Goal: Communication & Community: Ask a question

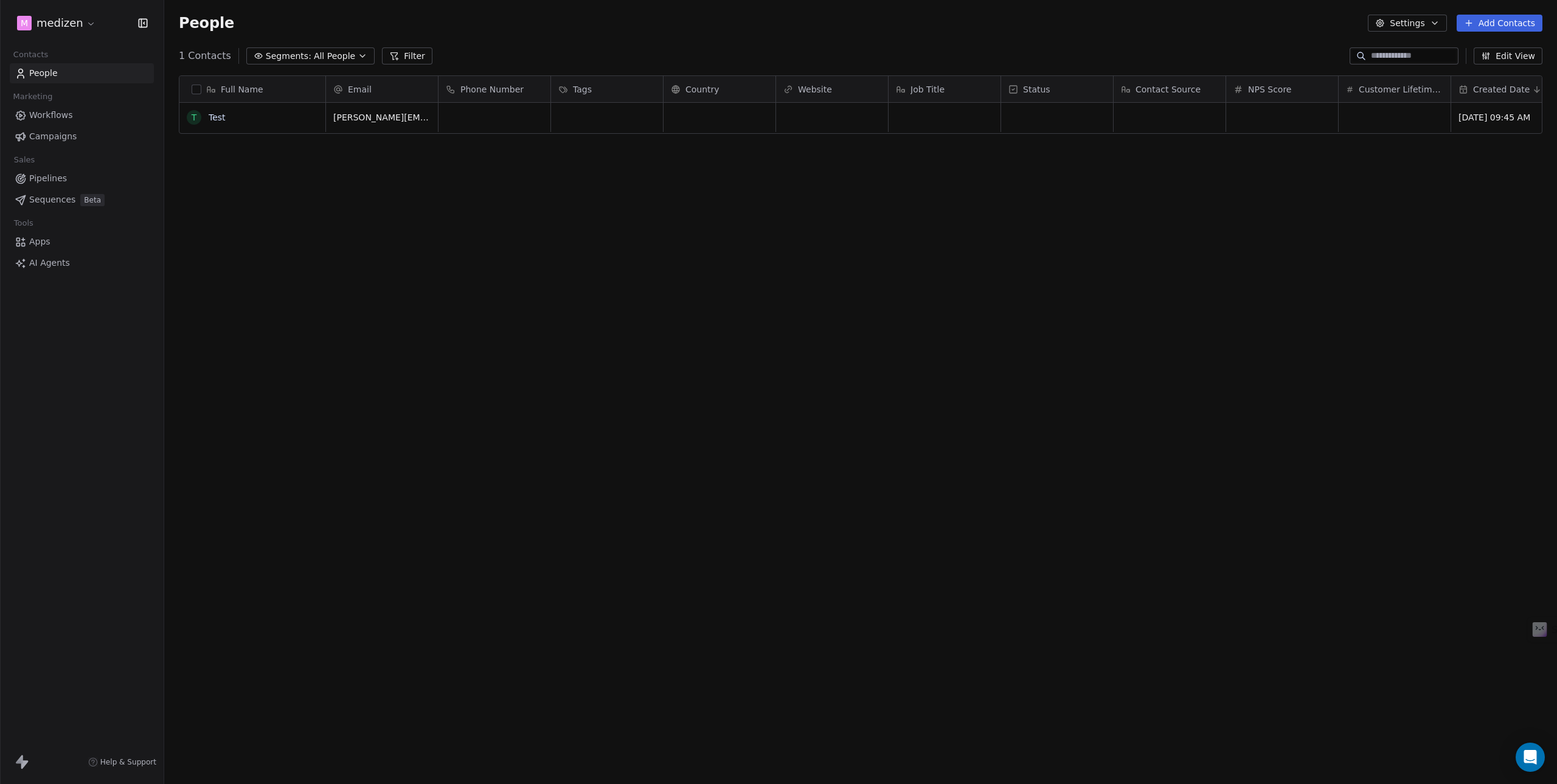
scroll to position [681, 1384]
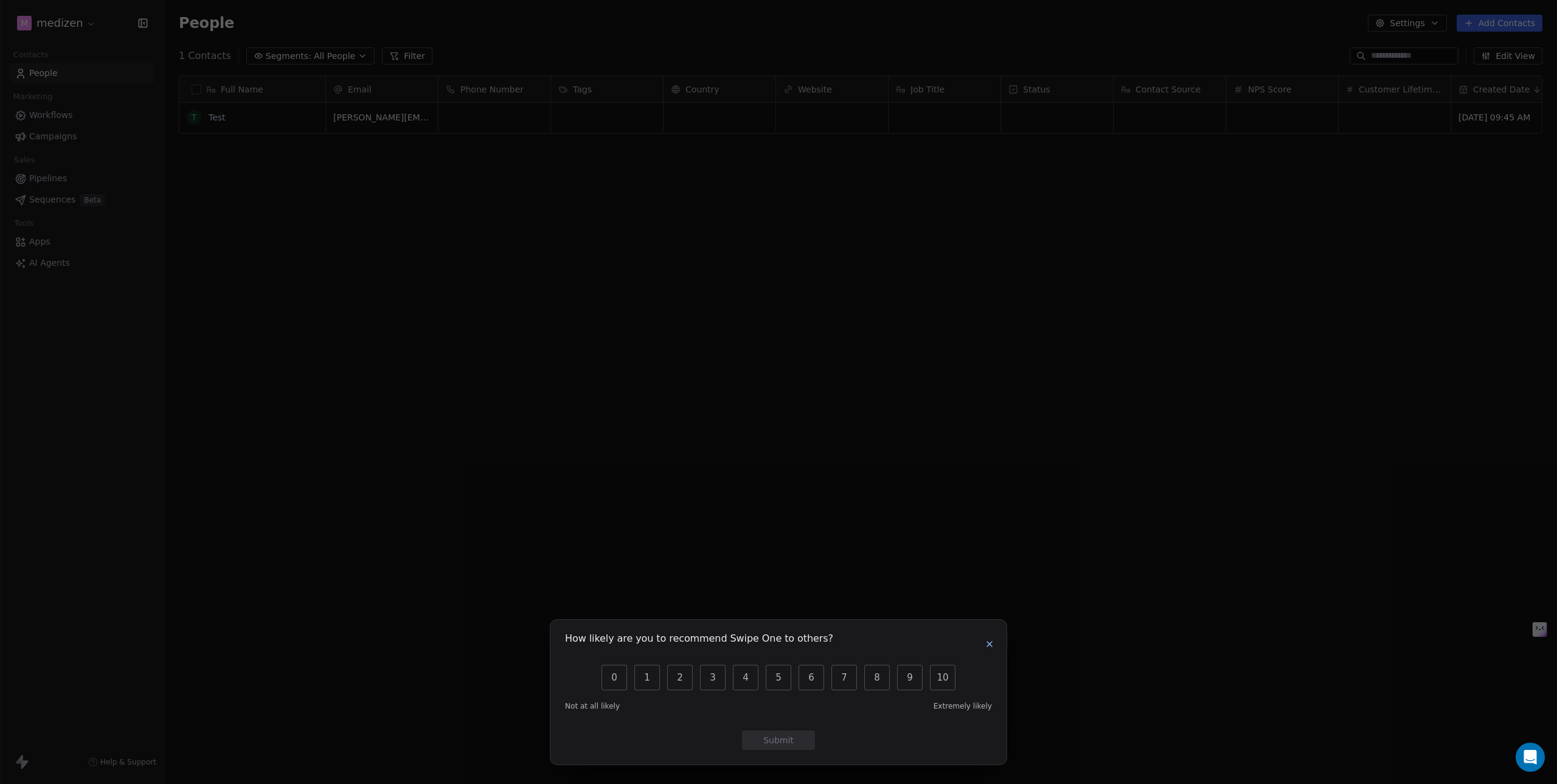
click at [994, 649] on icon "button" at bounding box center [990, 644] width 10 height 10
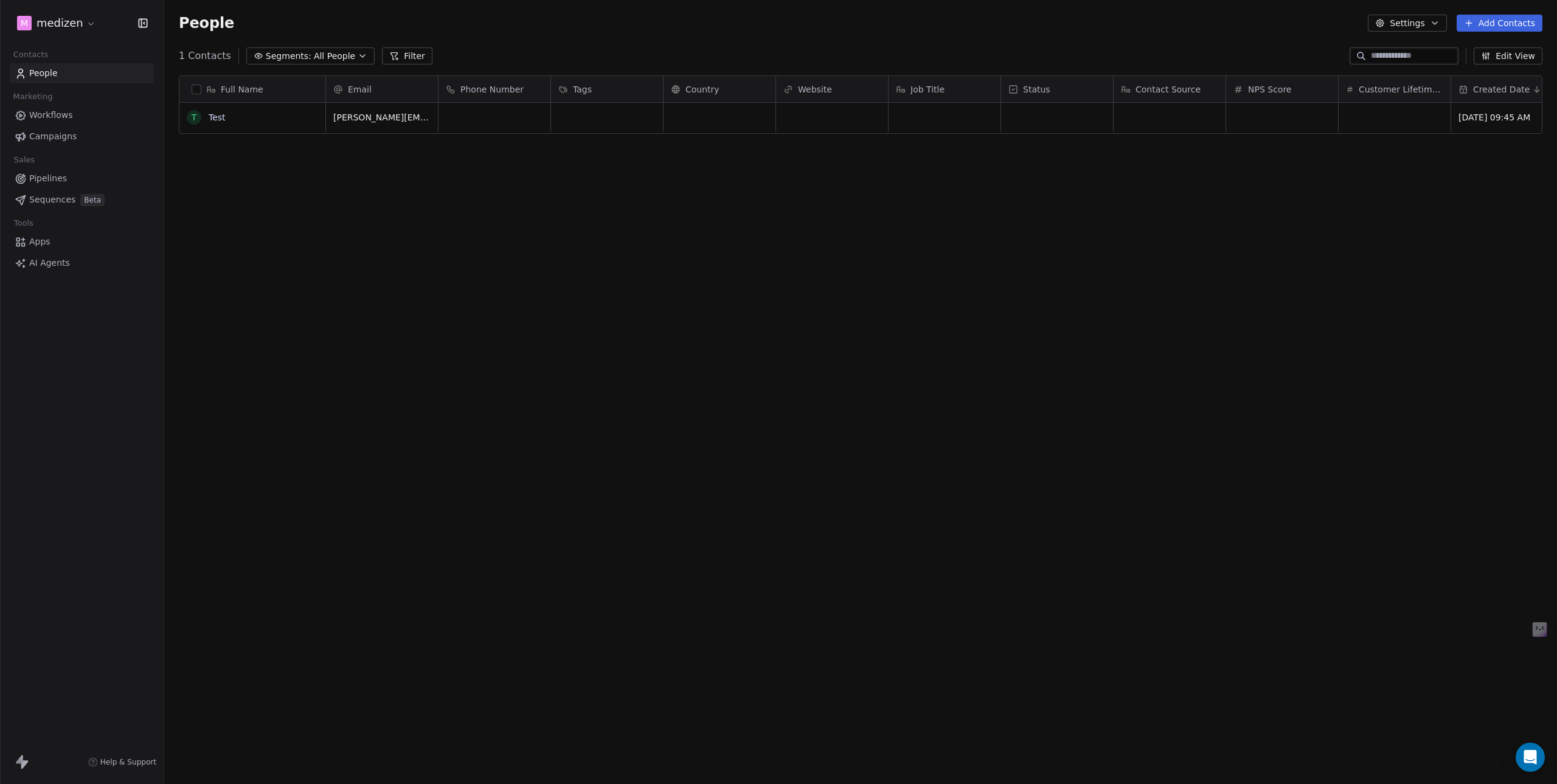
click at [51, 181] on span "Pipelines" at bounding box center [48, 178] width 38 height 13
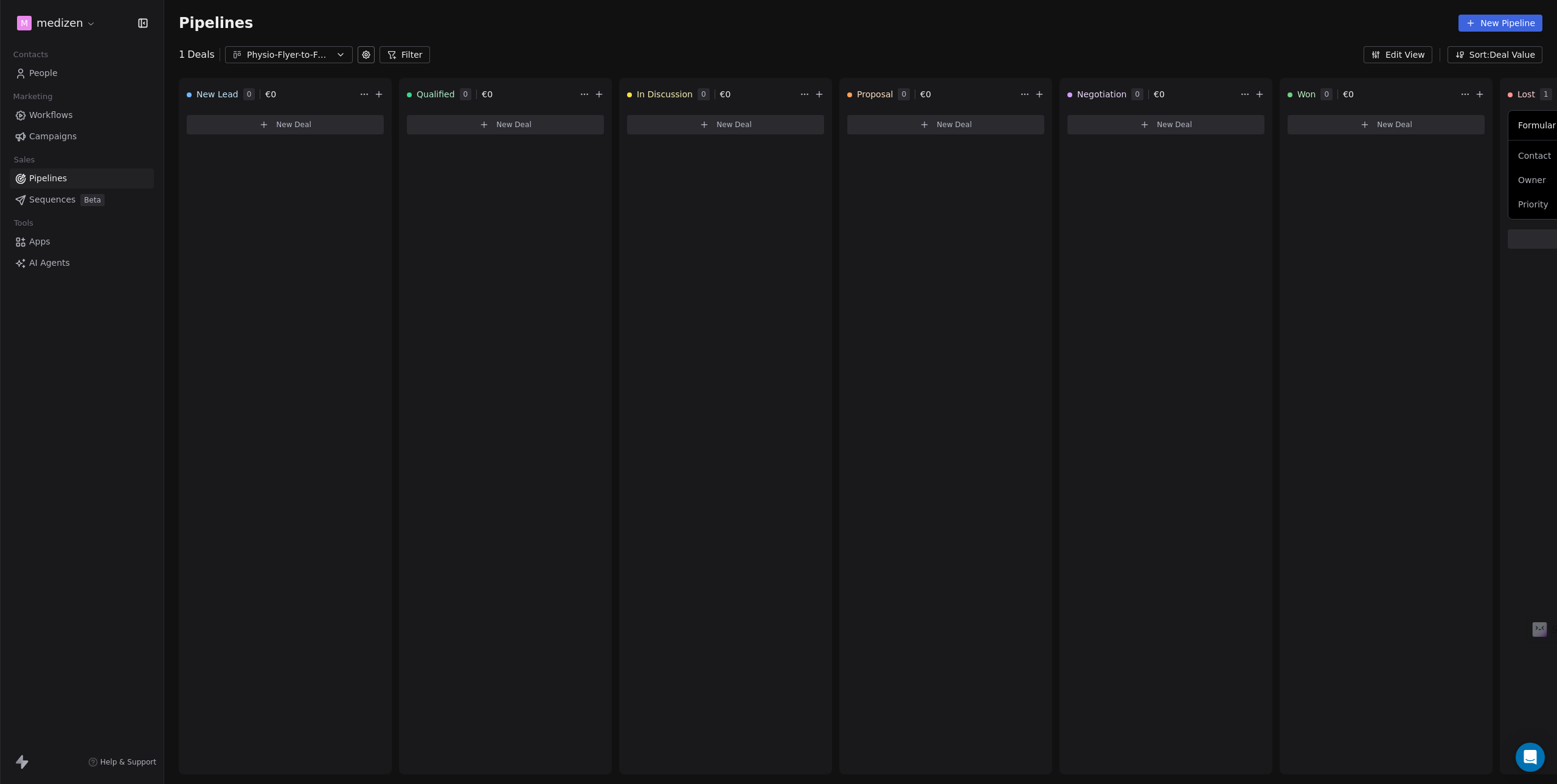
click at [70, 199] on span "Sequences" at bounding box center [52, 199] width 46 height 13
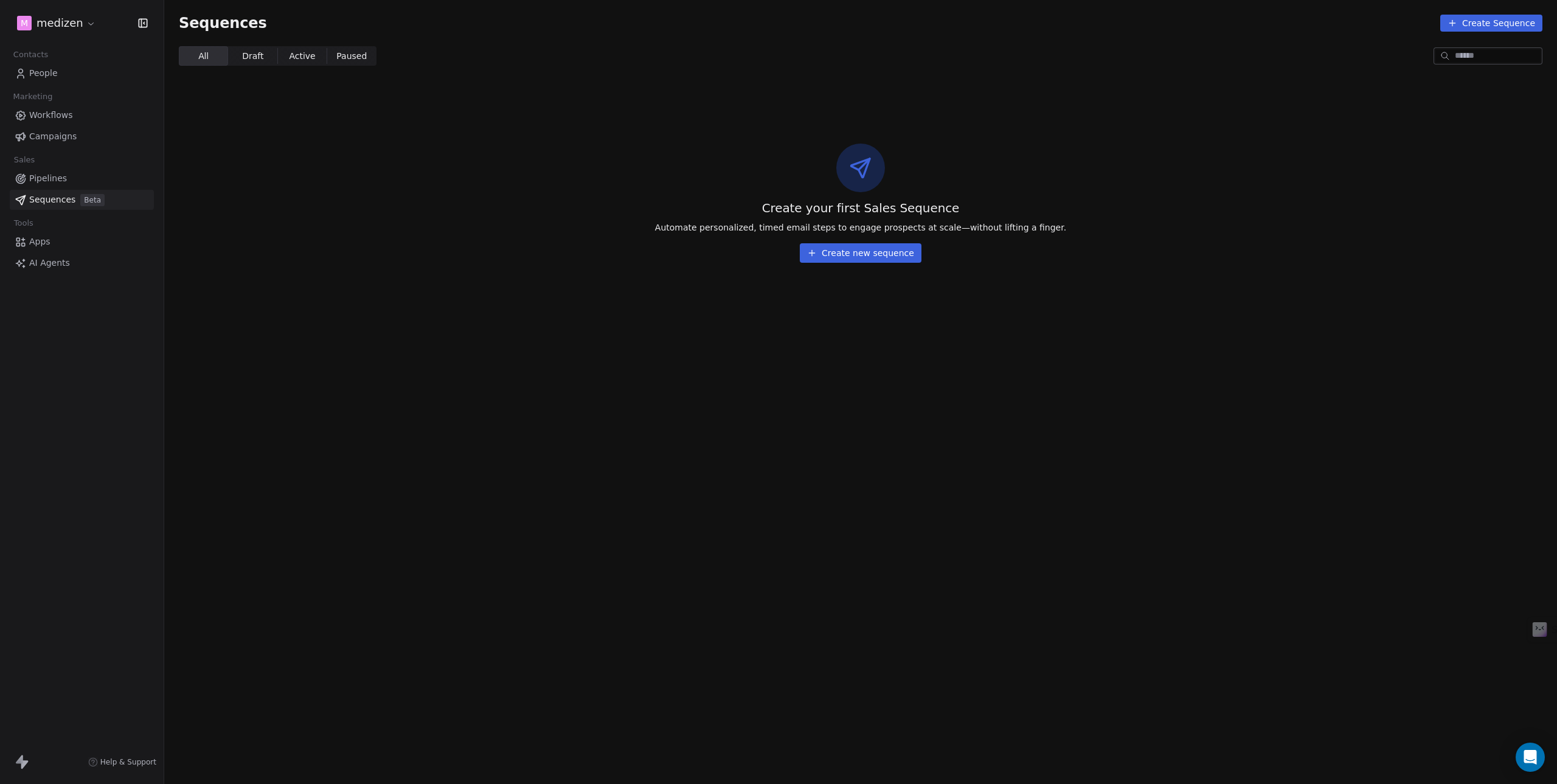
click at [50, 135] on span "Campaigns" at bounding box center [52, 137] width 48 height 13
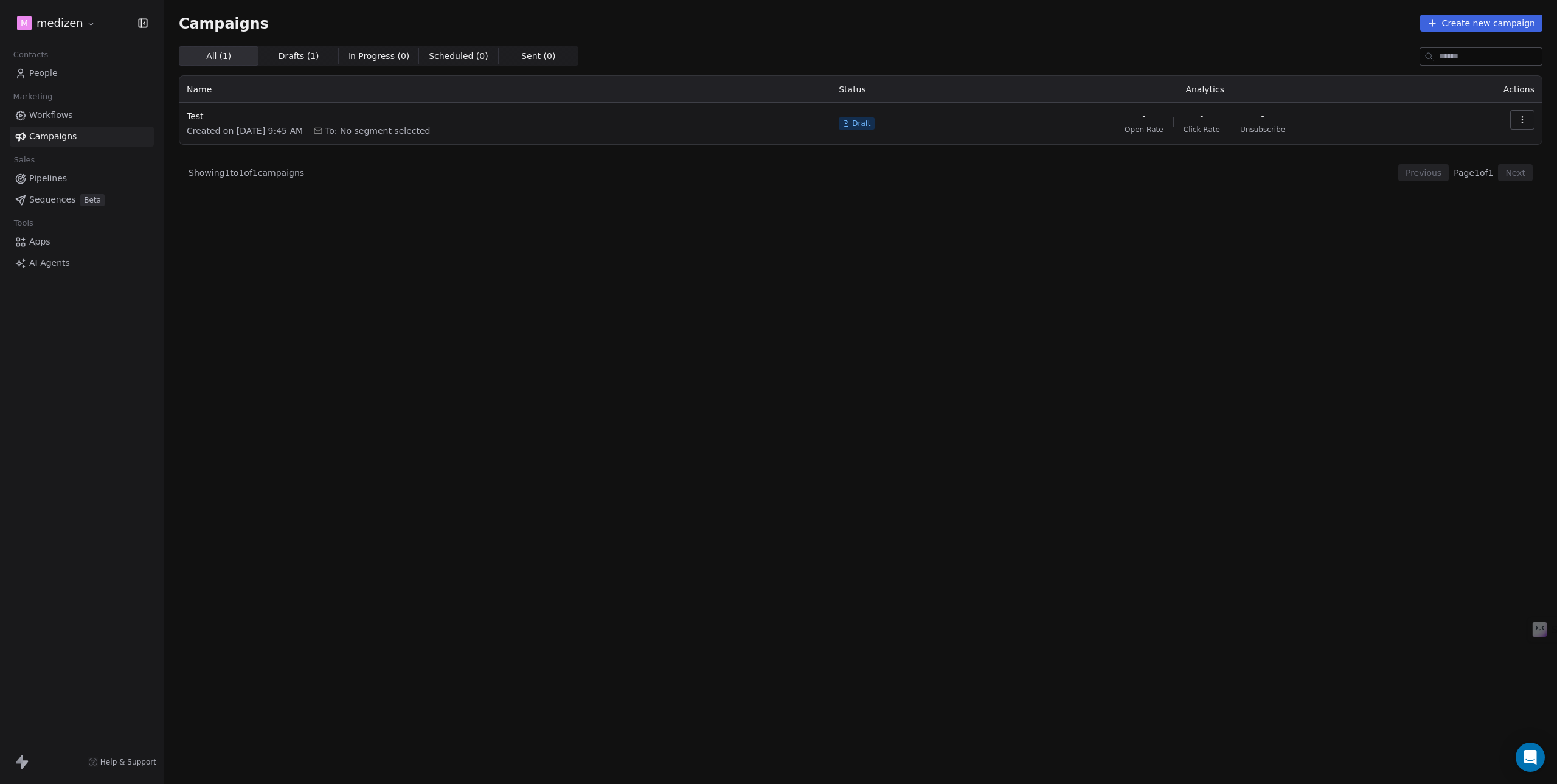
click at [48, 119] on span "Workflows" at bounding box center [50, 115] width 43 height 13
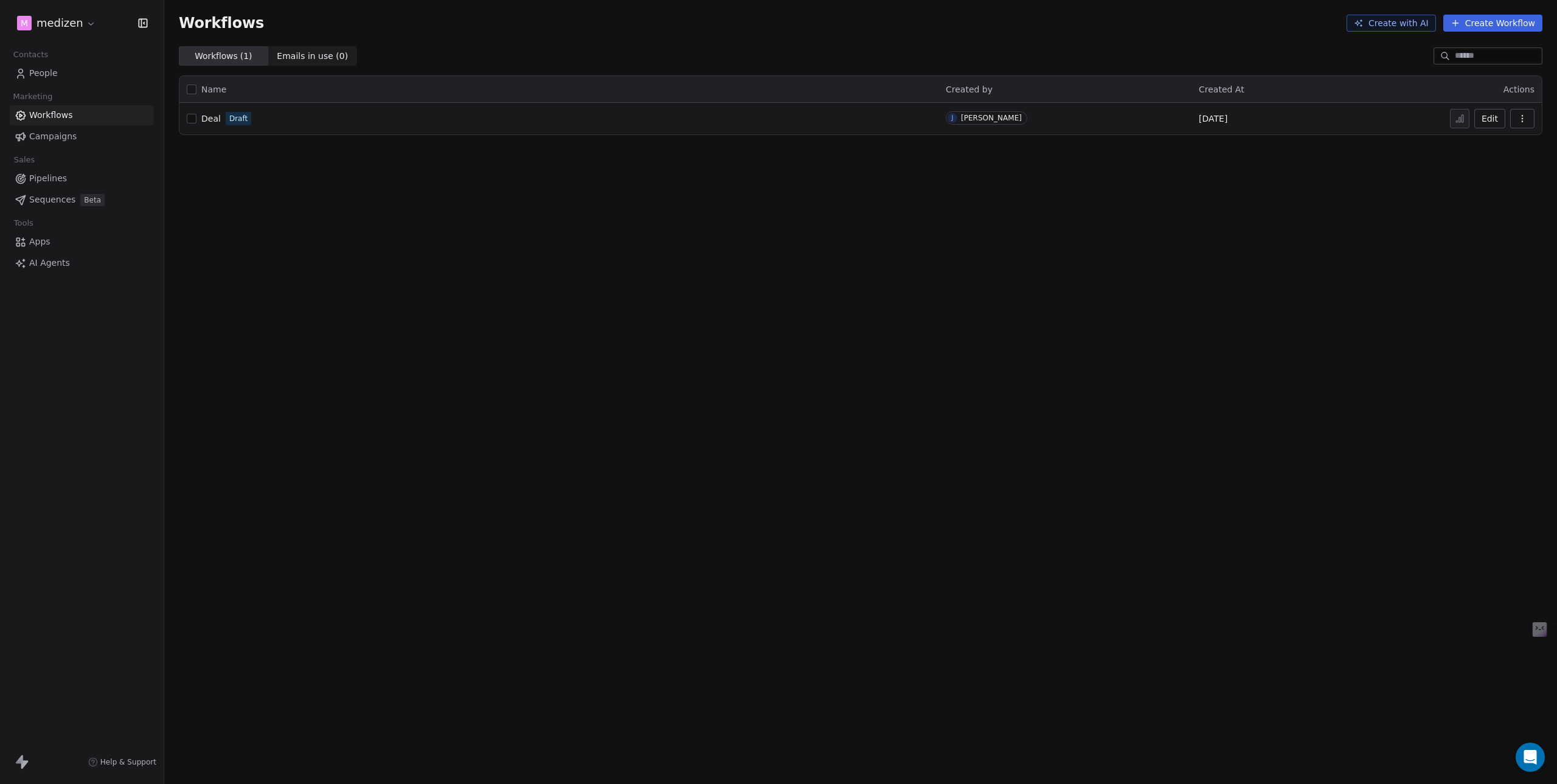
click at [43, 74] on span "People" at bounding box center [43, 73] width 28 height 13
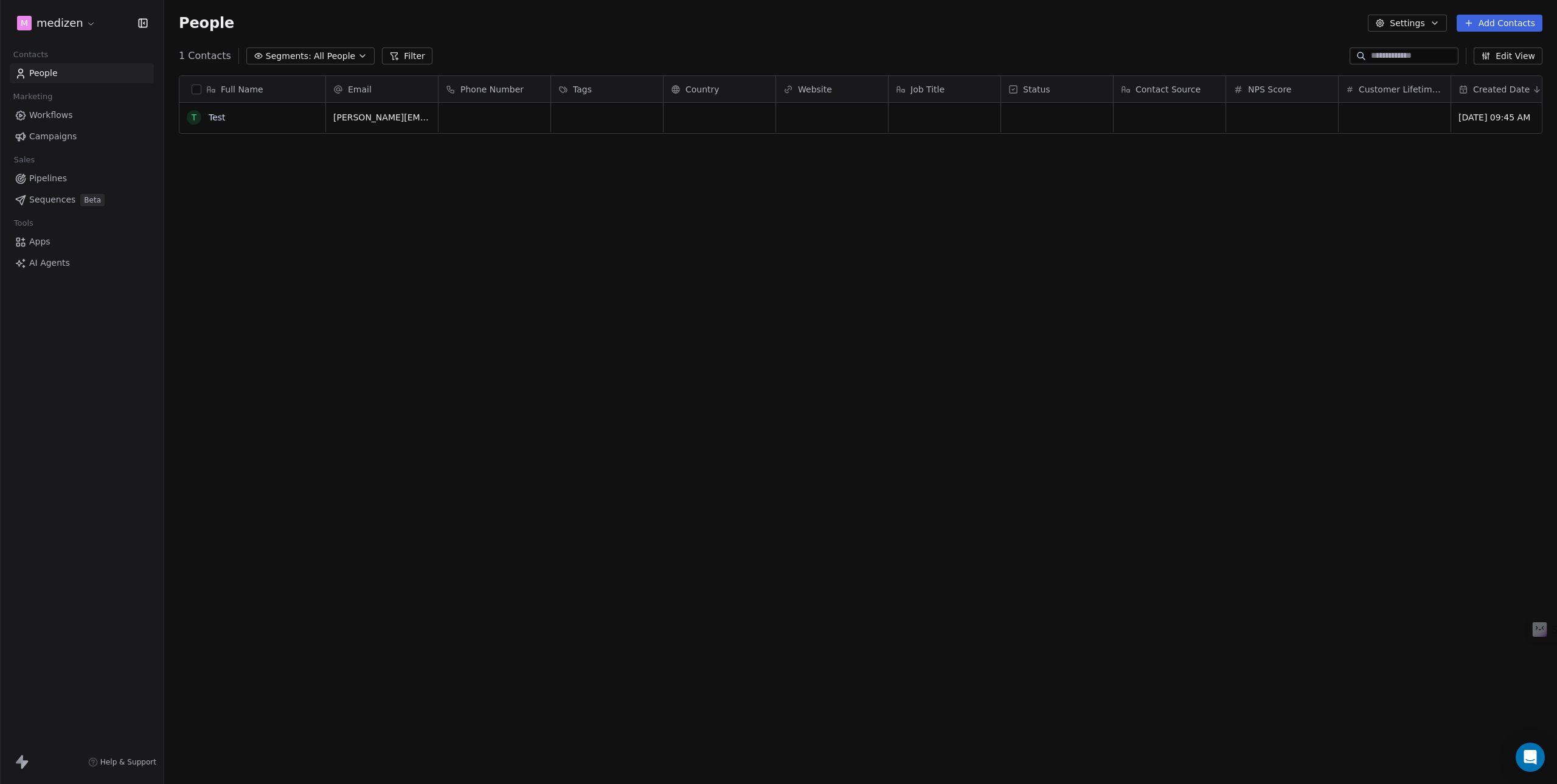
scroll to position [681, 1384]
click at [48, 245] on span "Apps" at bounding box center [39, 242] width 21 height 13
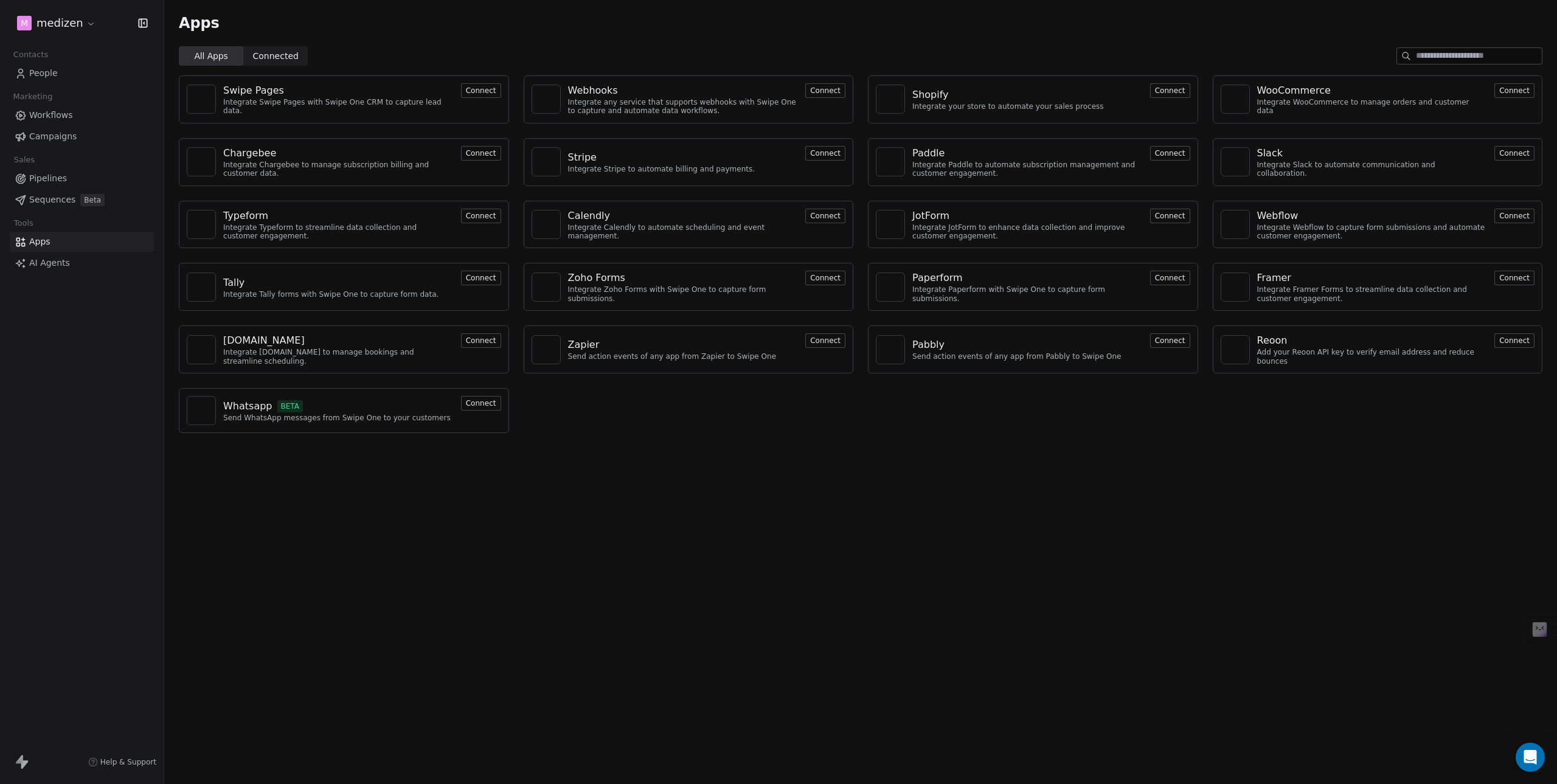
click at [50, 259] on span "AI Agents" at bounding box center [49, 263] width 41 height 13
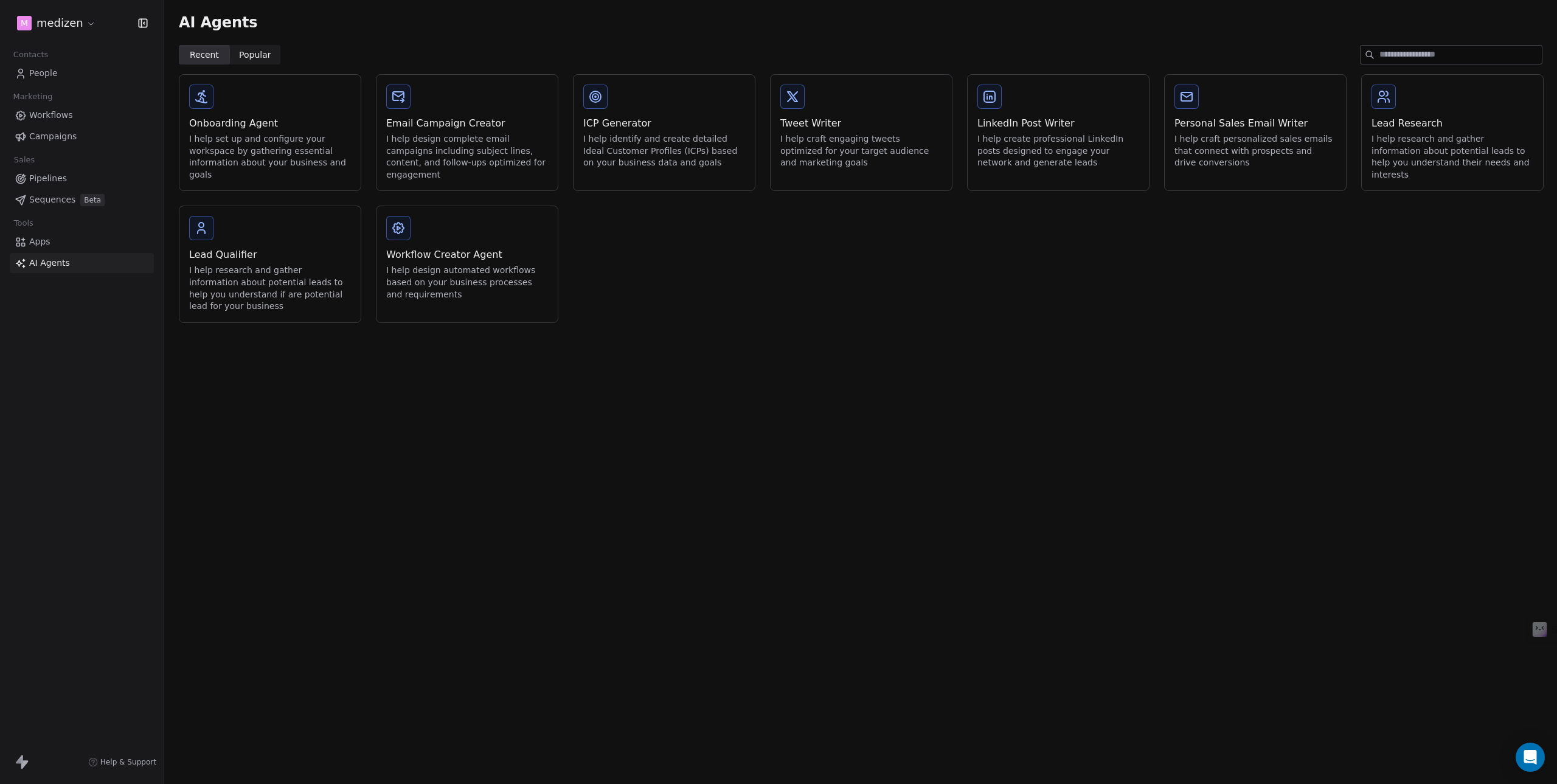
click at [45, 139] on span "Campaigns" at bounding box center [52, 137] width 48 height 13
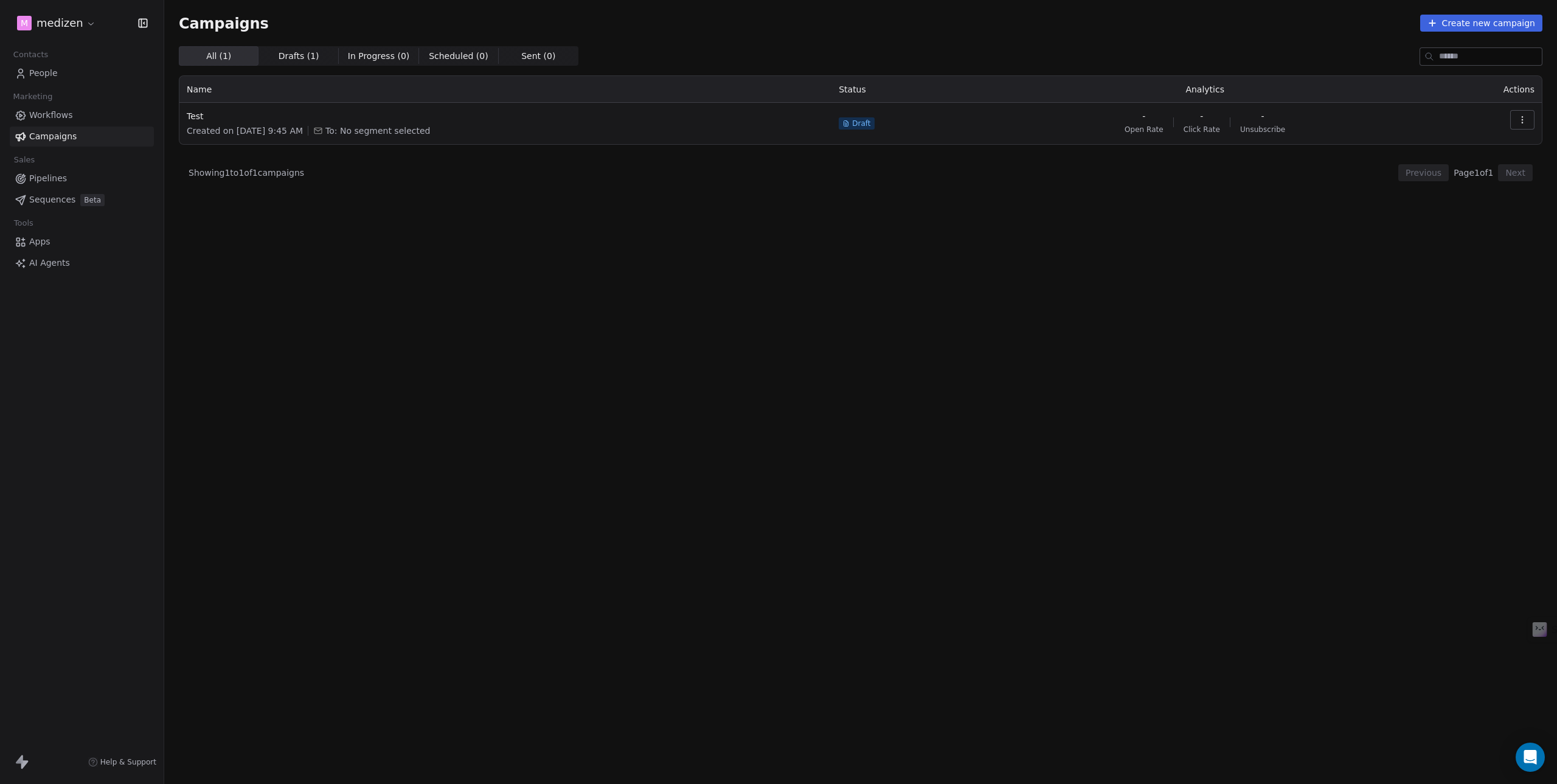
click at [46, 177] on span "Pipelines" at bounding box center [48, 178] width 38 height 13
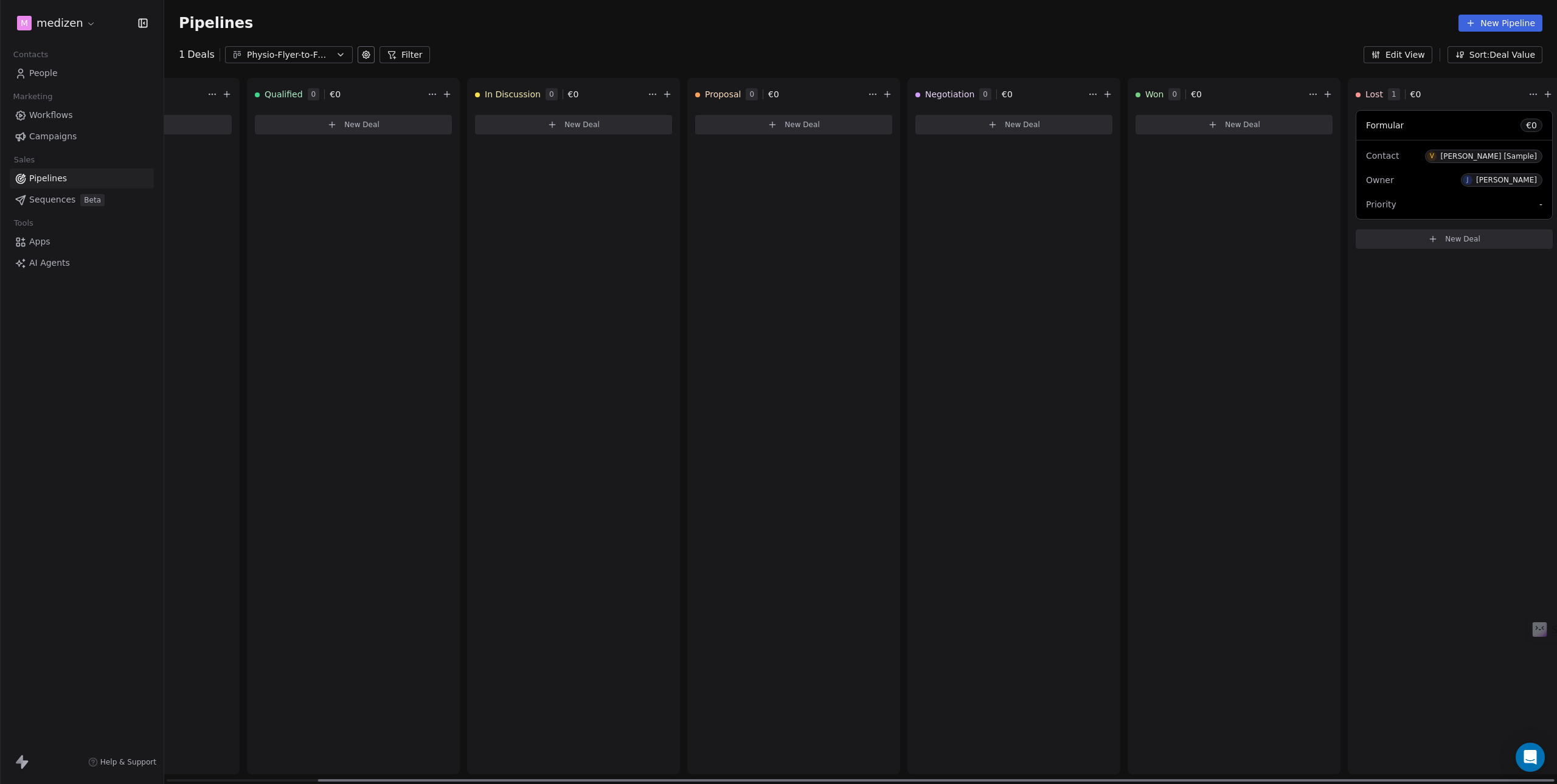
scroll to position [0, 170]
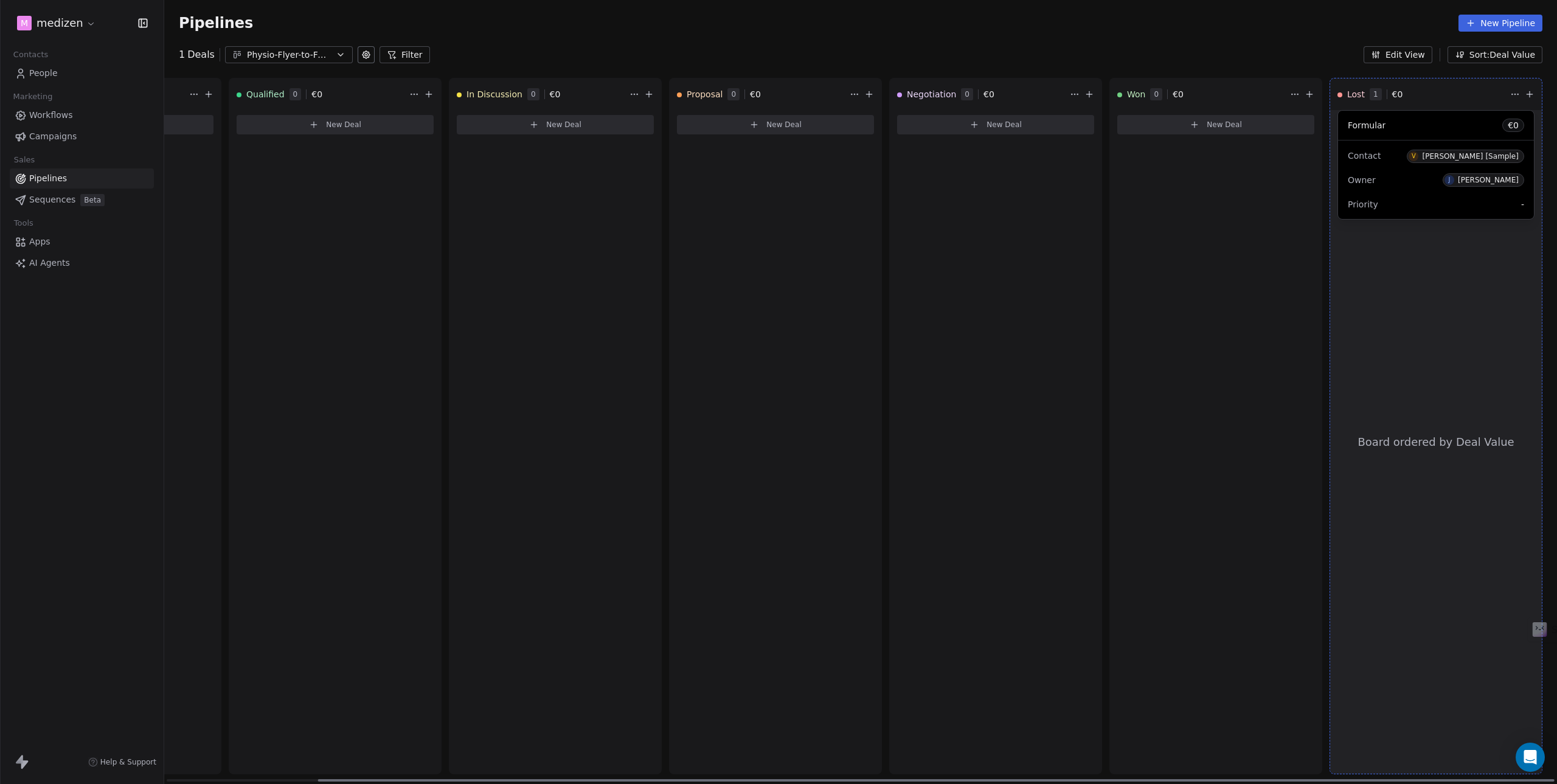
drag, startPoint x: 1454, startPoint y: 150, endPoint x: 1207, endPoint y: 215, distance: 255.4
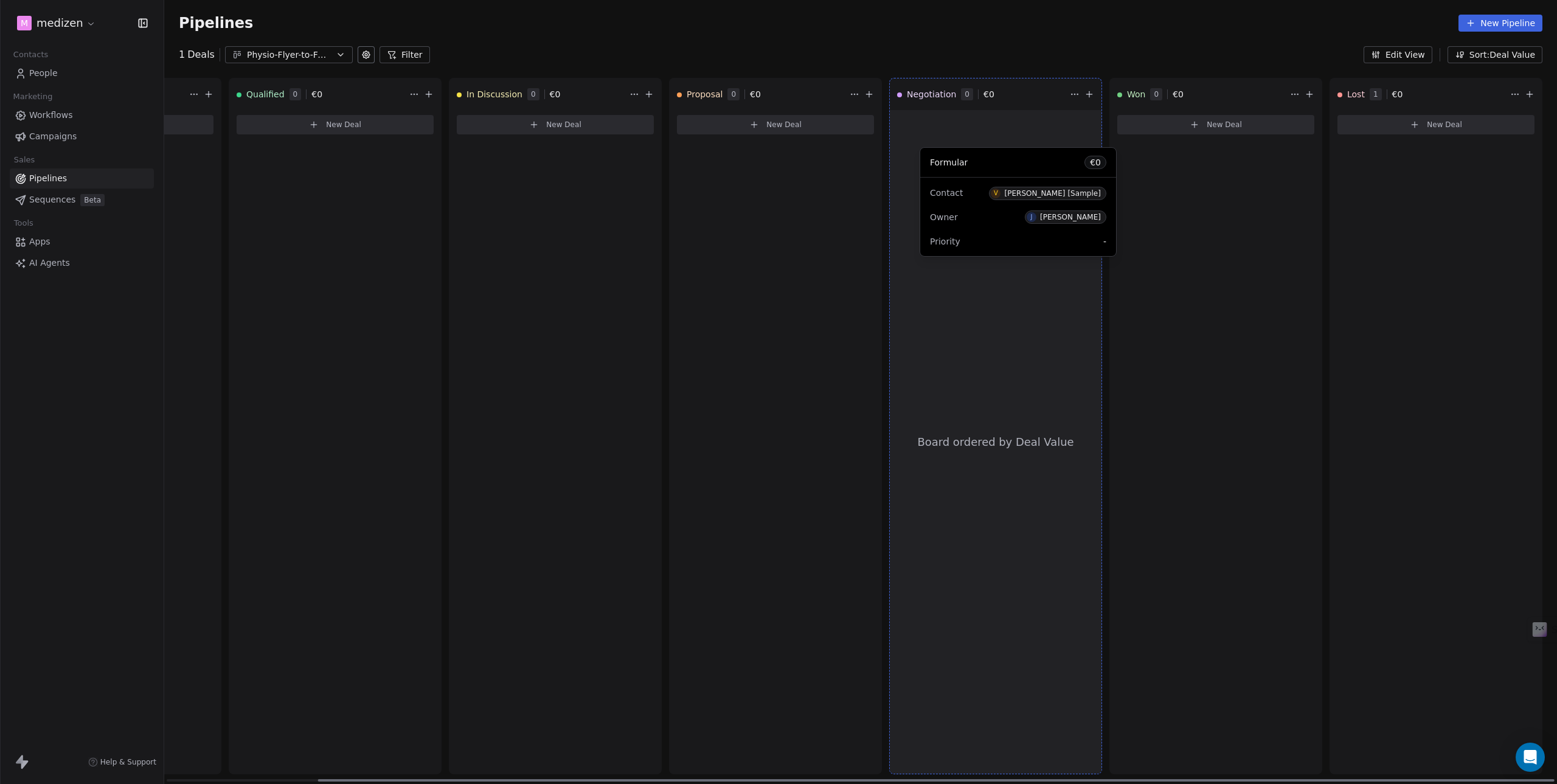
drag, startPoint x: 1425, startPoint y: 148, endPoint x: 1008, endPoint y: 186, distance: 418.7
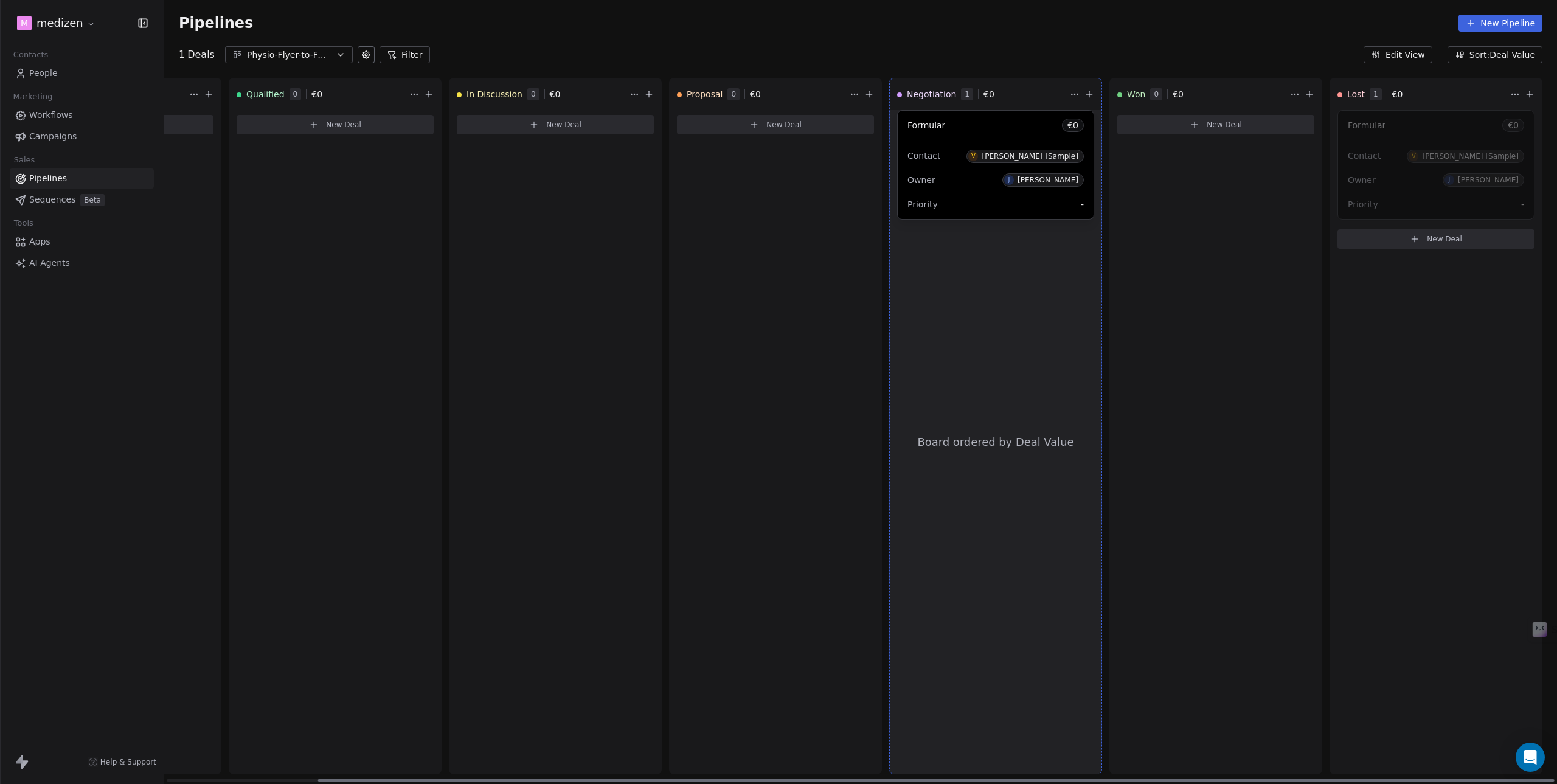
drag, startPoint x: 1444, startPoint y: 161, endPoint x: 1491, endPoint y: 184, distance: 52.3
click at [1458, 182] on div "Contact V Vanessa [Sample] Owner J Julian Bergmann Priority -" at bounding box center [1436, 180] width 196 height 79
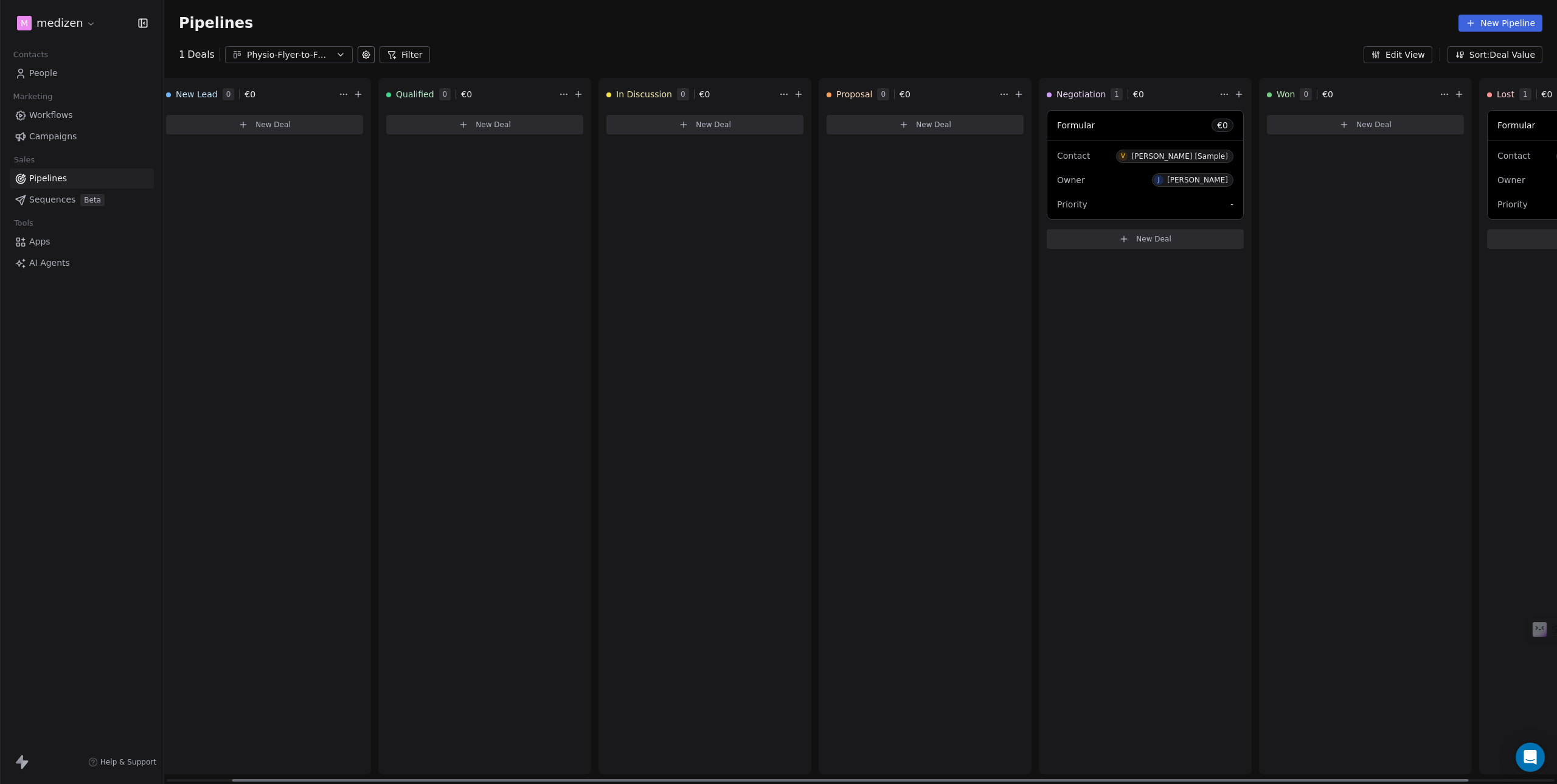
scroll to position [0, 0]
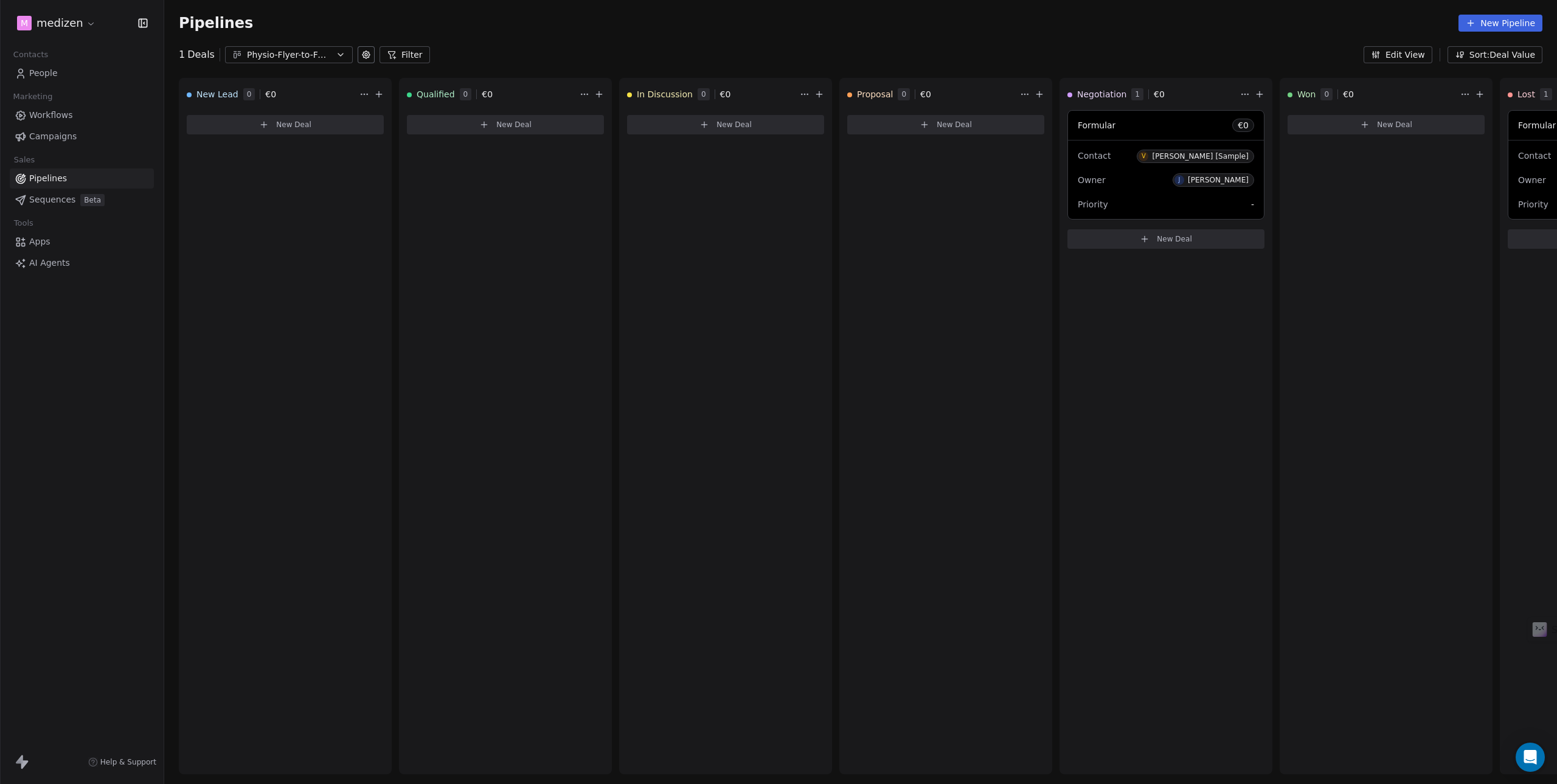
click at [362, 52] on icon at bounding box center [366, 55] width 8 height 8
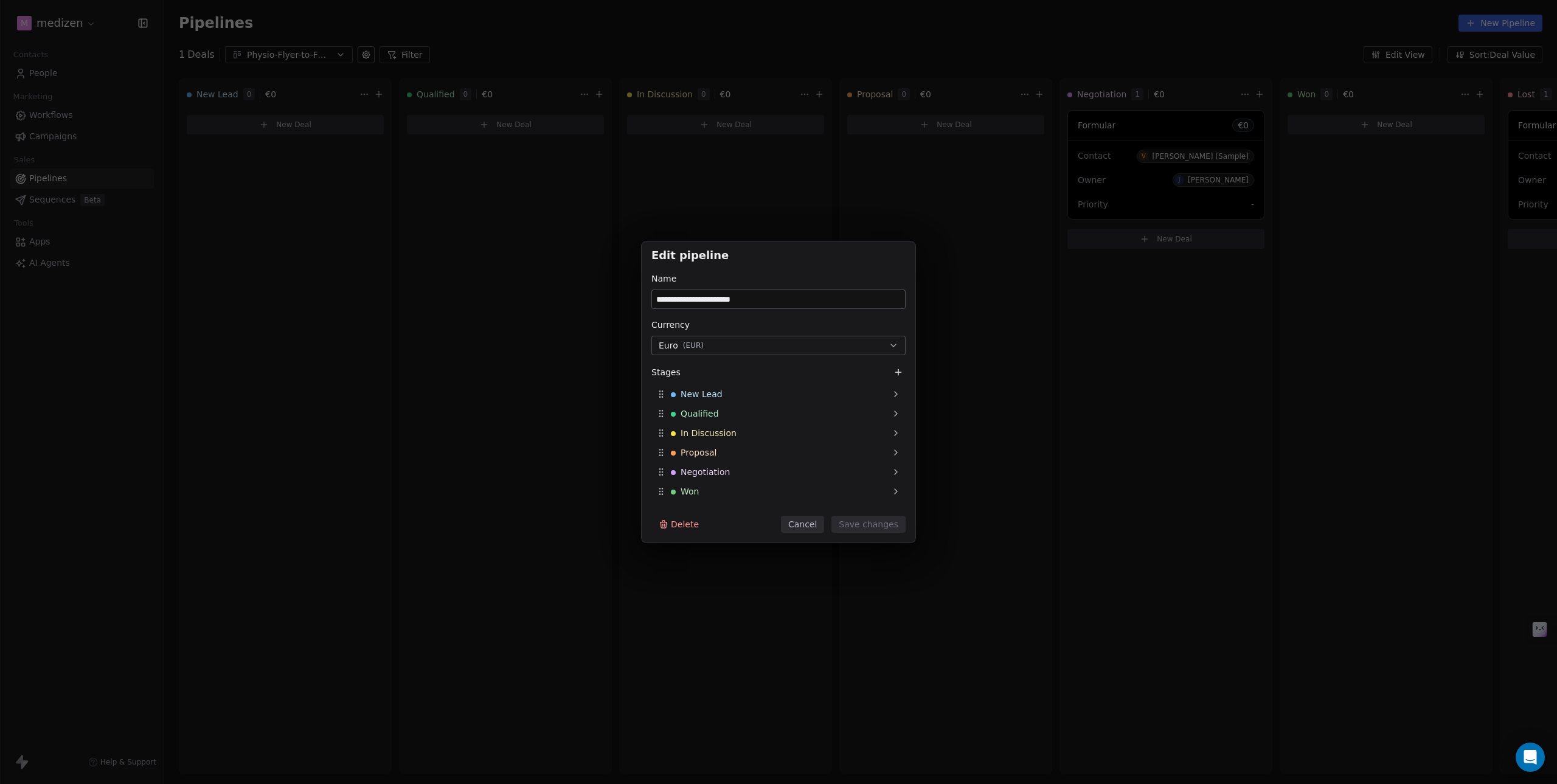
click at [679, 34] on div "**********" at bounding box center [778, 392] width 1557 height 784
click at [808, 527] on button "Cancel" at bounding box center [803, 524] width 43 height 17
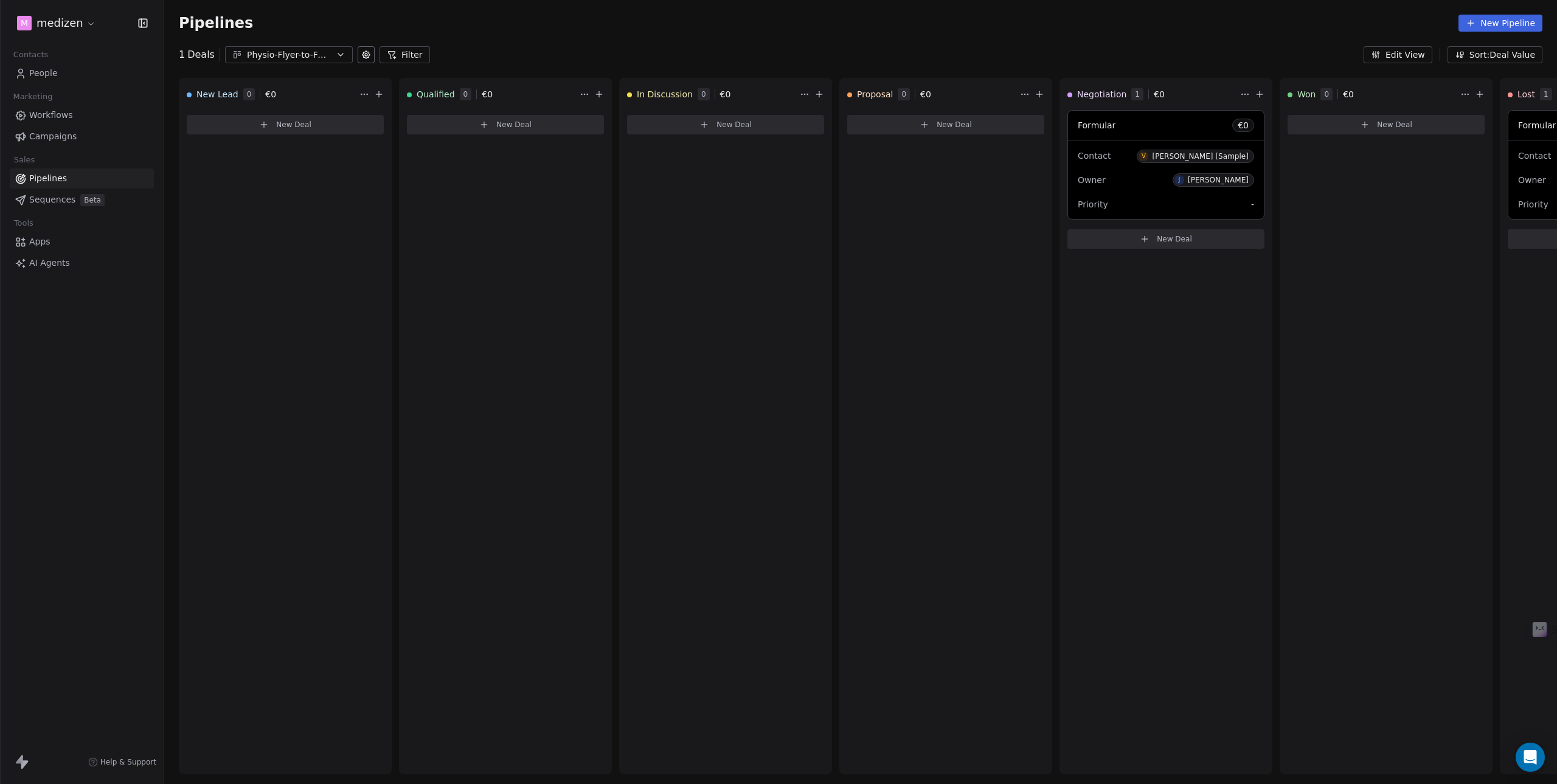
click at [41, 75] on span "People" at bounding box center [43, 73] width 28 height 13
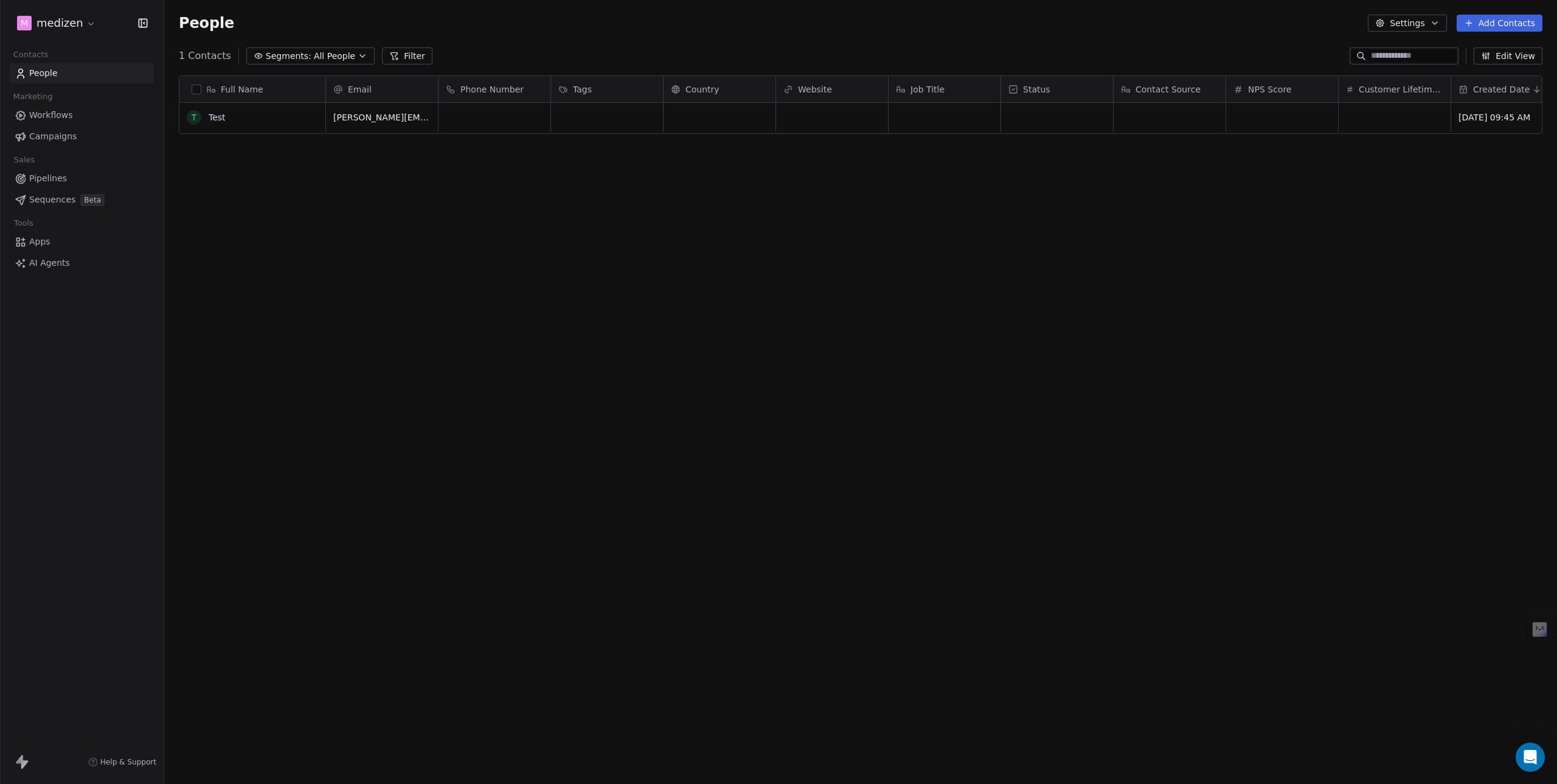
scroll to position [681, 1384]
click at [42, 46] on span "Contacts" at bounding box center [30, 55] width 46 height 18
click at [22, 764] on icon at bounding box center [25, 765] width 8 height 8
click at [1407, 20] on button "Settings" at bounding box center [1407, 23] width 79 height 17
click at [857, 296] on html "m medizen Contacts People Marketing Workflows Campaigns Sales Pipelines Sequenc…" at bounding box center [778, 392] width 1557 height 784
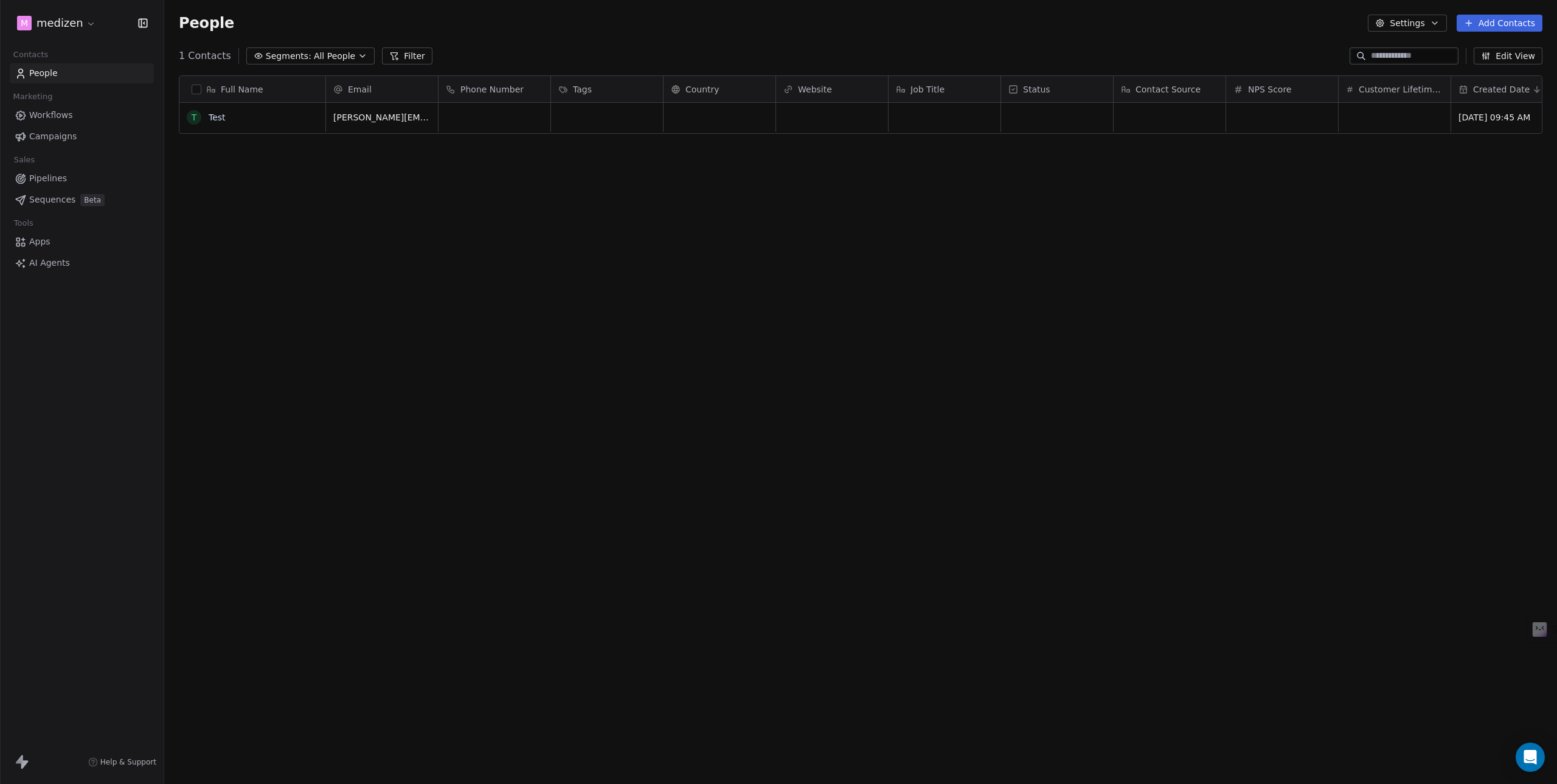
click at [49, 124] on link "Workflows" at bounding box center [81, 115] width 144 height 20
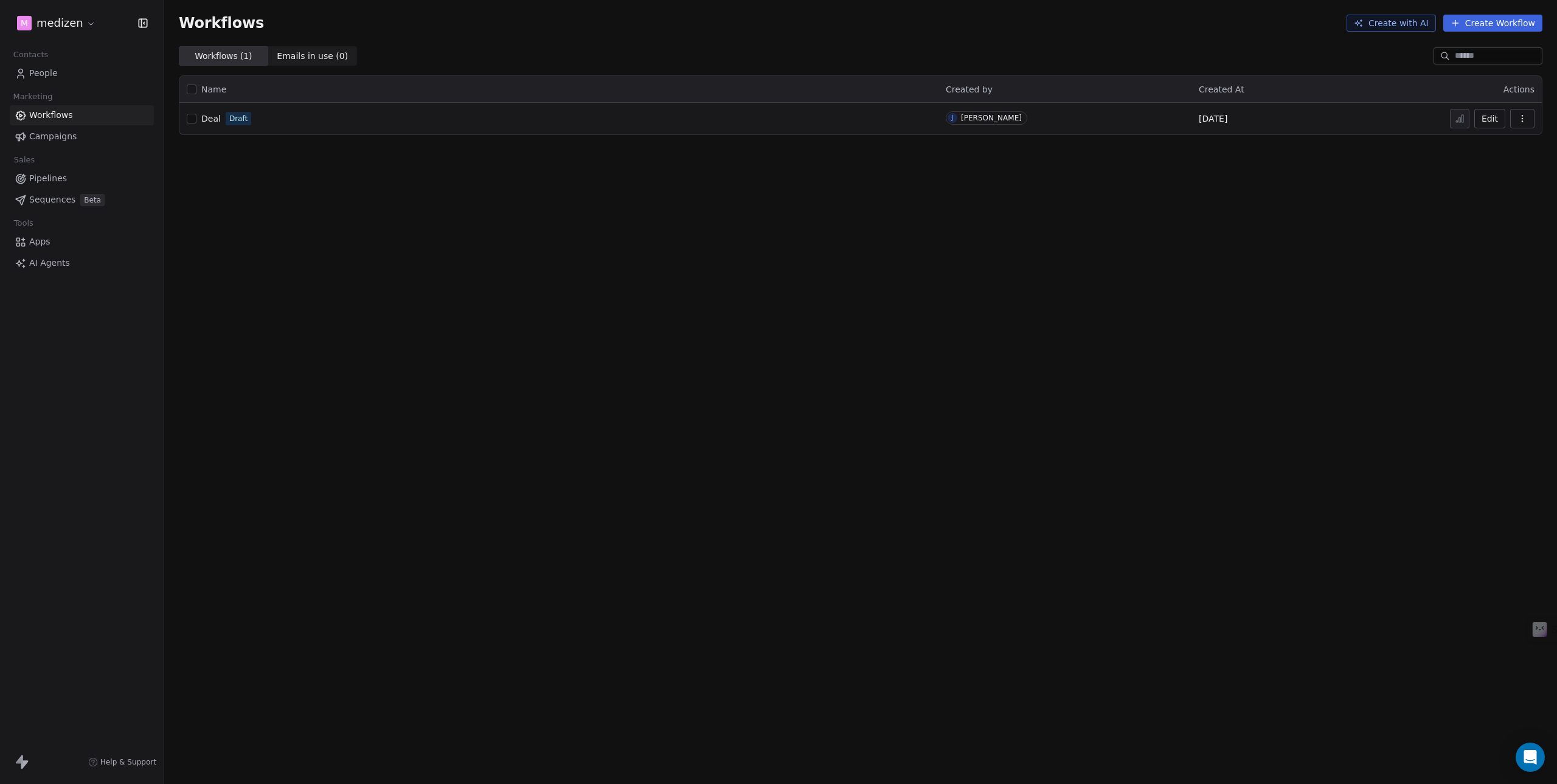
click at [48, 135] on span "Campaigns" at bounding box center [52, 137] width 48 height 13
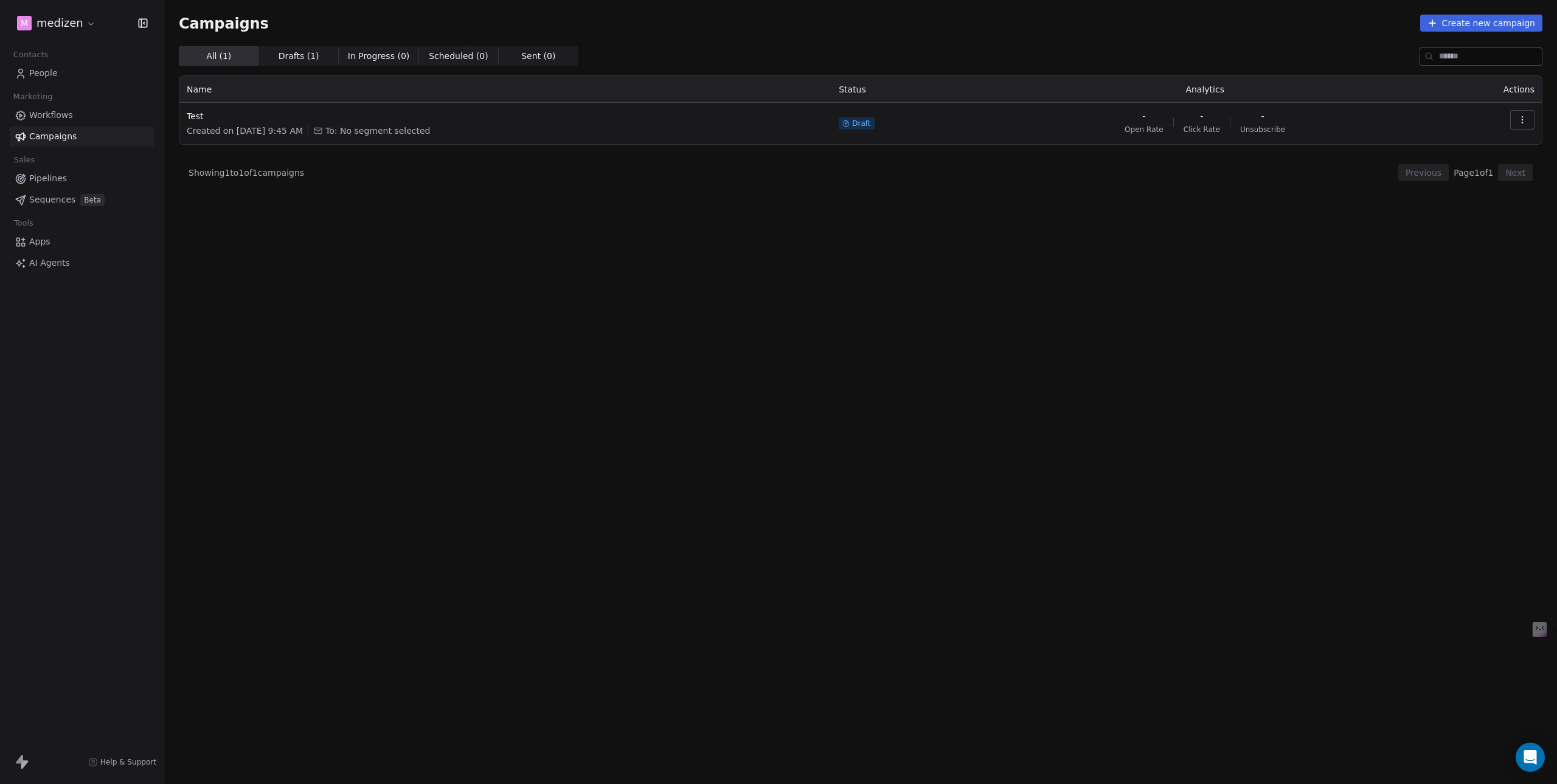
click at [73, 17] on html "m medizen Contacts People Marketing Workflows Campaigns Sales Pipelines Sequenc…" at bounding box center [778, 392] width 1557 height 784
click at [79, 67] on link "Workspace Settings" at bounding box center [93, 70] width 148 height 19
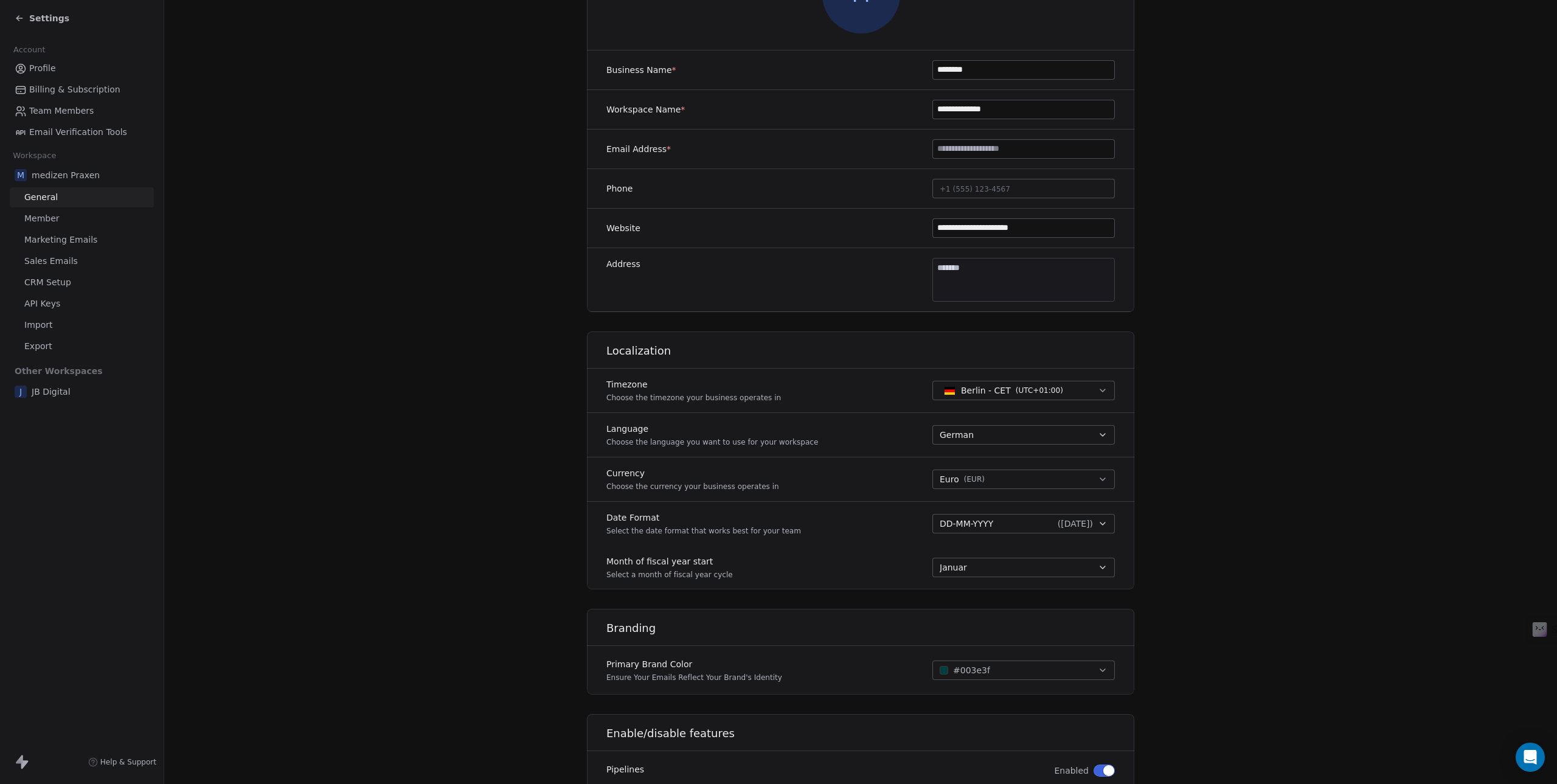
scroll to position [355, 0]
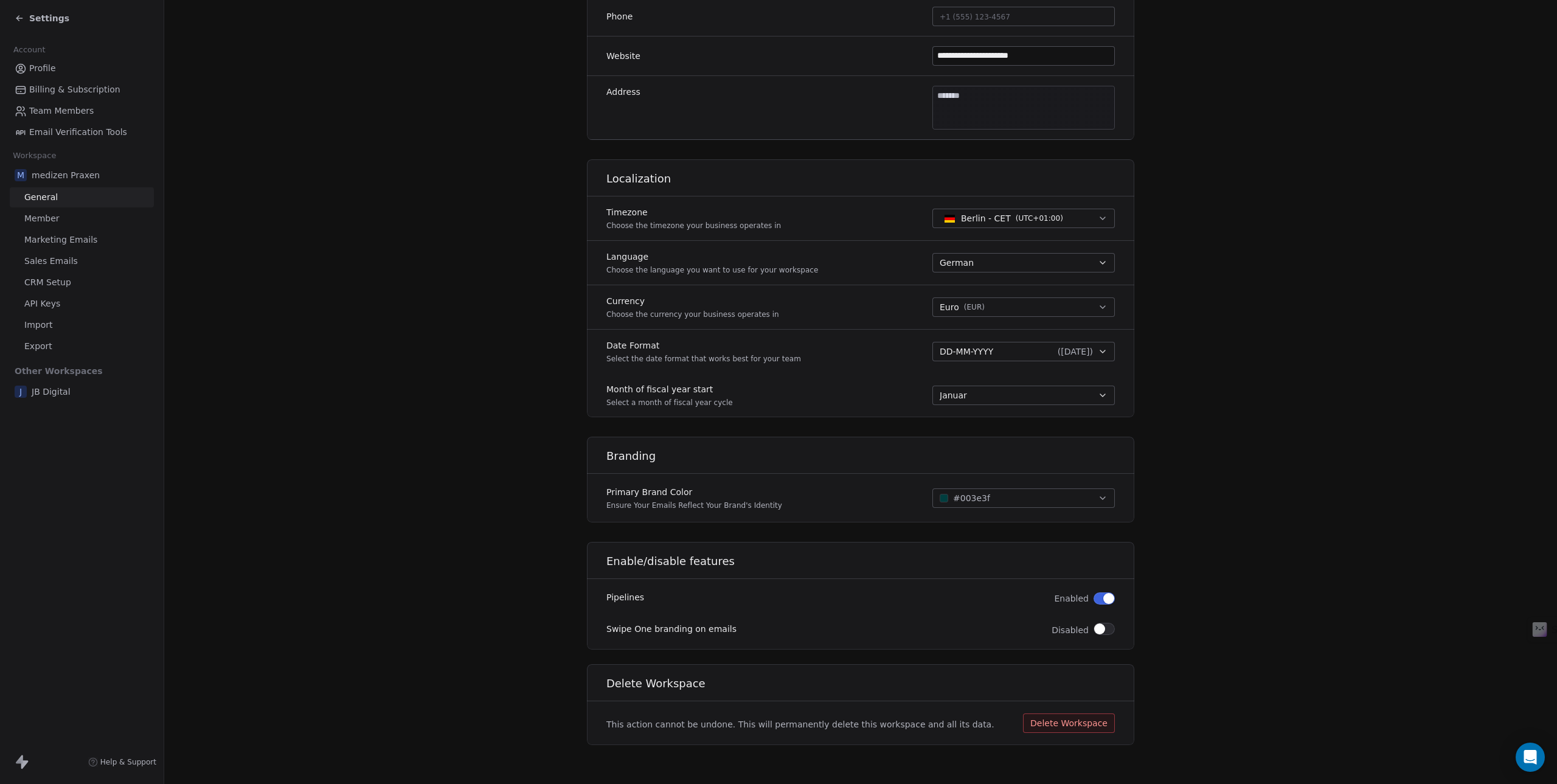
click at [46, 219] on span "Member" at bounding box center [41, 219] width 35 height 13
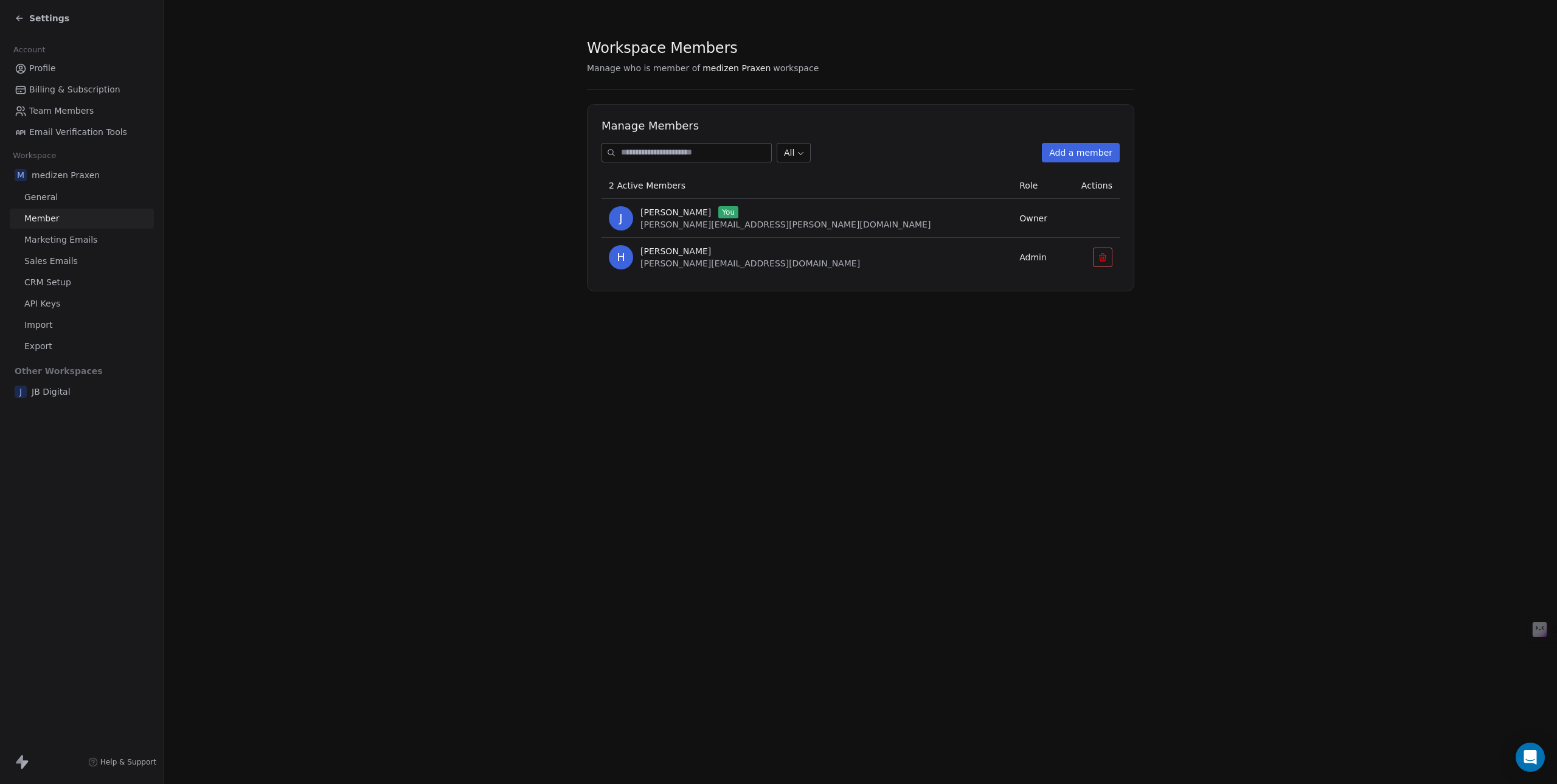
click at [54, 242] on span "Marketing Emails" at bounding box center [61, 239] width 73 height 13
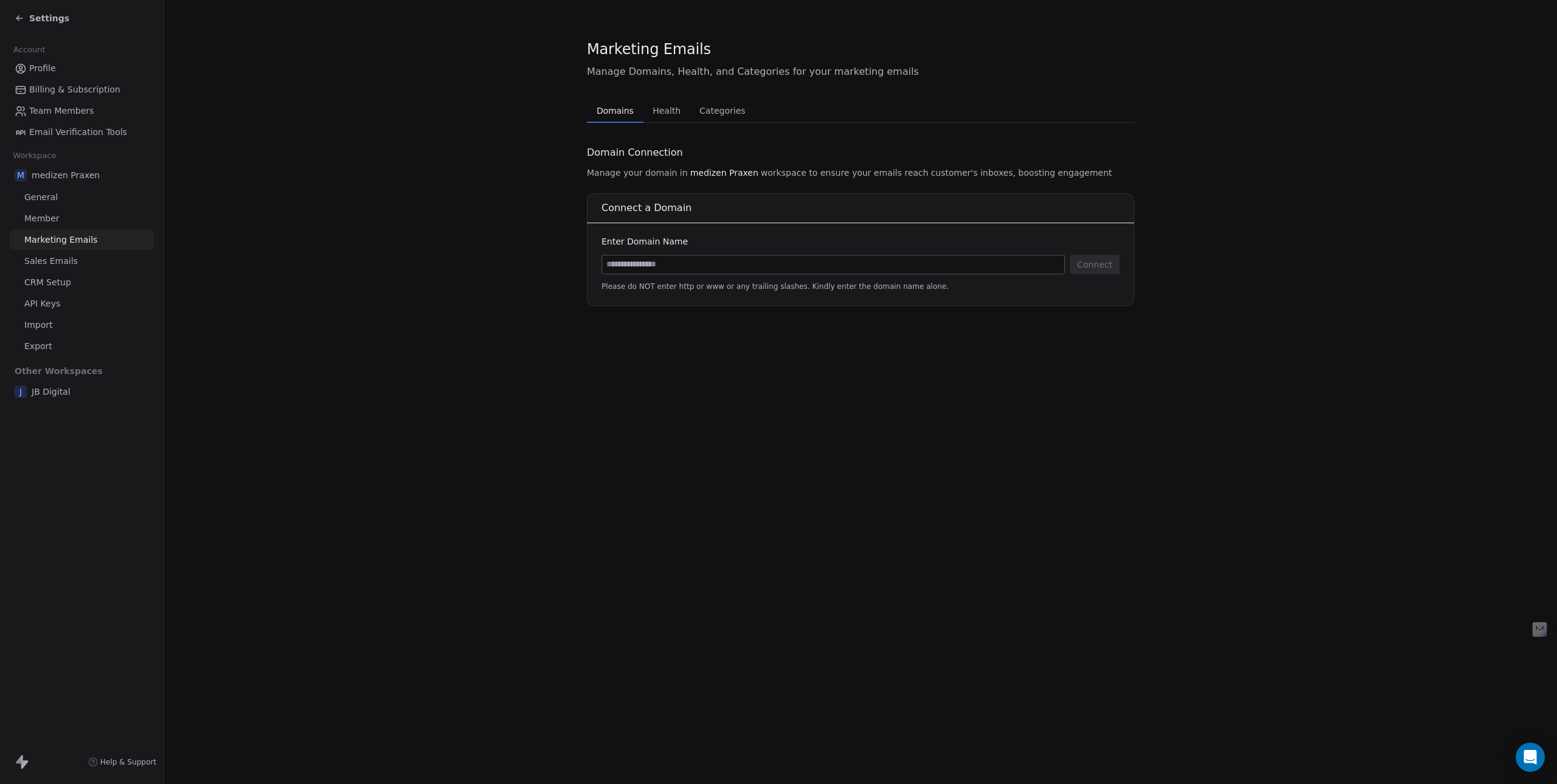
click at [667, 117] on span "Health" at bounding box center [667, 110] width 38 height 17
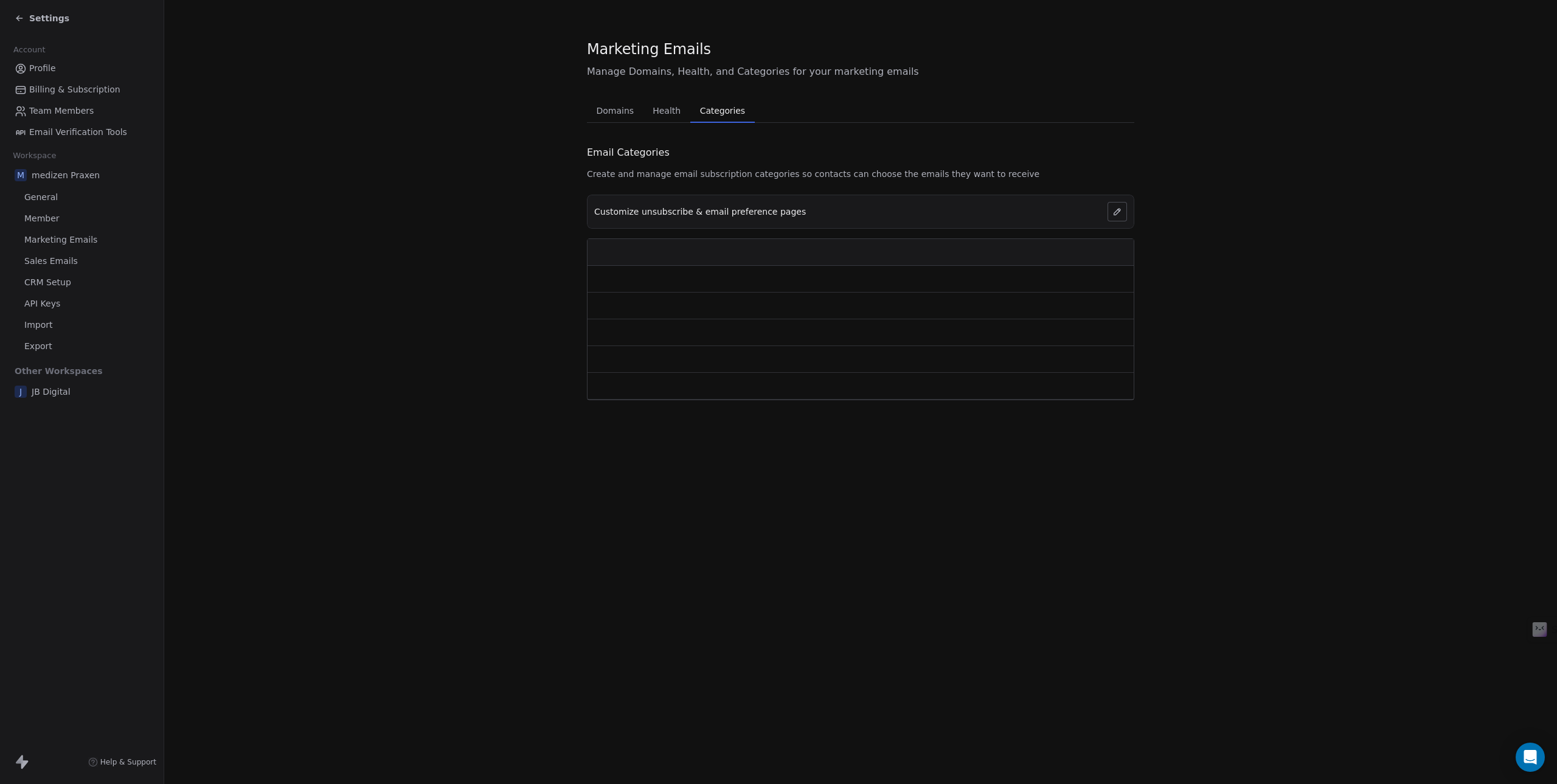
click at [731, 115] on span "Categories" at bounding box center [722, 110] width 55 height 17
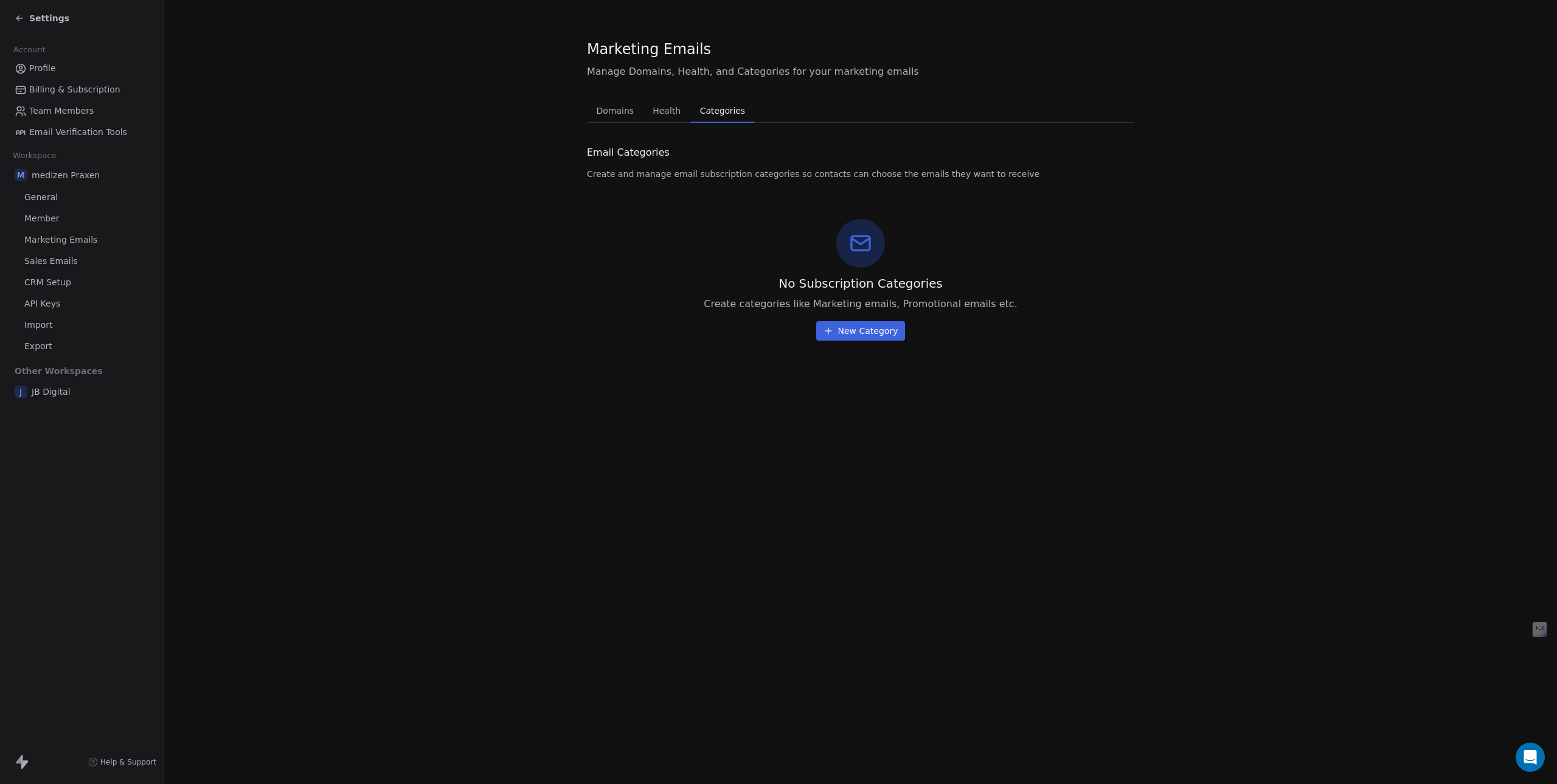
click at [617, 115] on span "Domains" at bounding box center [616, 110] width 48 height 17
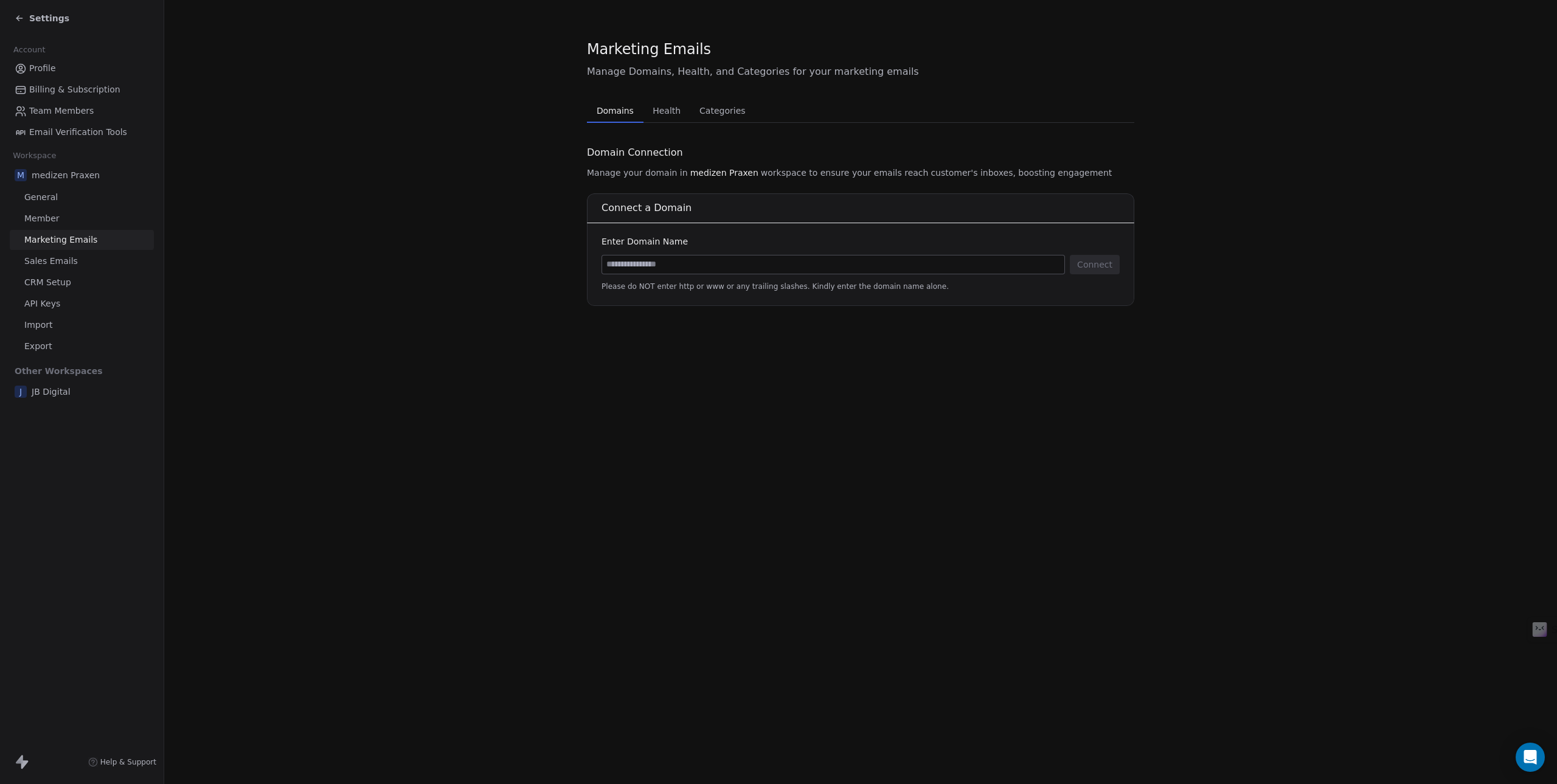
click at [66, 257] on span "Sales Emails" at bounding box center [51, 261] width 54 height 13
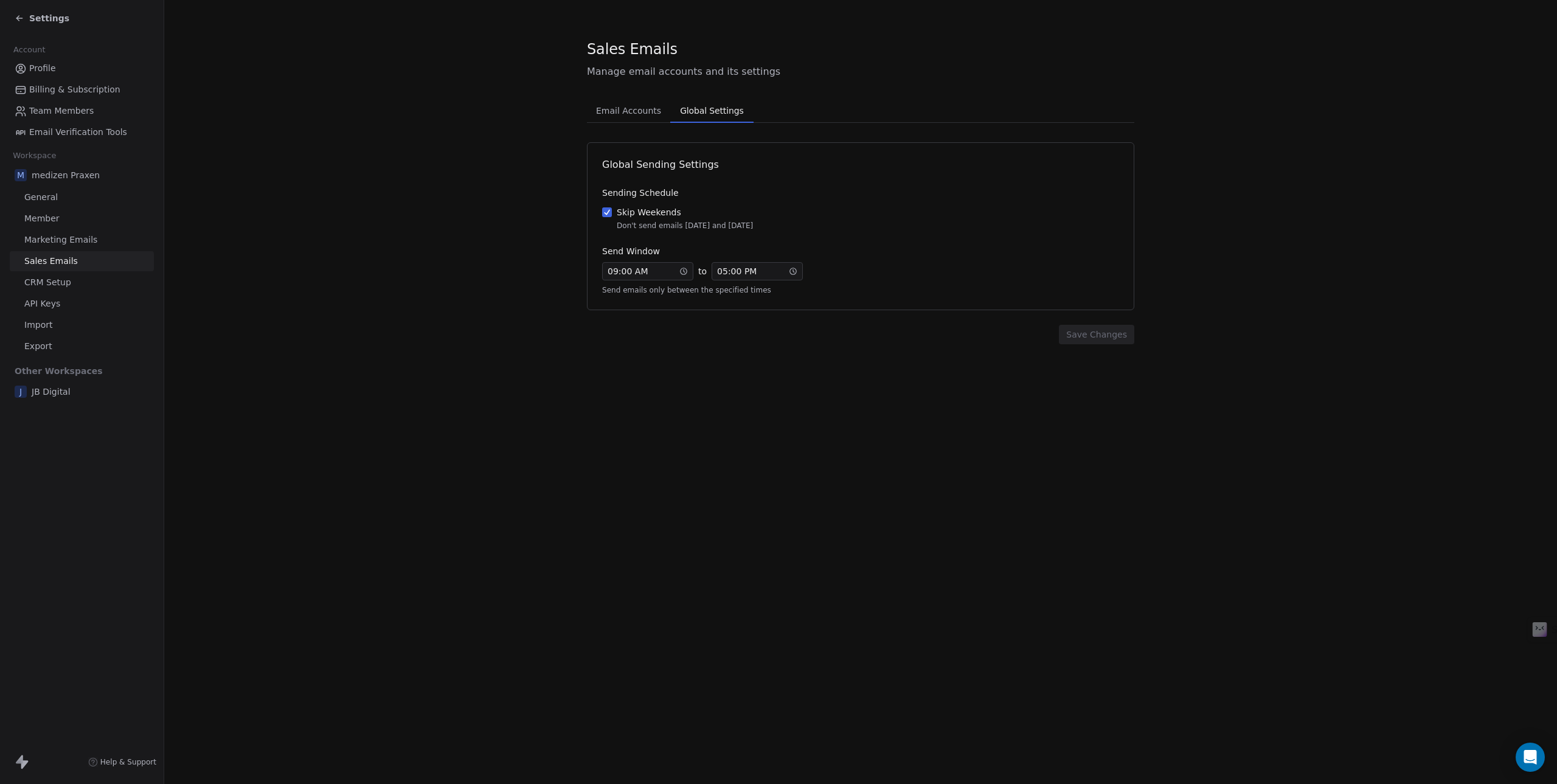
click at [699, 114] on span "Global Settings" at bounding box center [712, 110] width 73 height 17
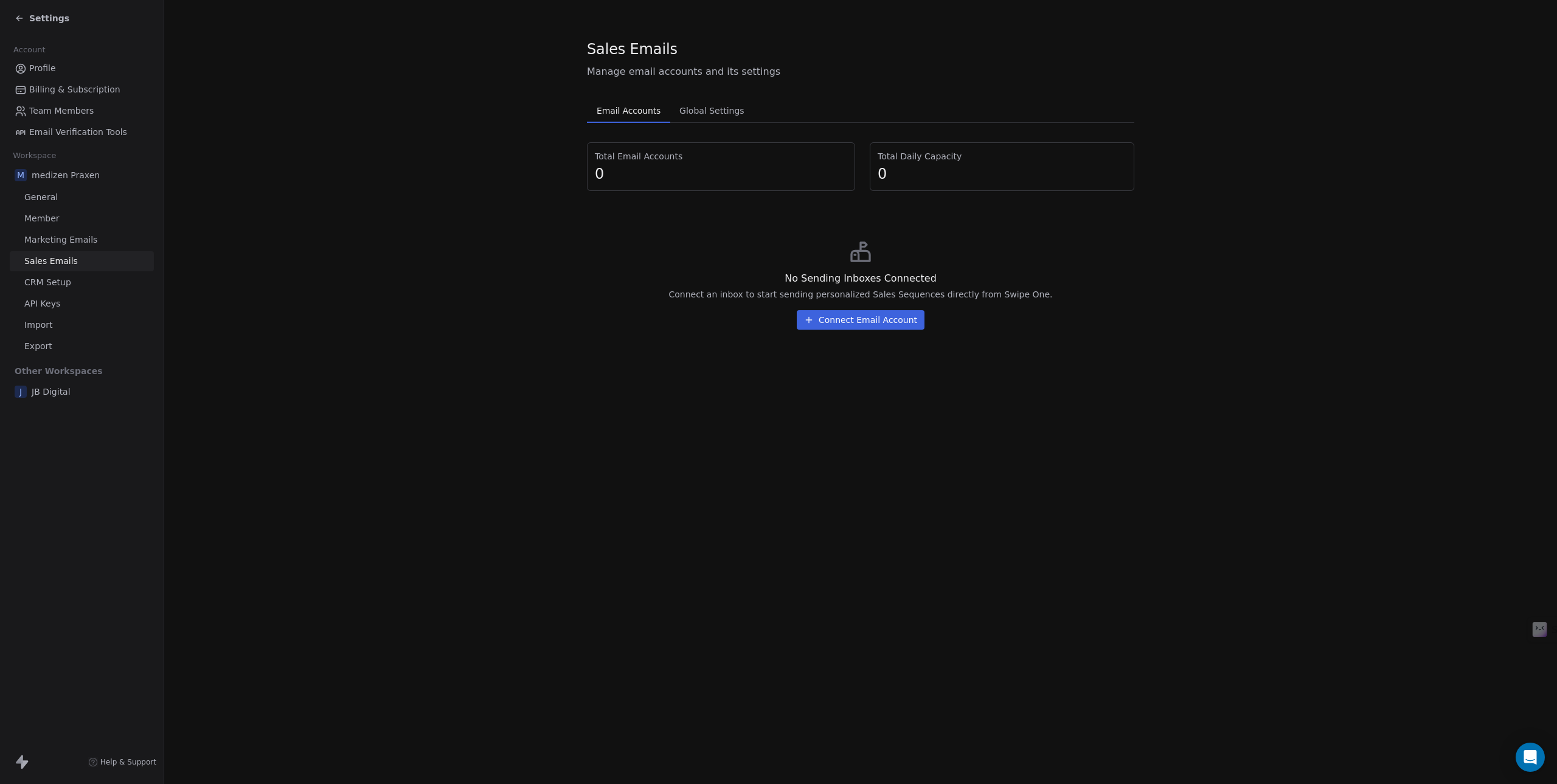
click at [618, 115] on span "Email Accounts" at bounding box center [629, 110] width 74 height 17
click at [59, 280] on span "CRM Setup" at bounding box center [48, 282] width 47 height 13
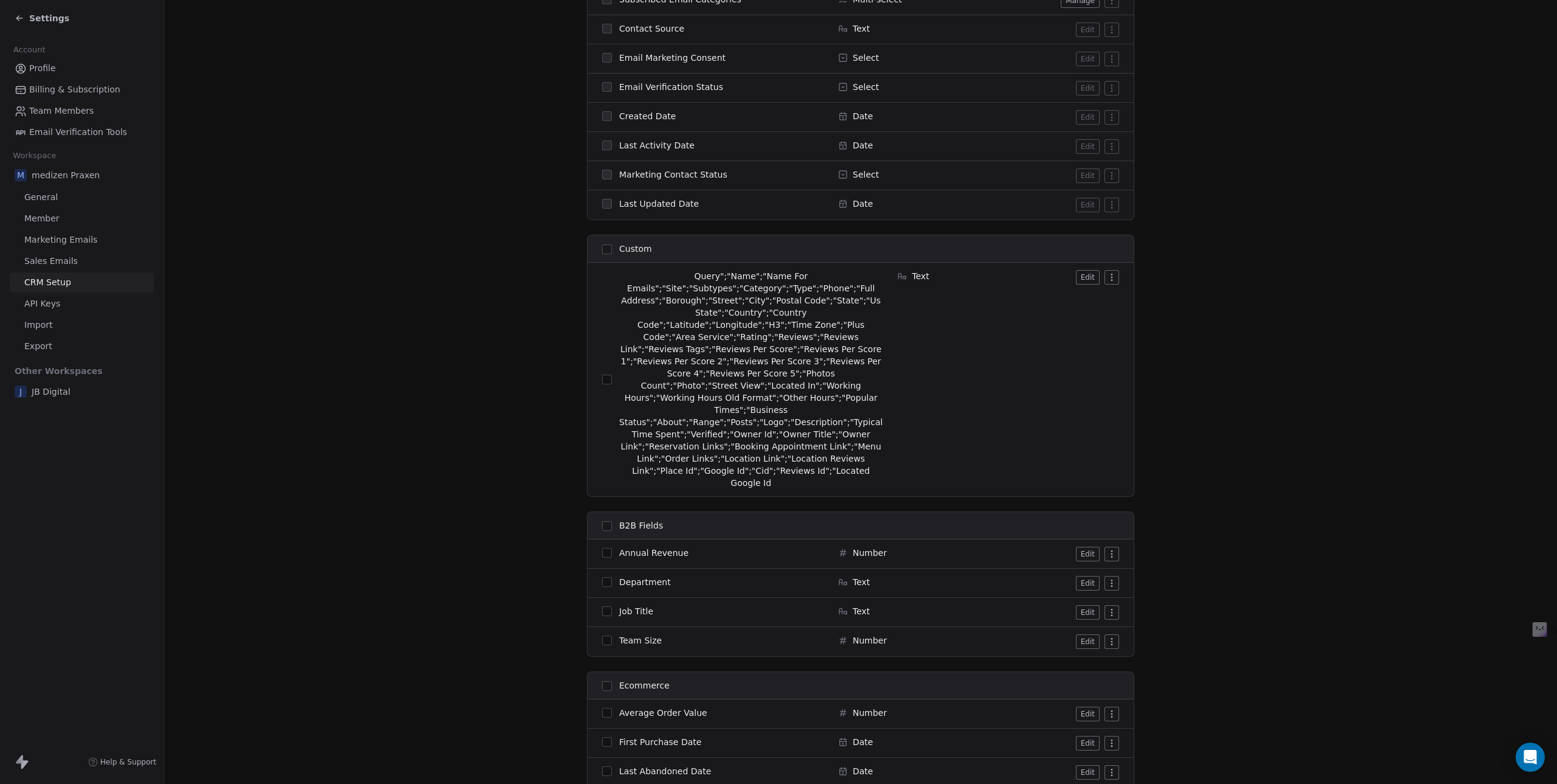
scroll to position [973, 0]
click at [1110, 267] on html "Settings Account Profile Billing & Subscription Team Members Email Verification…" at bounding box center [778, 392] width 1557 height 784
click at [1090, 295] on div "Archive" at bounding box center [1082, 295] width 61 height 19
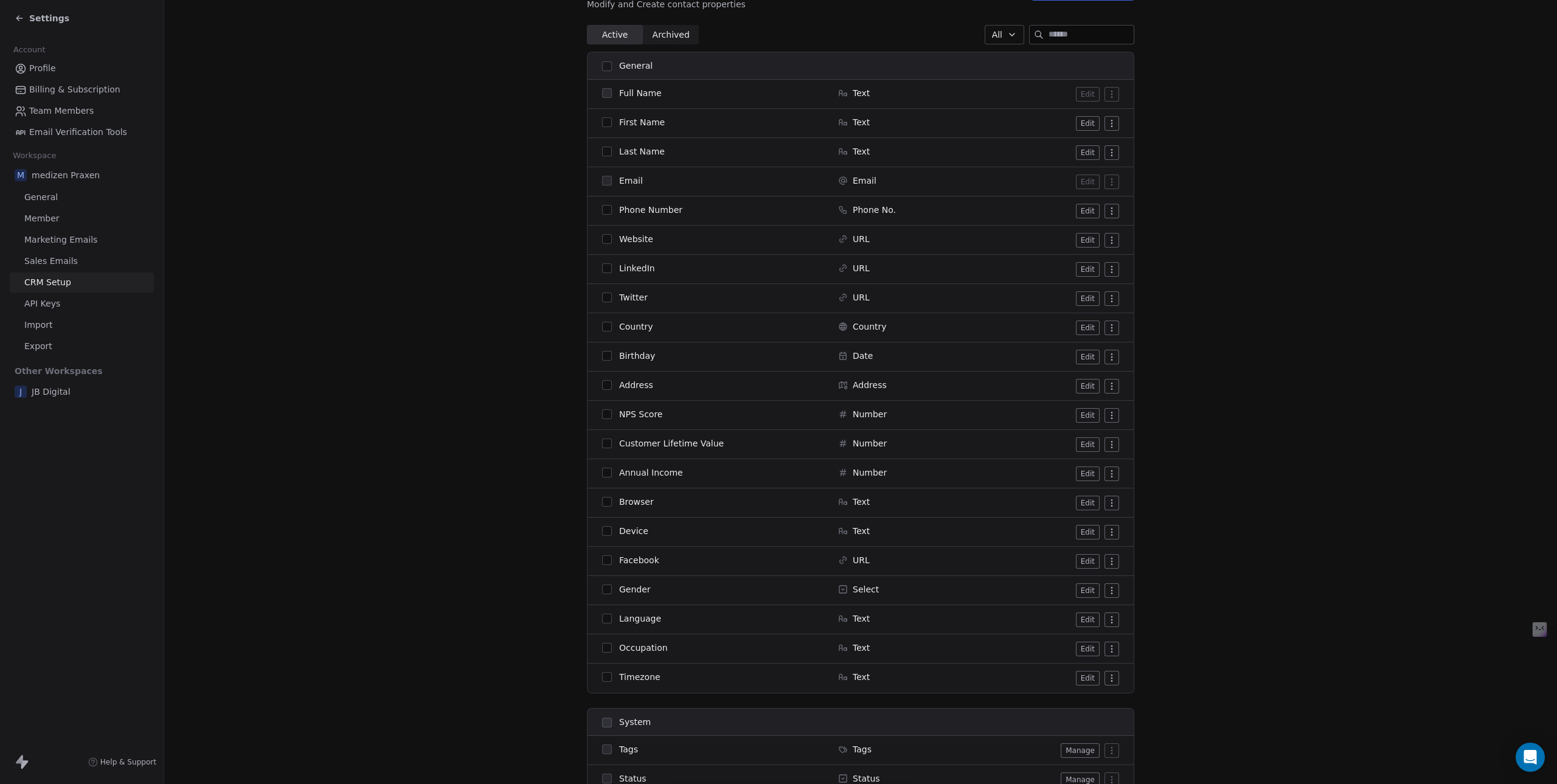
scroll to position [0, 0]
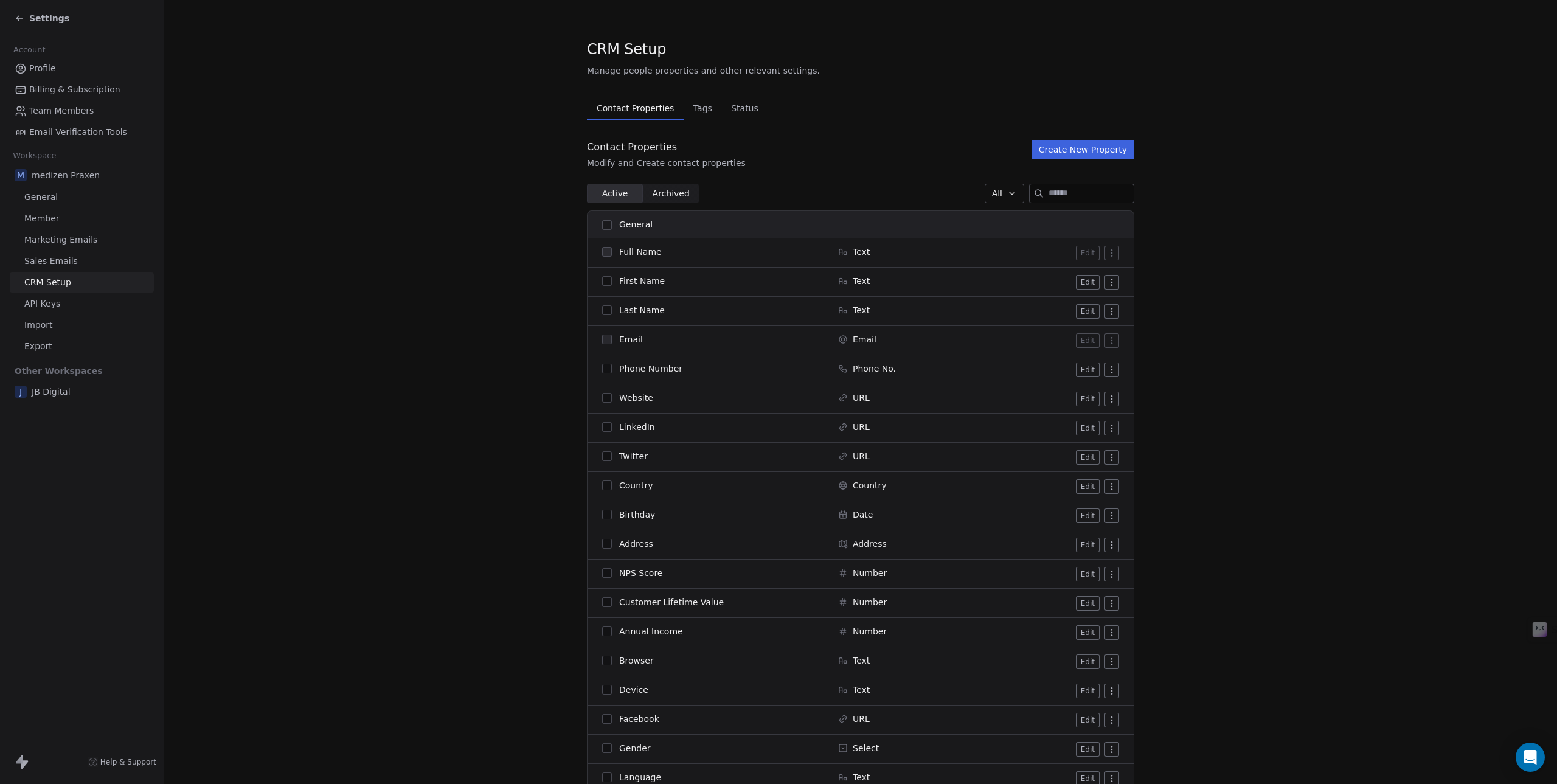
click at [690, 105] on span "Tags" at bounding box center [703, 108] width 28 height 17
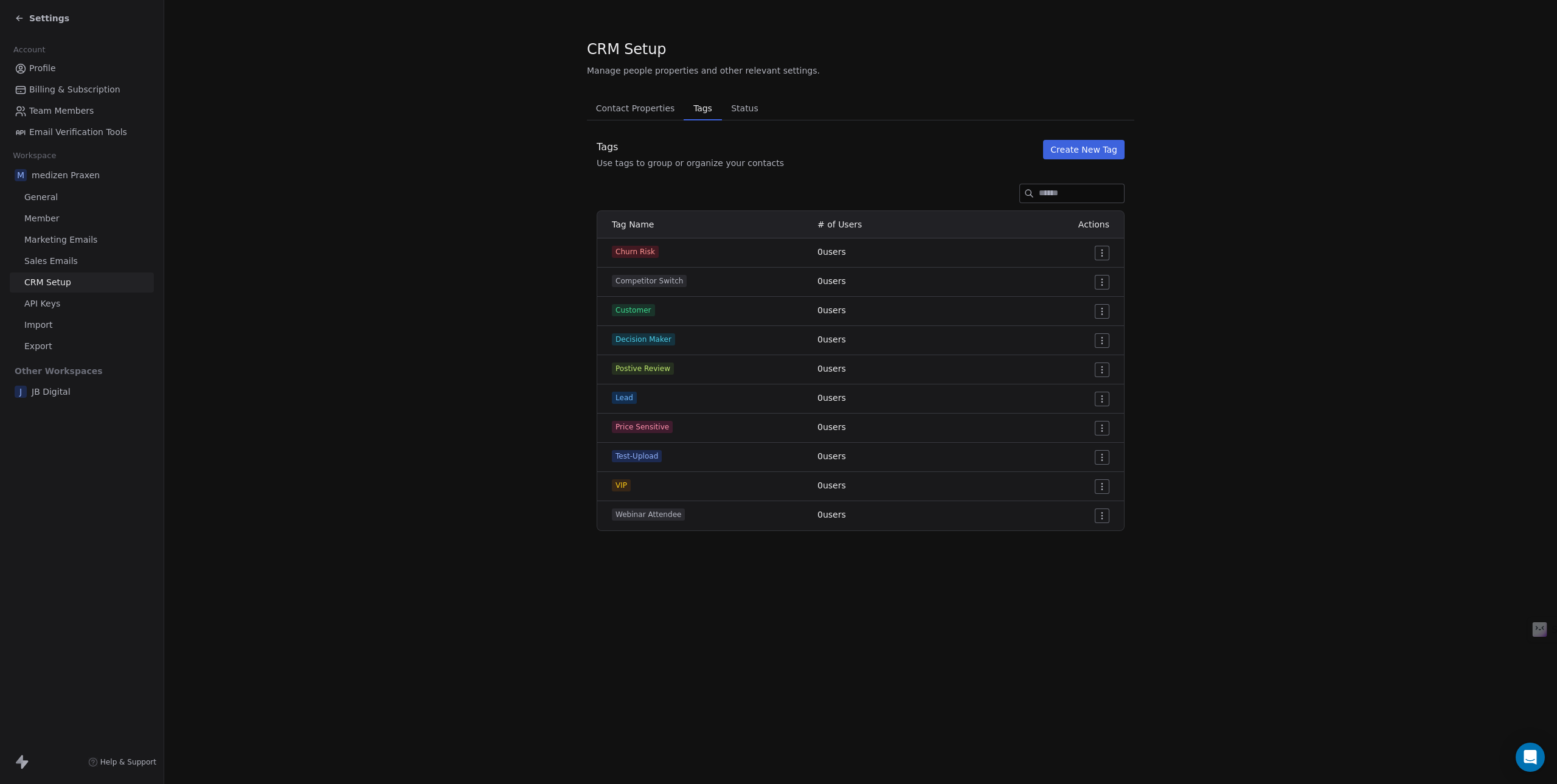
click at [755, 110] on button "Status Status" at bounding box center [745, 108] width 46 height 24
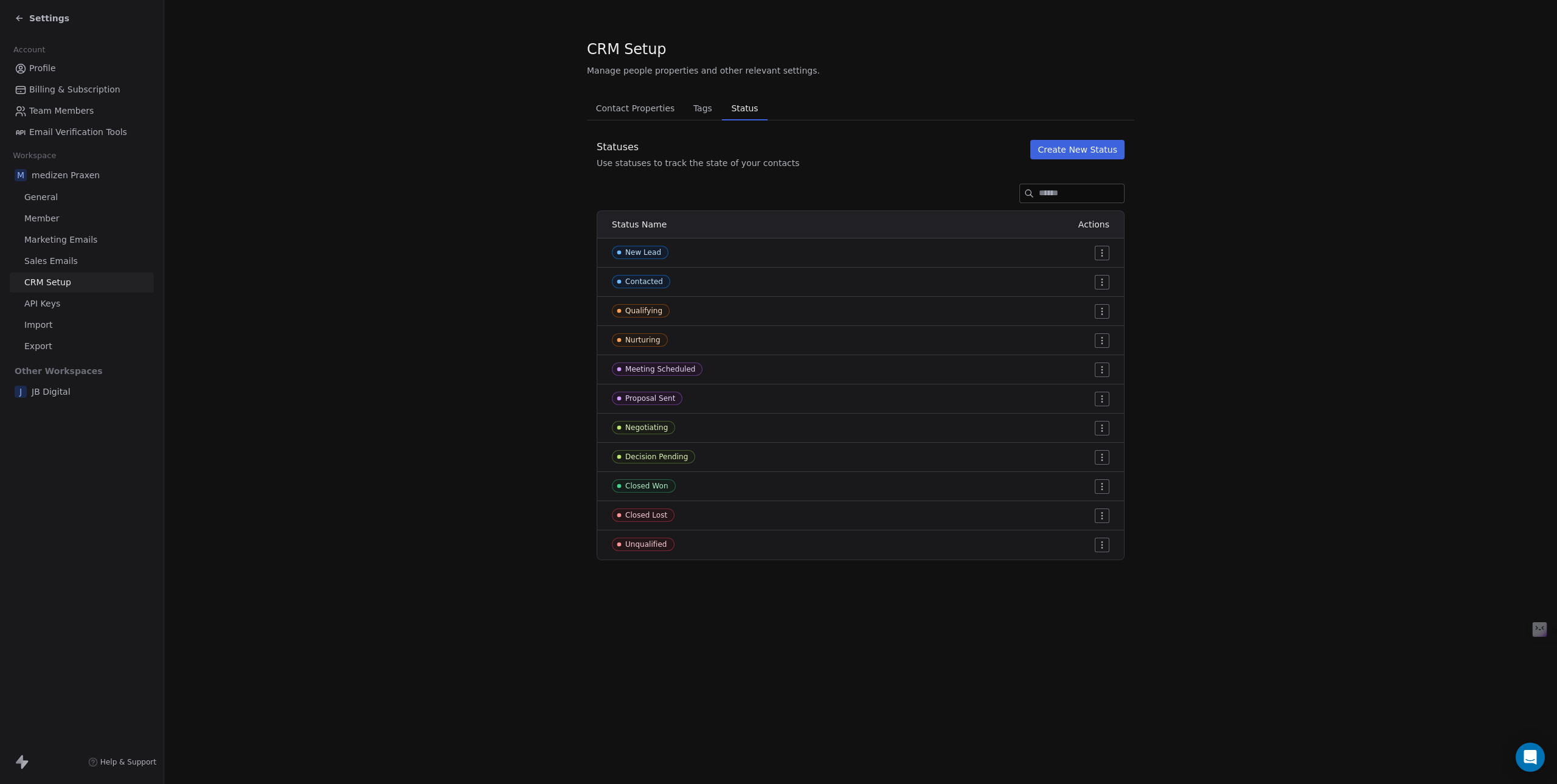
click at [627, 112] on span "Contact Properties" at bounding box center [636, 108] width 89 height 17
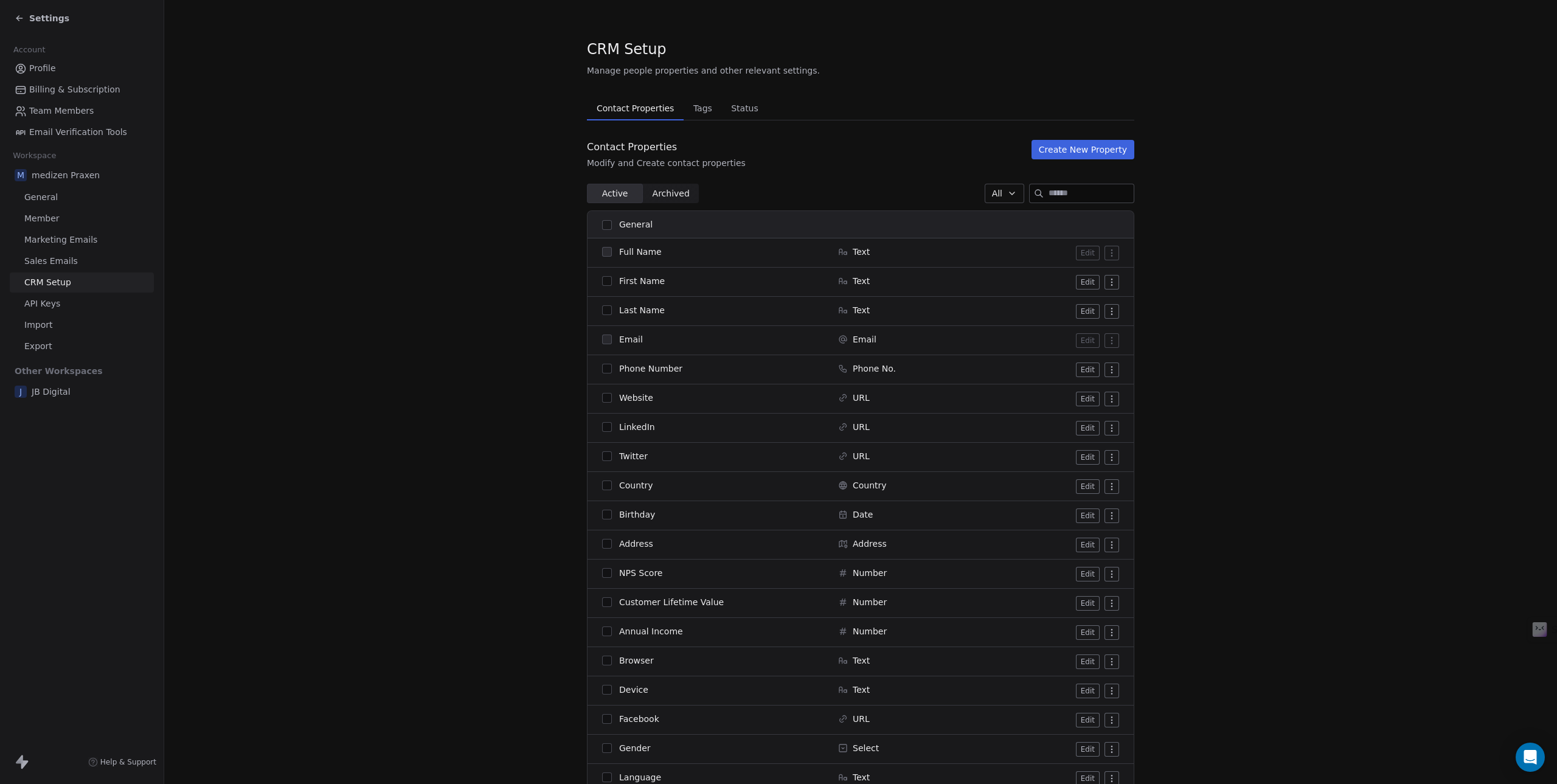
click at [59, 297] on link "API Keys" at bounding box center [81, 304] width 144 height 20
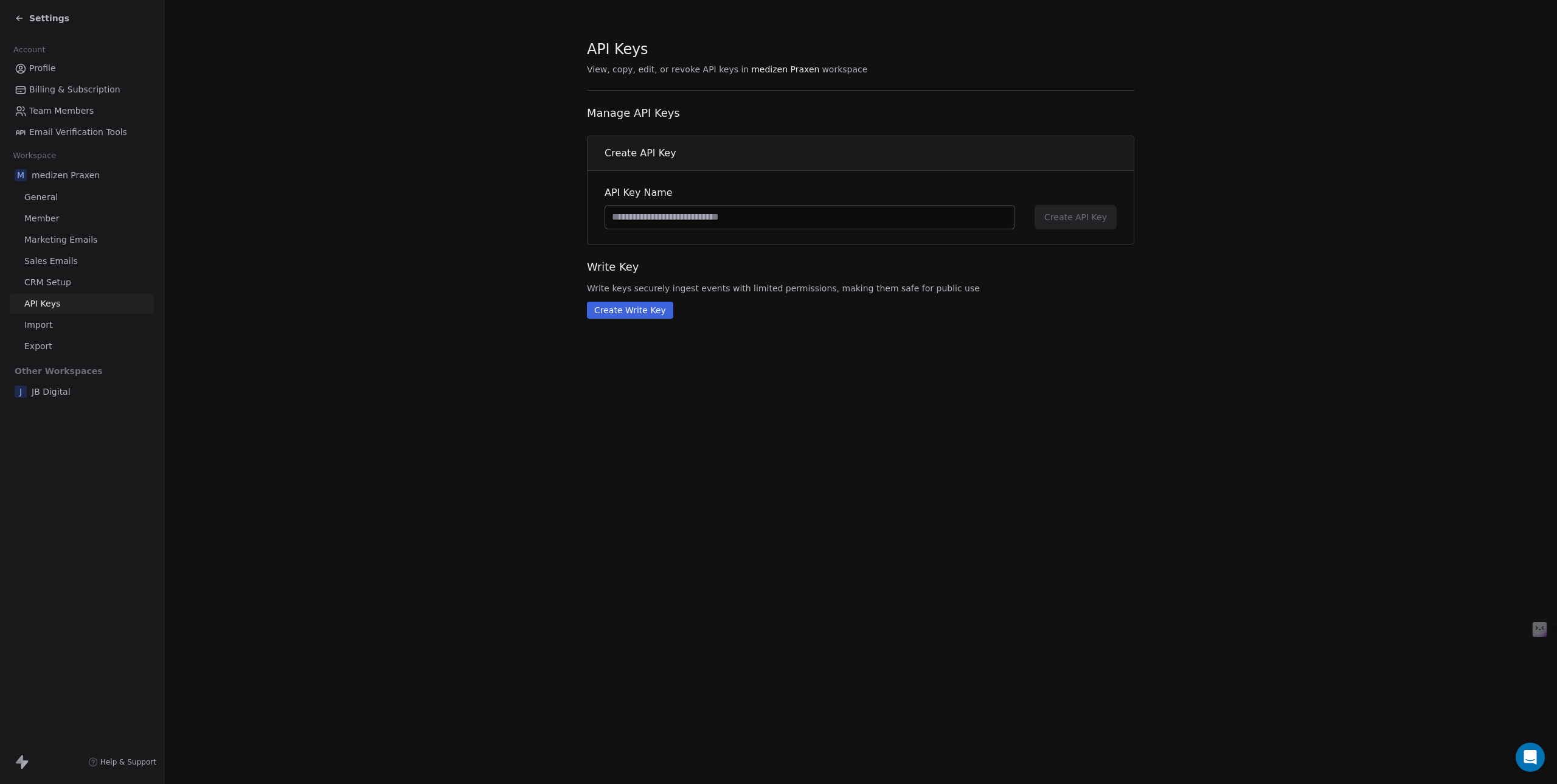
click at [54, 329] on link "Import" at bounding box center [81, 325] width 144 height 20
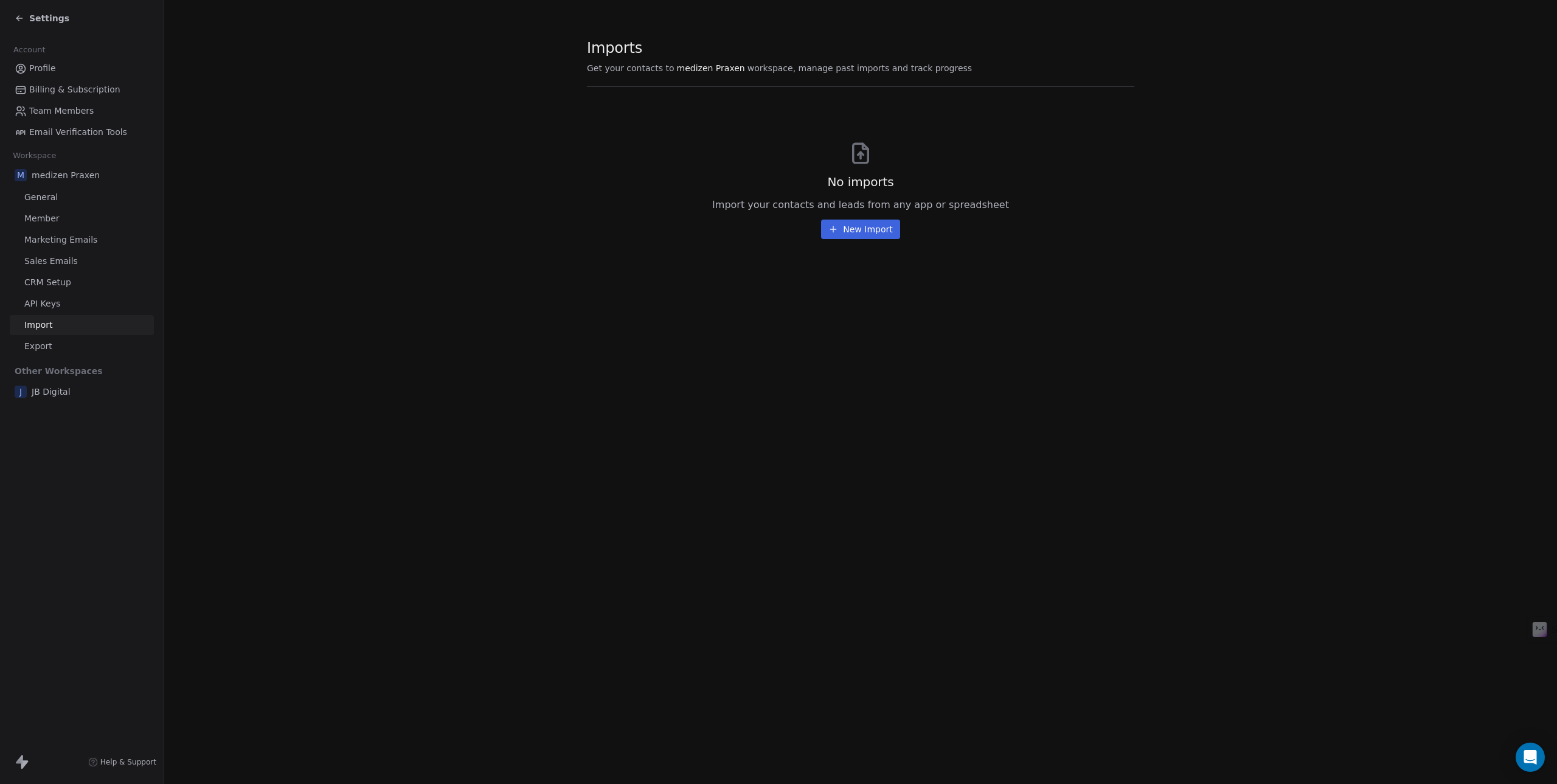
click at [46, 337] on link "Export" at bounding box center [81, 346] width 144 height 20
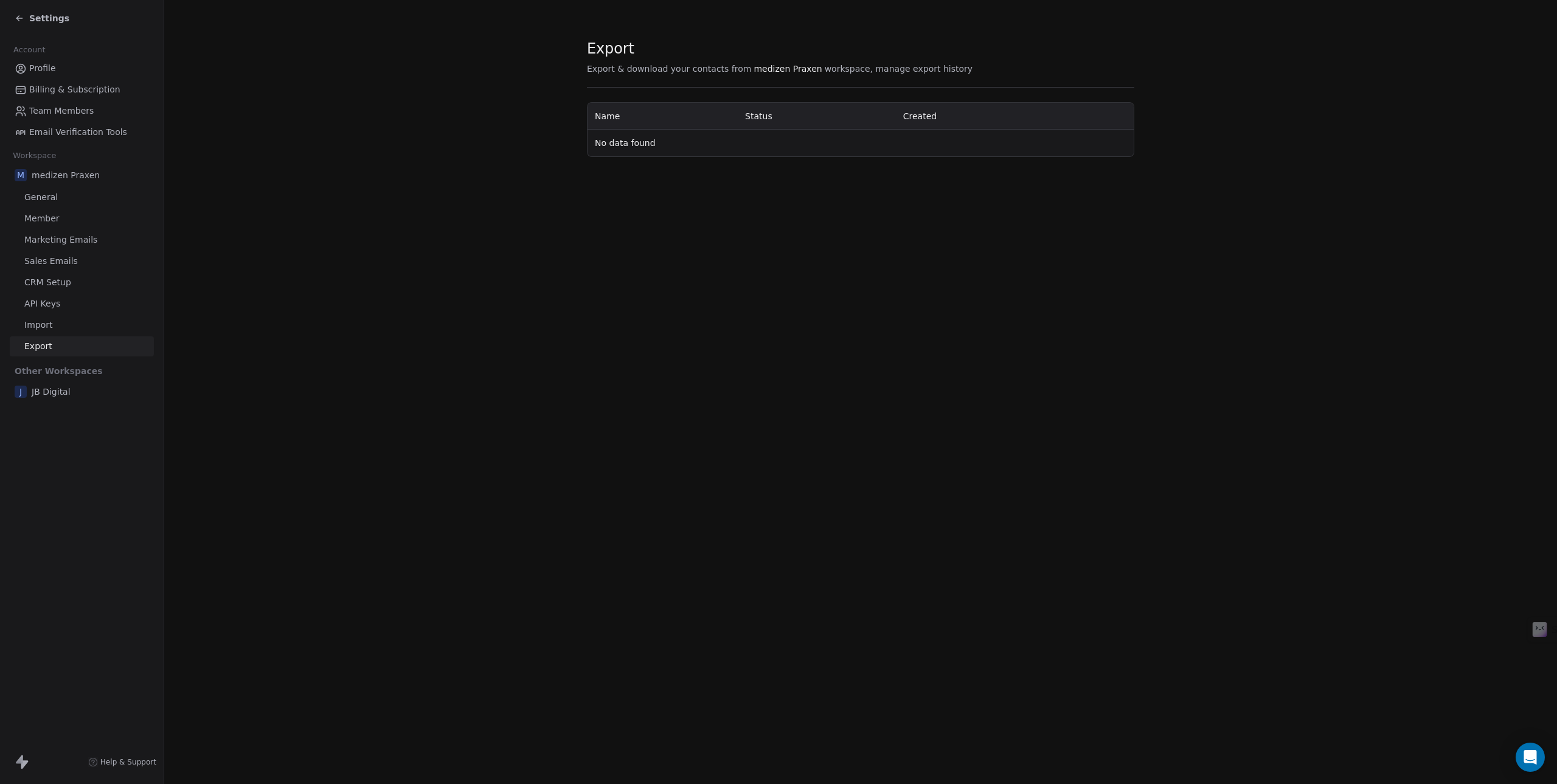
click at [15, 23] on div "Settings" at bounding box center [41, 19] width 55 height 12
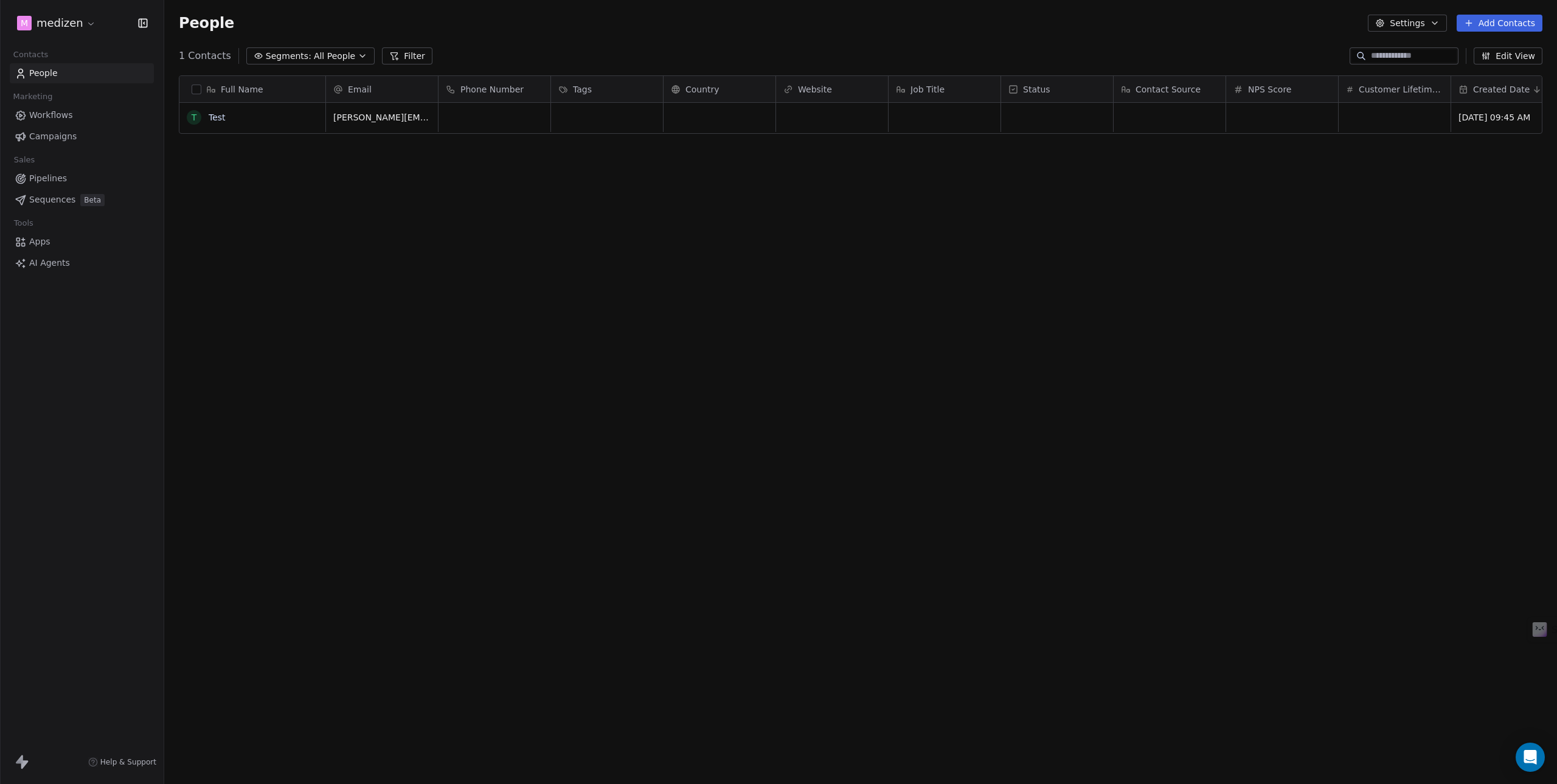
scroll to position [681, 1384]
click at [70, 24] on html "m medizen Contacts People Marketing Workflows Campaigns Sales Pipelines Sequenc…" at bounding box center [778, 392] width 1557 height 784
click at [72, 92] on link "Profile Settings" at bounding box center [93, 89] width 148 height 19
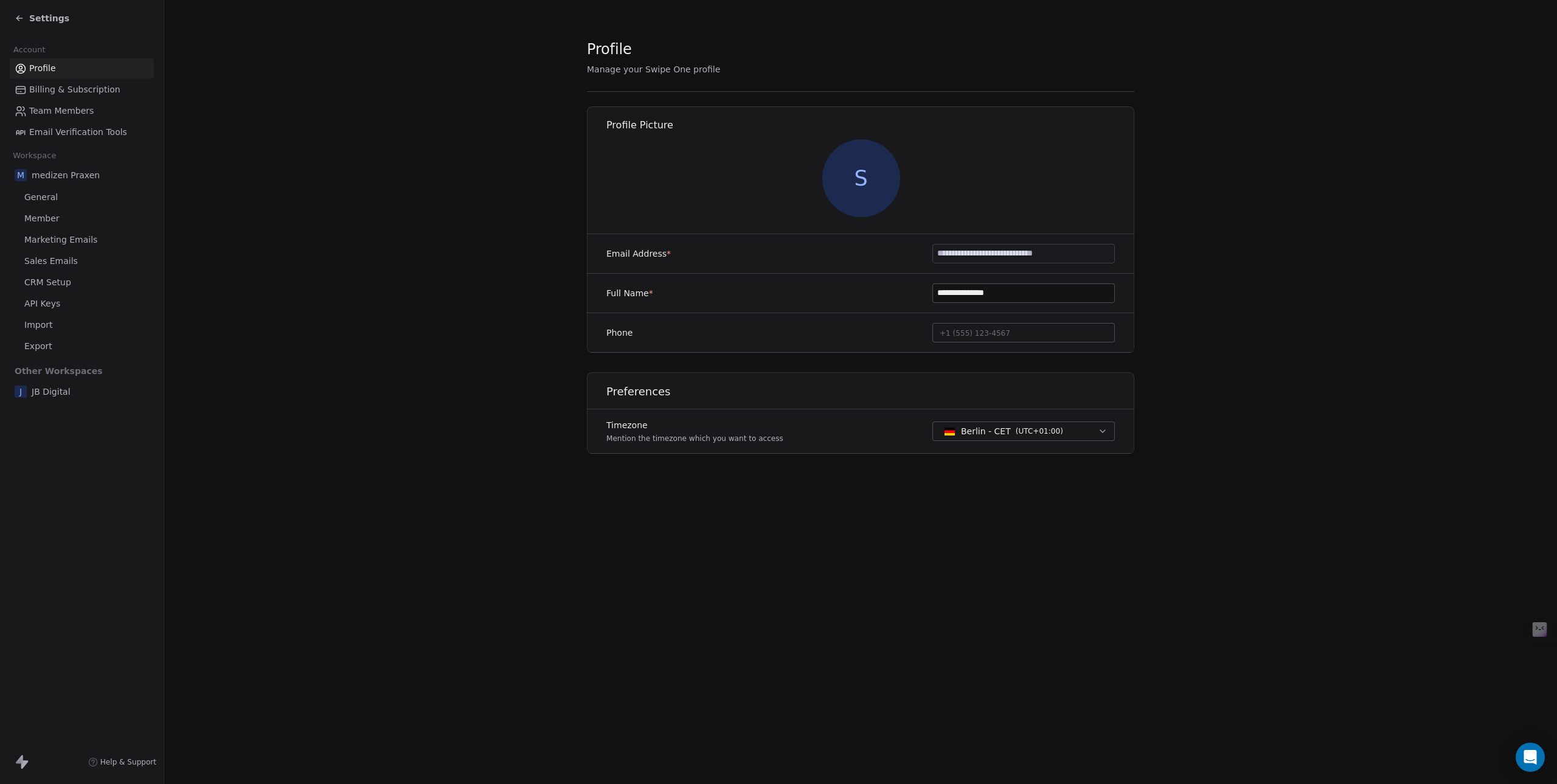
click at [57, 134] on span "Email Verification Tools" at bounding box center [78, 132] width 98 height 13
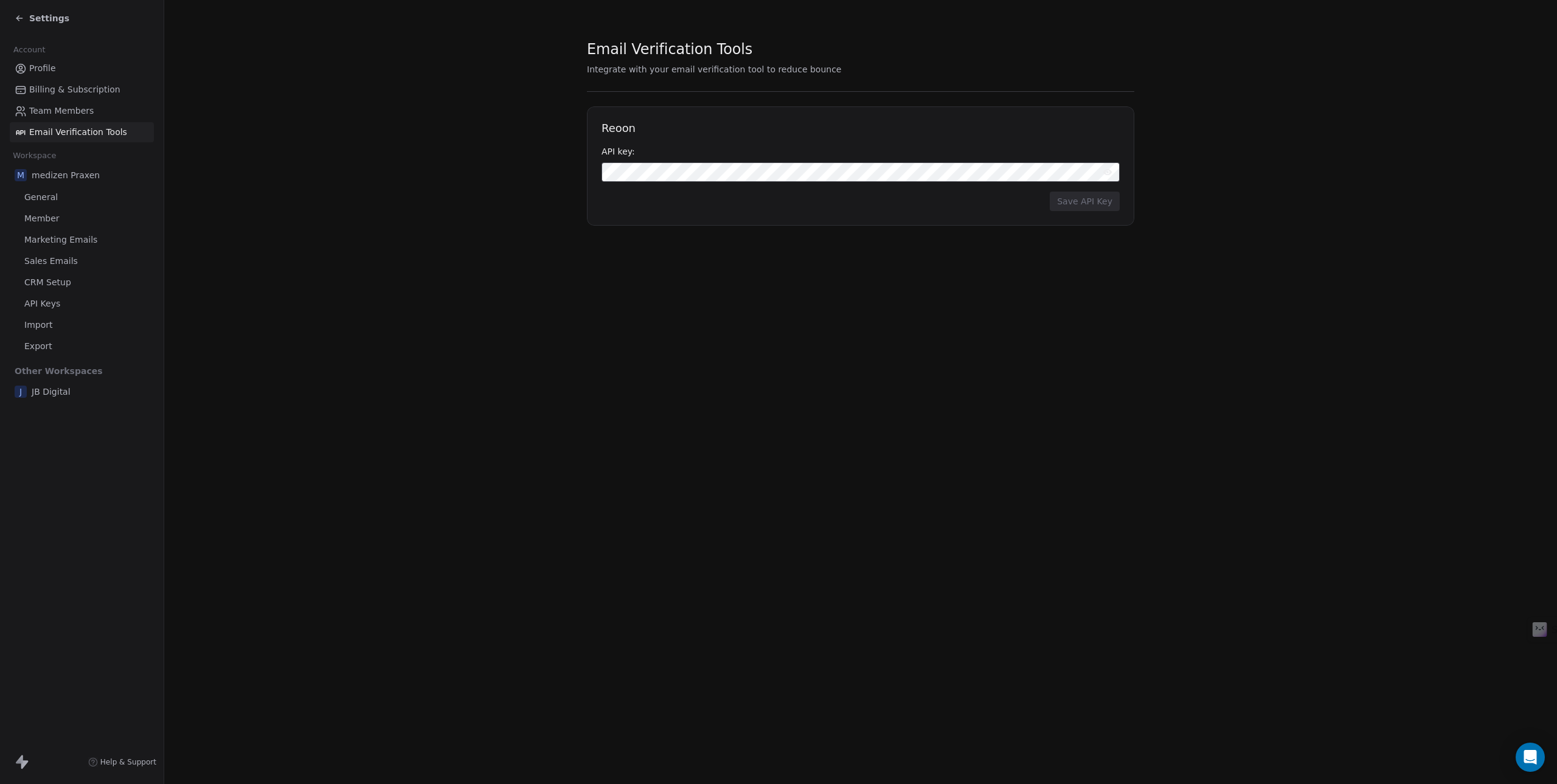
click at [59, 111] on span "Team Members" at bounding box center [61, 111] width 64 height 13
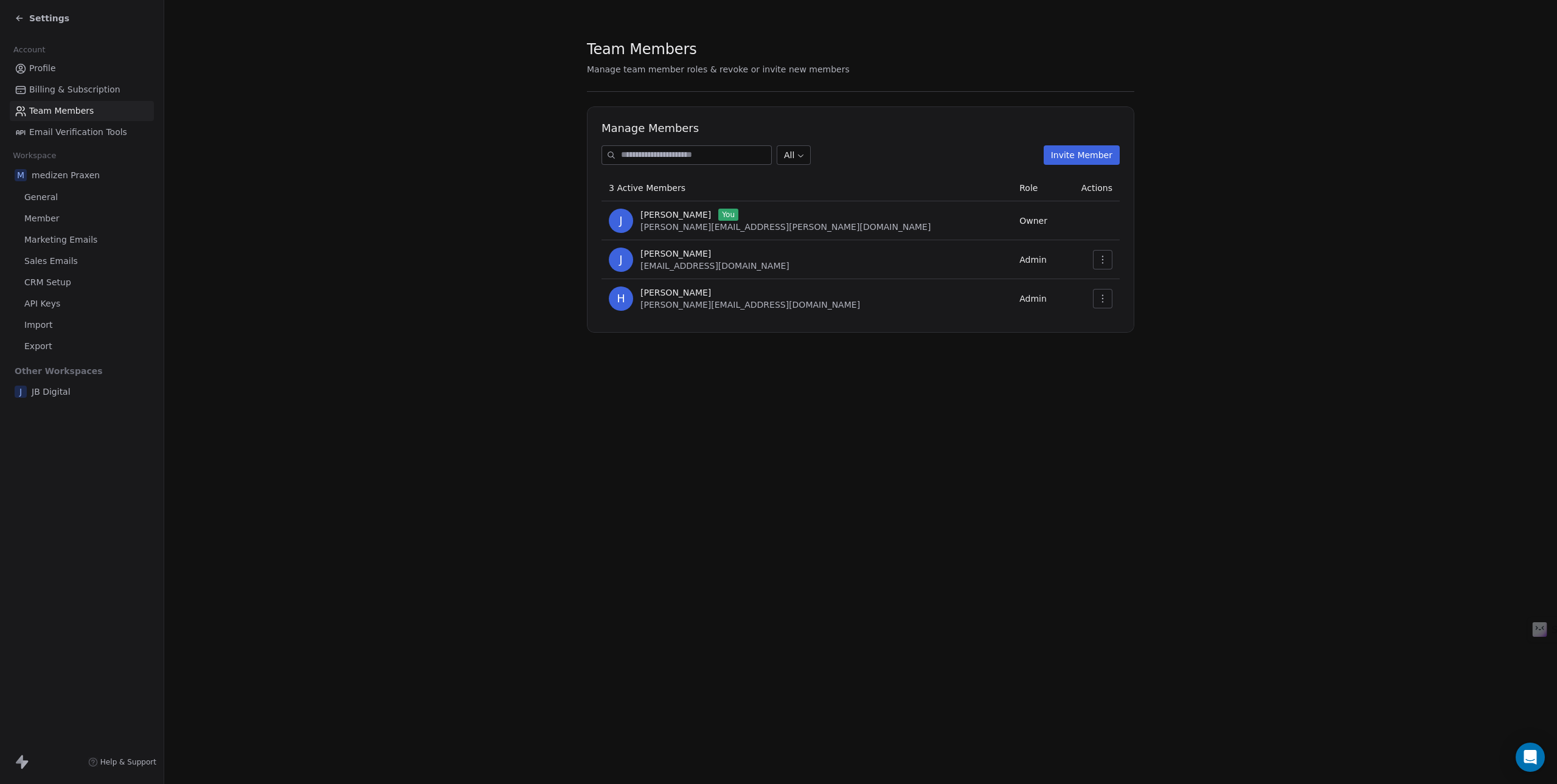
click at [41, 23] on span "Settings" at bounding box center [49, 19] width 40 height 12
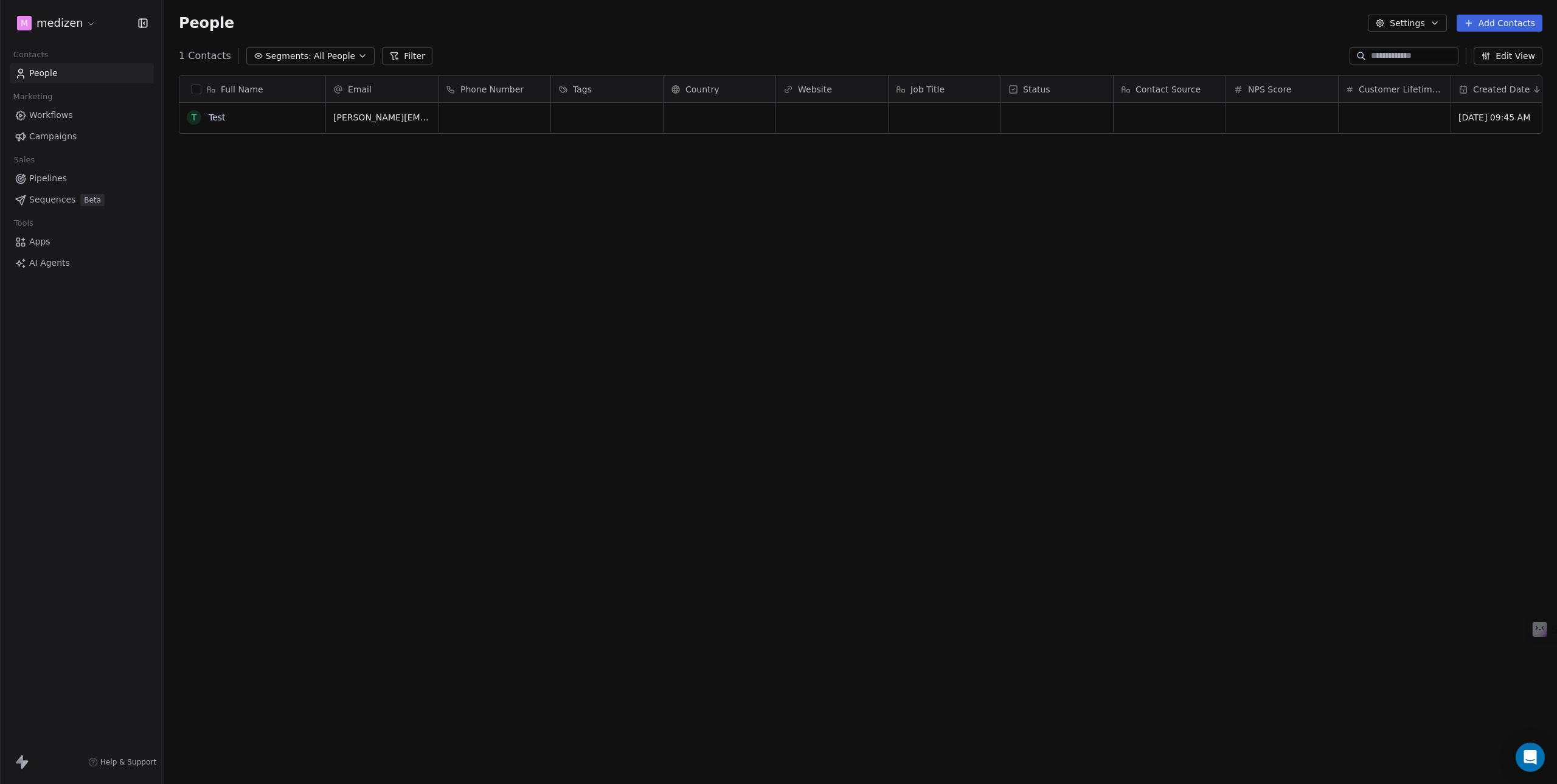
scroll to position [681, 1384]
click at [37, 258] on span "AI Agents" at bounding box center [49, 263] width 41 height 13
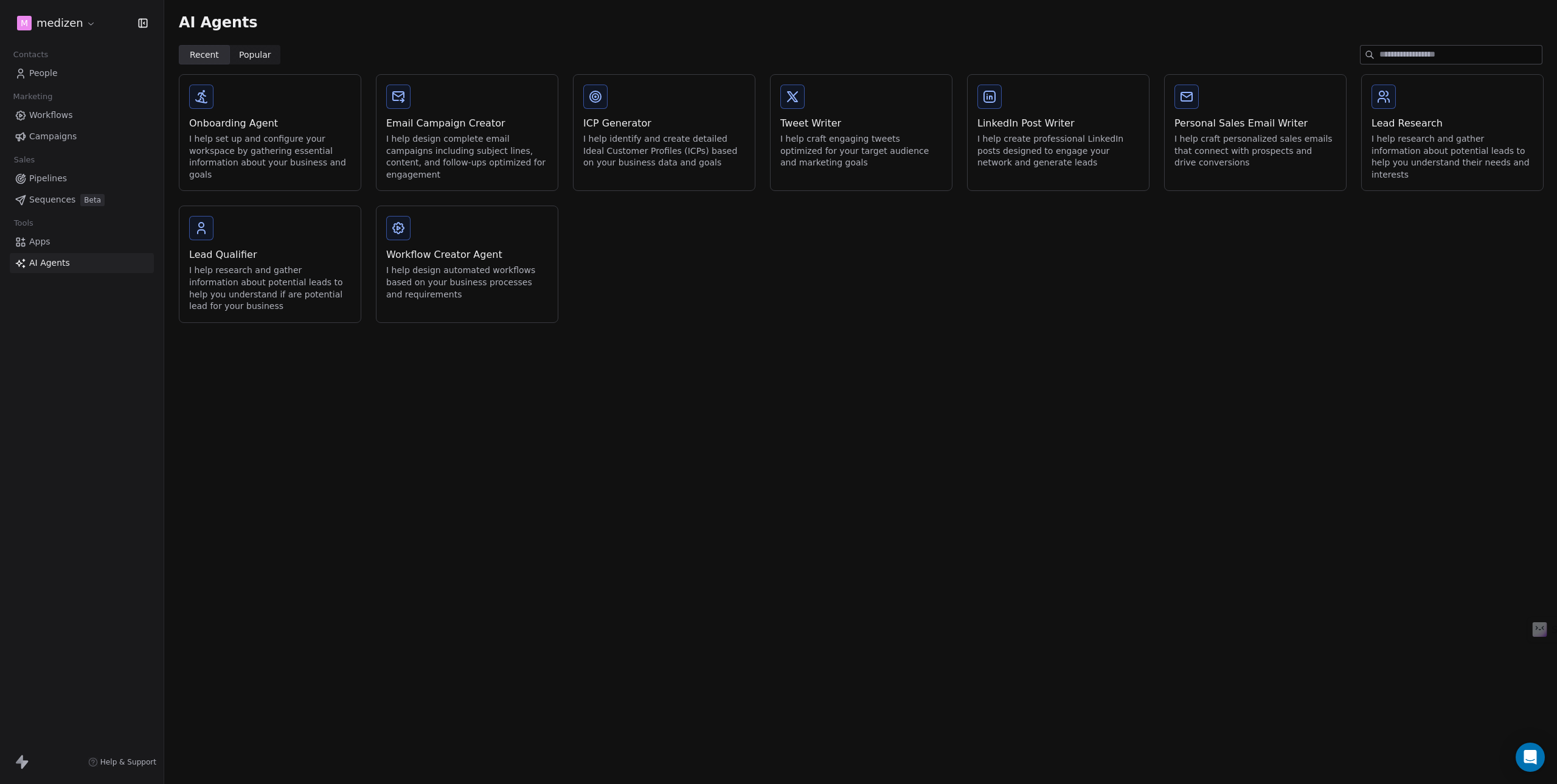
click at [39, 237] on span "Apps" at bounding box center [39, 242] width 21 height 13
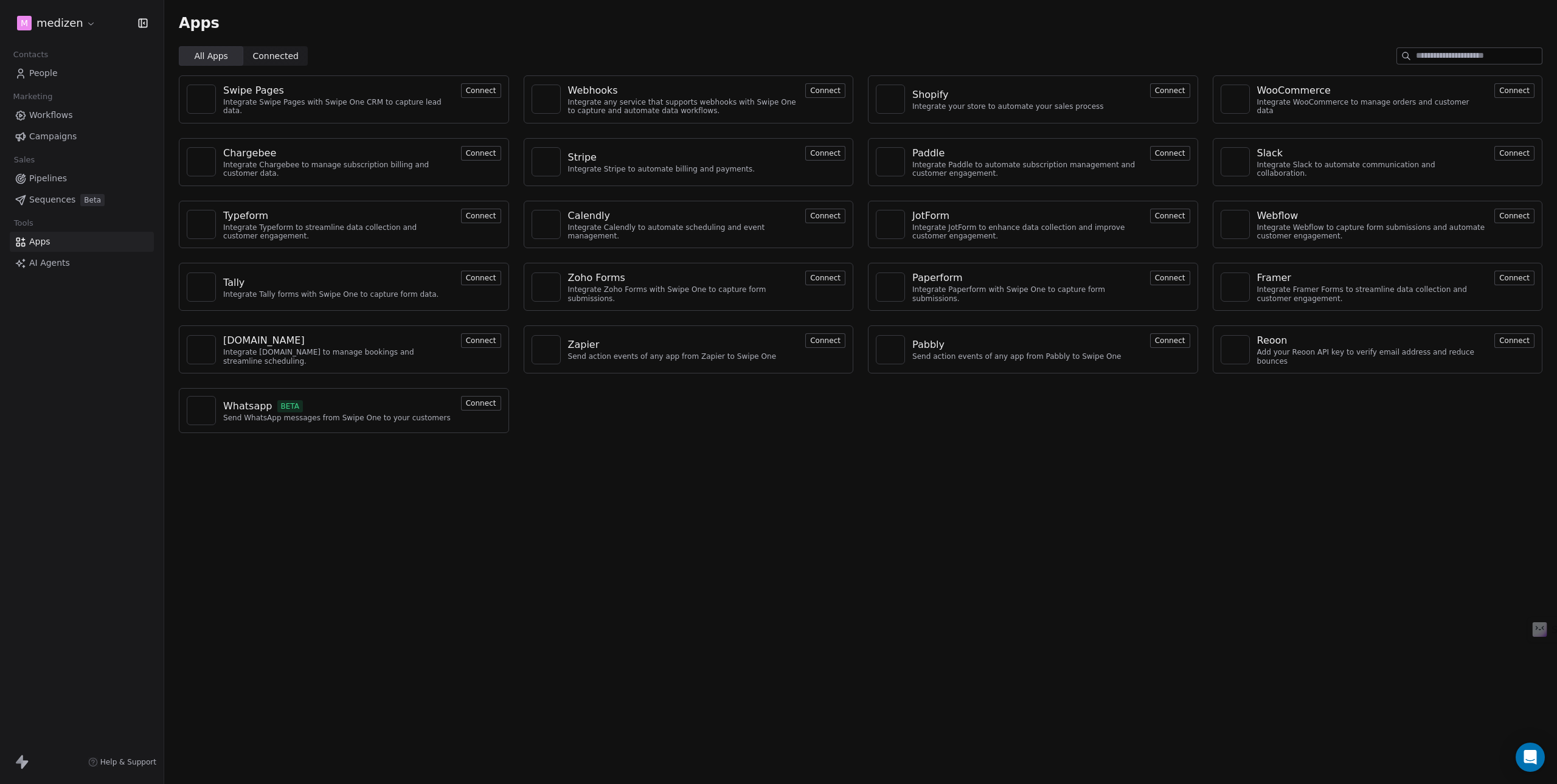
click at [53, 61] on div "Contacts" at bounding box center [81, 55] width 144 height 17
click at [37, 75] on span "People" at bounding box center [43, 73] width 28 height 13
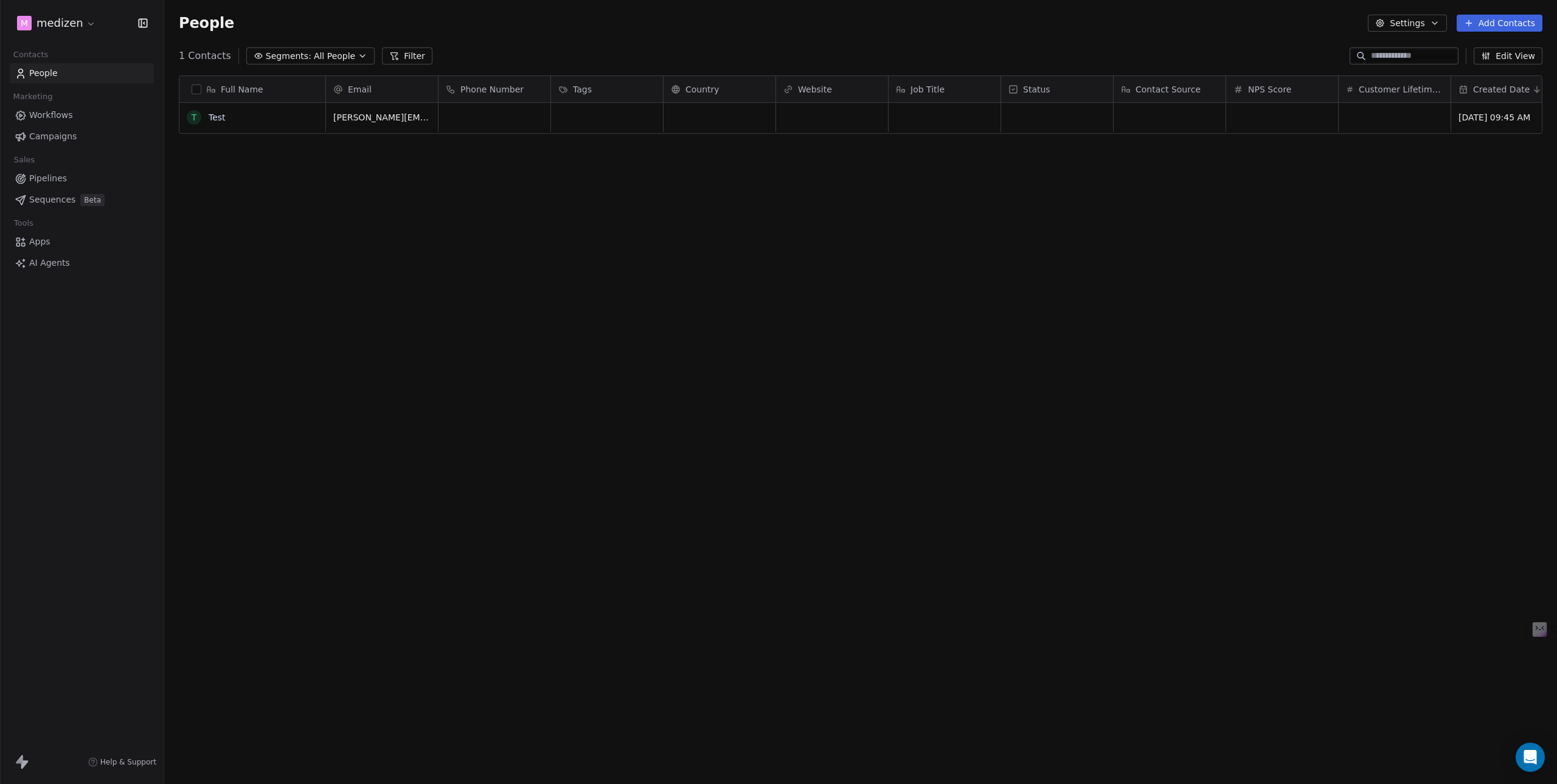
scroll to position [681, 1384]
click at [213, 112] on link "Test" at bounding box center [217, 117] width 17 height 10
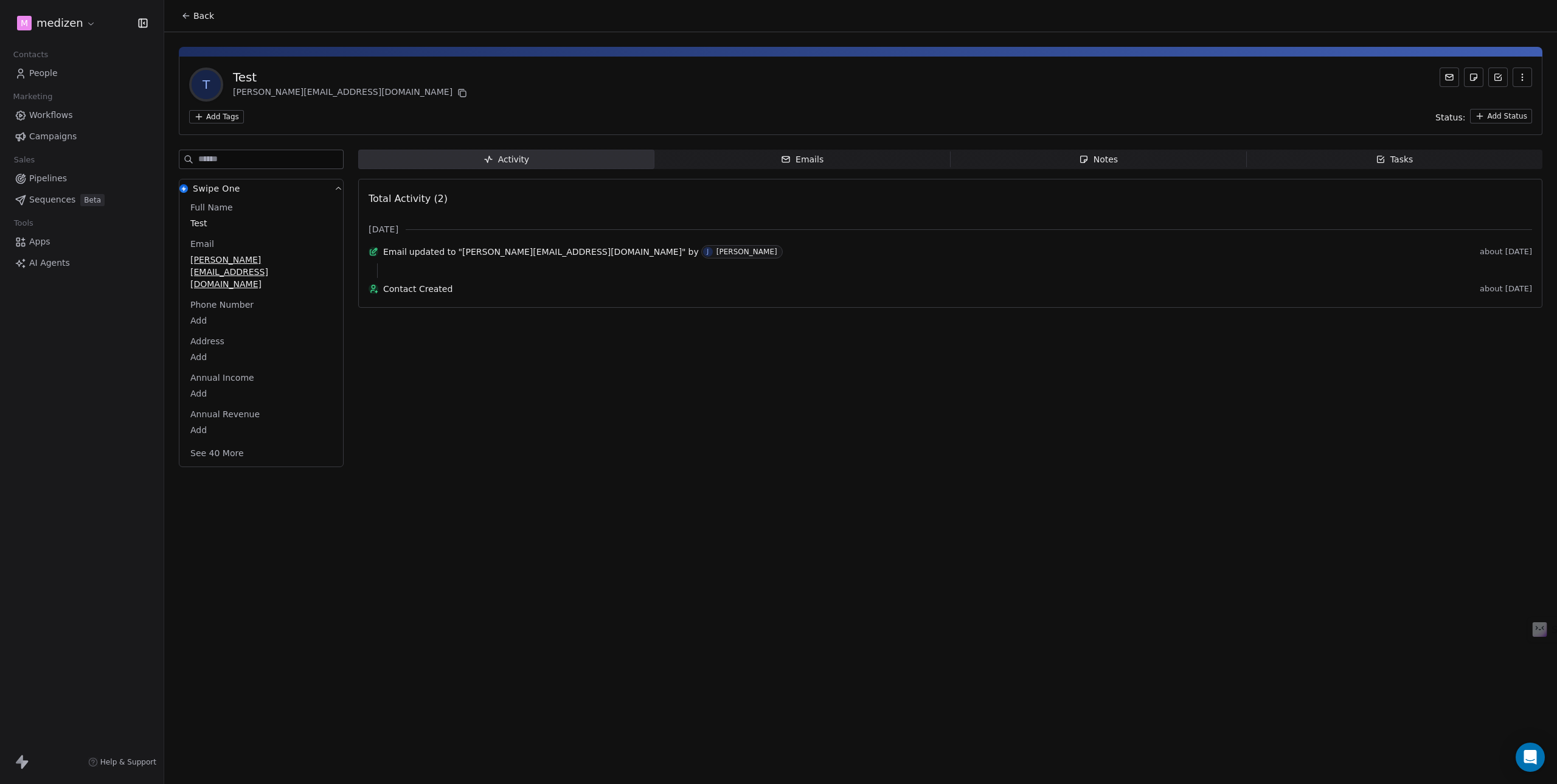
click at [1367, 151] on span "Tasks Tasks" at bounding box center [1394, 159] width 296 height 19
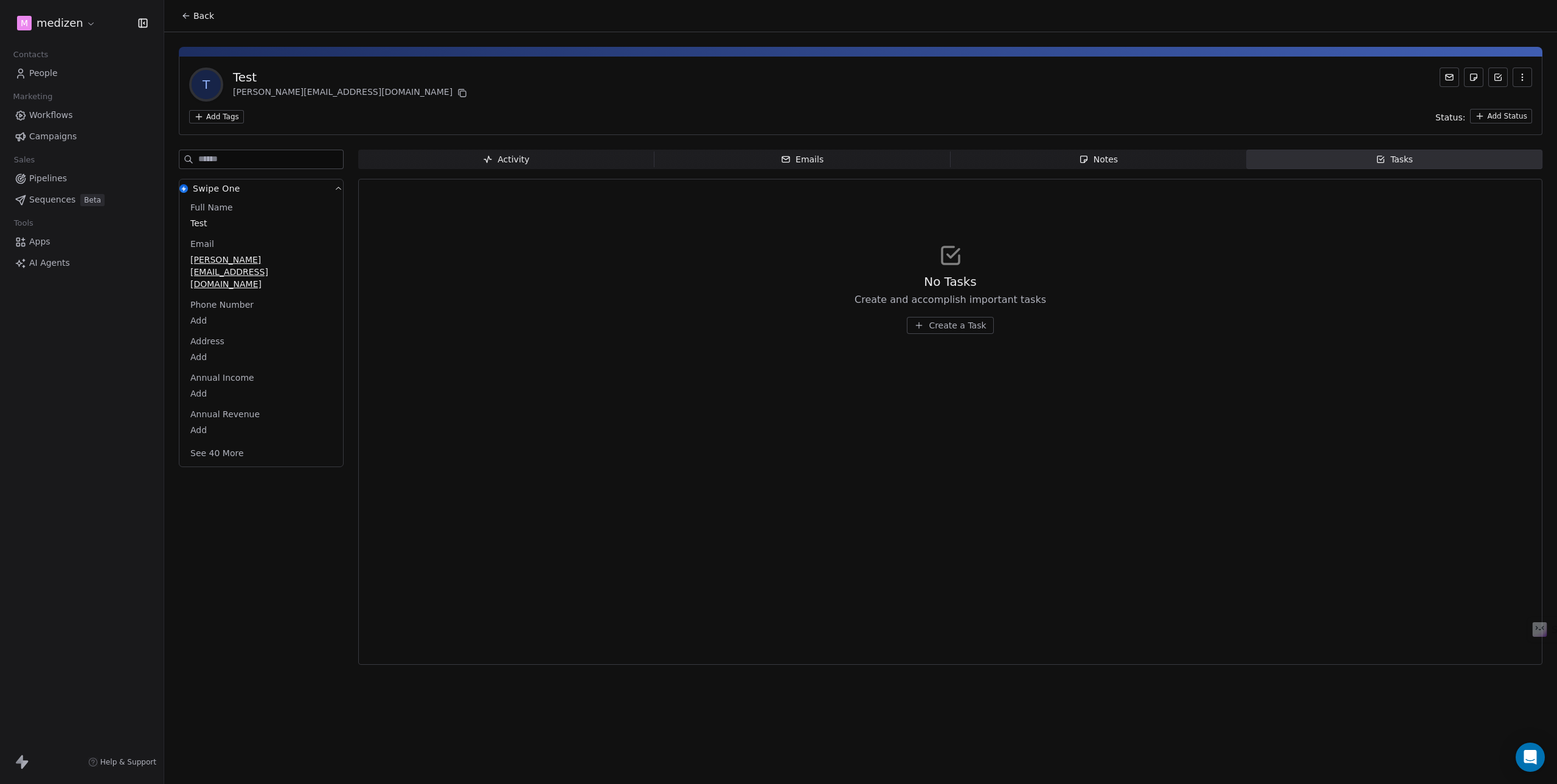
click at [946, 329] on span "Create a Task" at bounding box center [957, 326] width 57 height 12
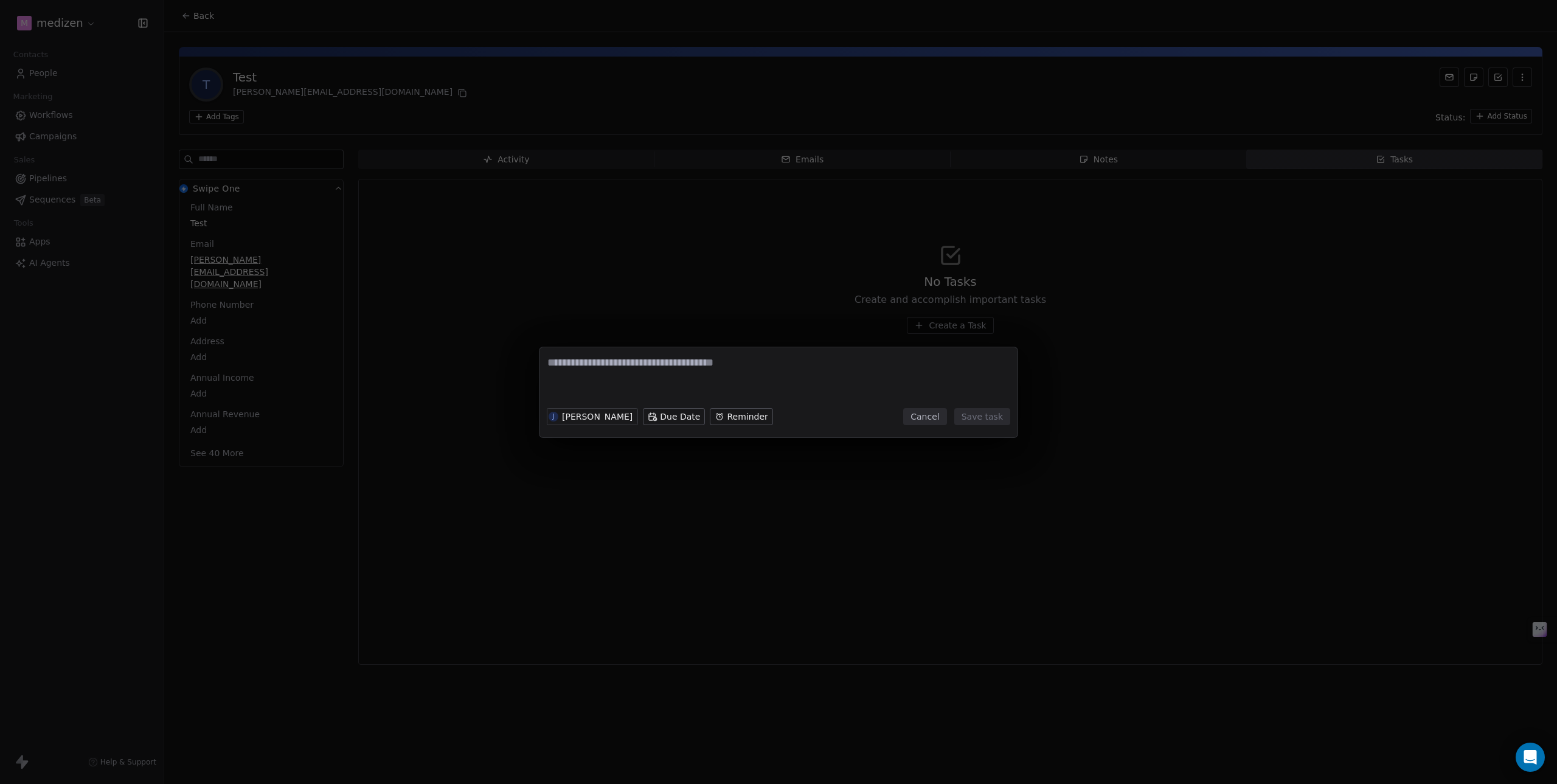
click at [736, 418] on body "m medizen Contacts People Marketing Workflows Campaigns Sales Pipelines Sequenc…" at bounding box center [778, 392] width 1557 height 784
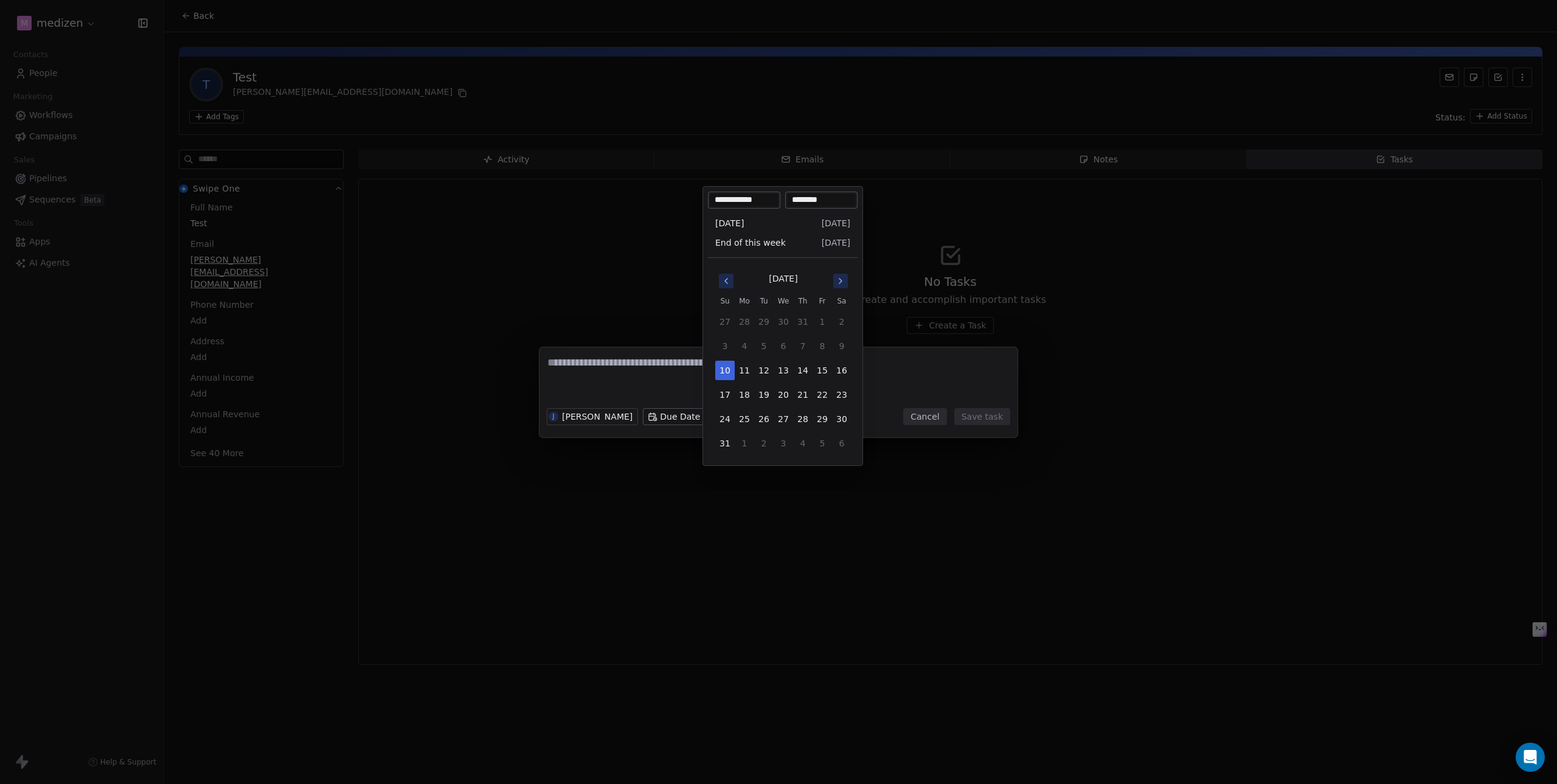
click at [813, 197] on input "********" at bounding box center [821, 200] width 68 height 12
click at [811, 198] on input "********" at bounding box center [821, 200] width 68 height 12
type input "********"
click at [721, 366] on button "10" at bounding box center [725, 371] width 19 height 19
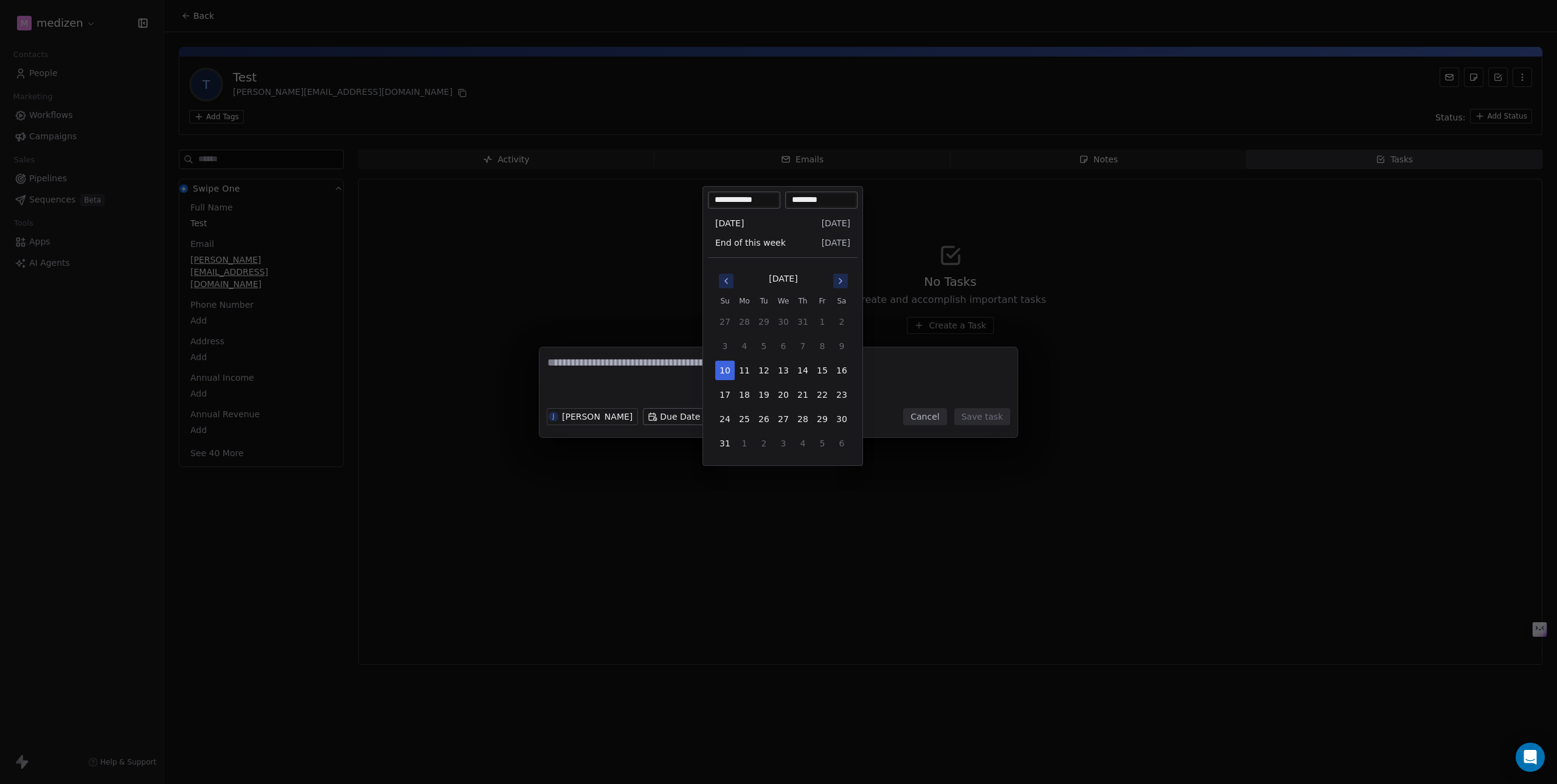
click at [830, 196] on input "********" at bounding box center [821, 200] width 68 height 12
click at [904, 378] on div "J Julian Bergmann Due Date Sun, 10 Aug 2025, 10:51 AM Cancel Save task" at bounding box center [778, 392] width 1557 height 90
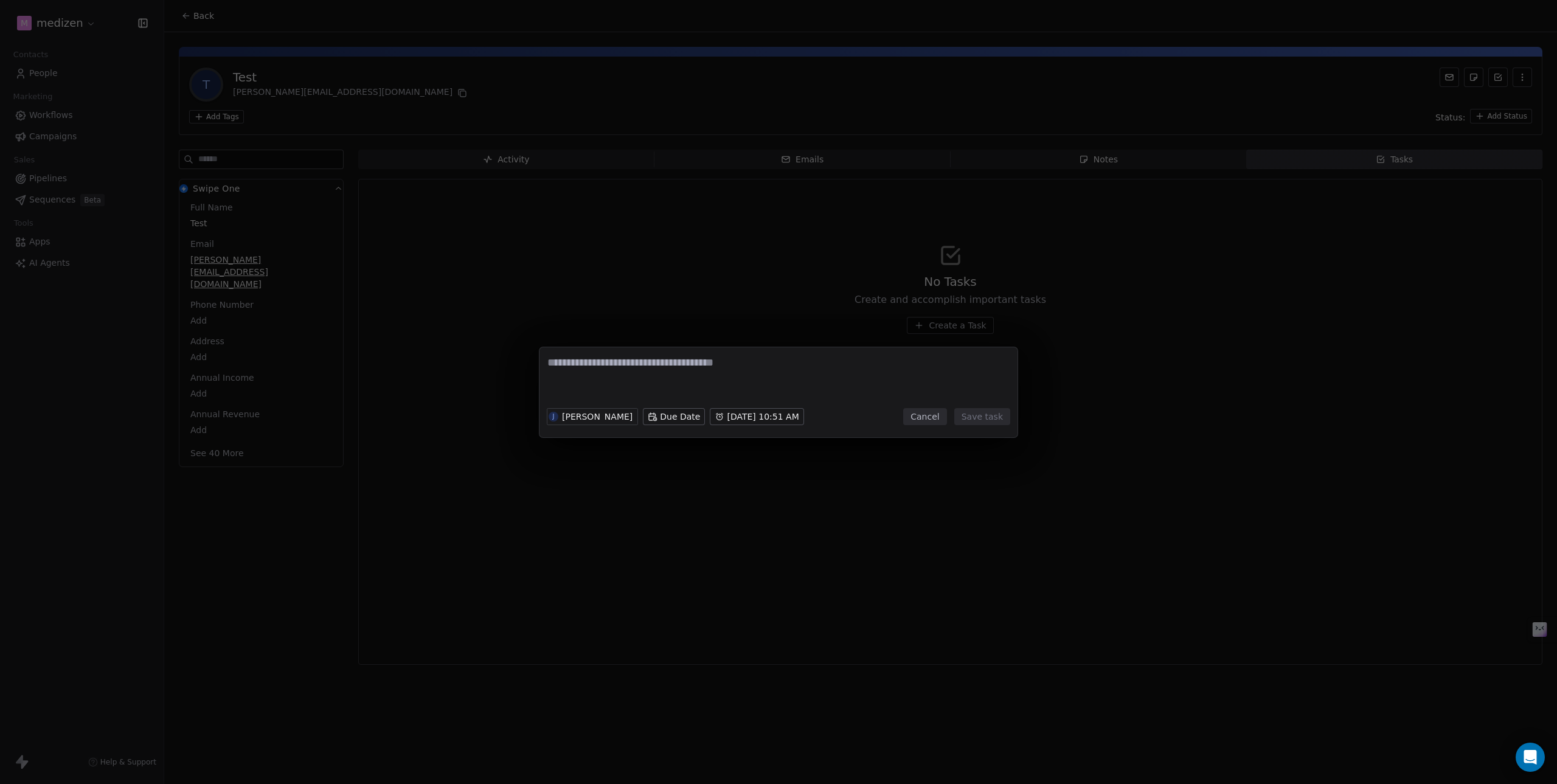
click at [638, 369] on textarea at bounding box center [778, 379] width 462 height 48
type textarea "****"
click at [663, 416] on body "m medizen Contacts People Marketing Workflows Campaigns Sales Pipelines Sequenc…" at bounding box center [778, 392] width 1557 height 784
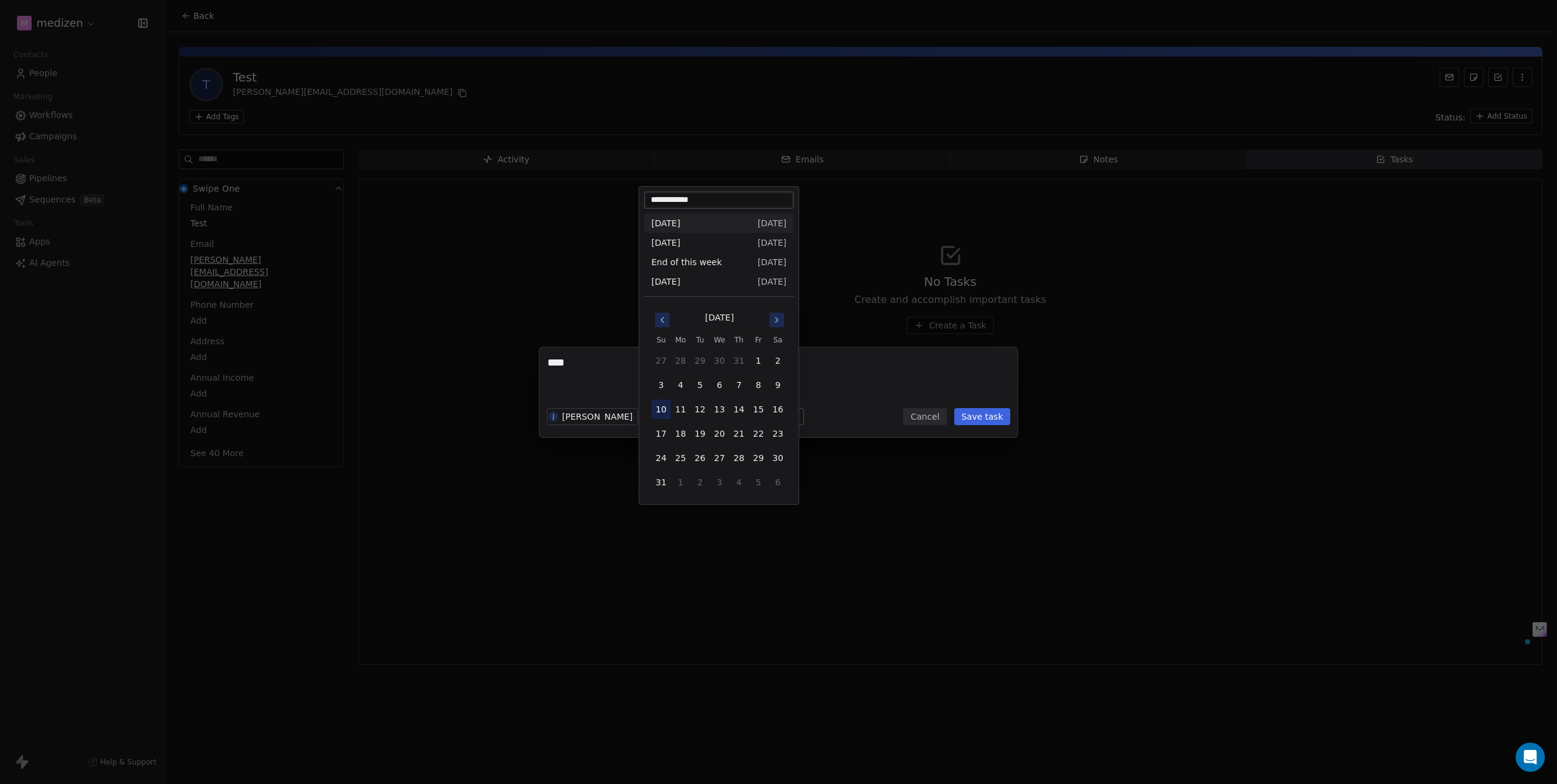
click at [661, 413] on button "10" at bounding box center [661, 409] width 19 height 19
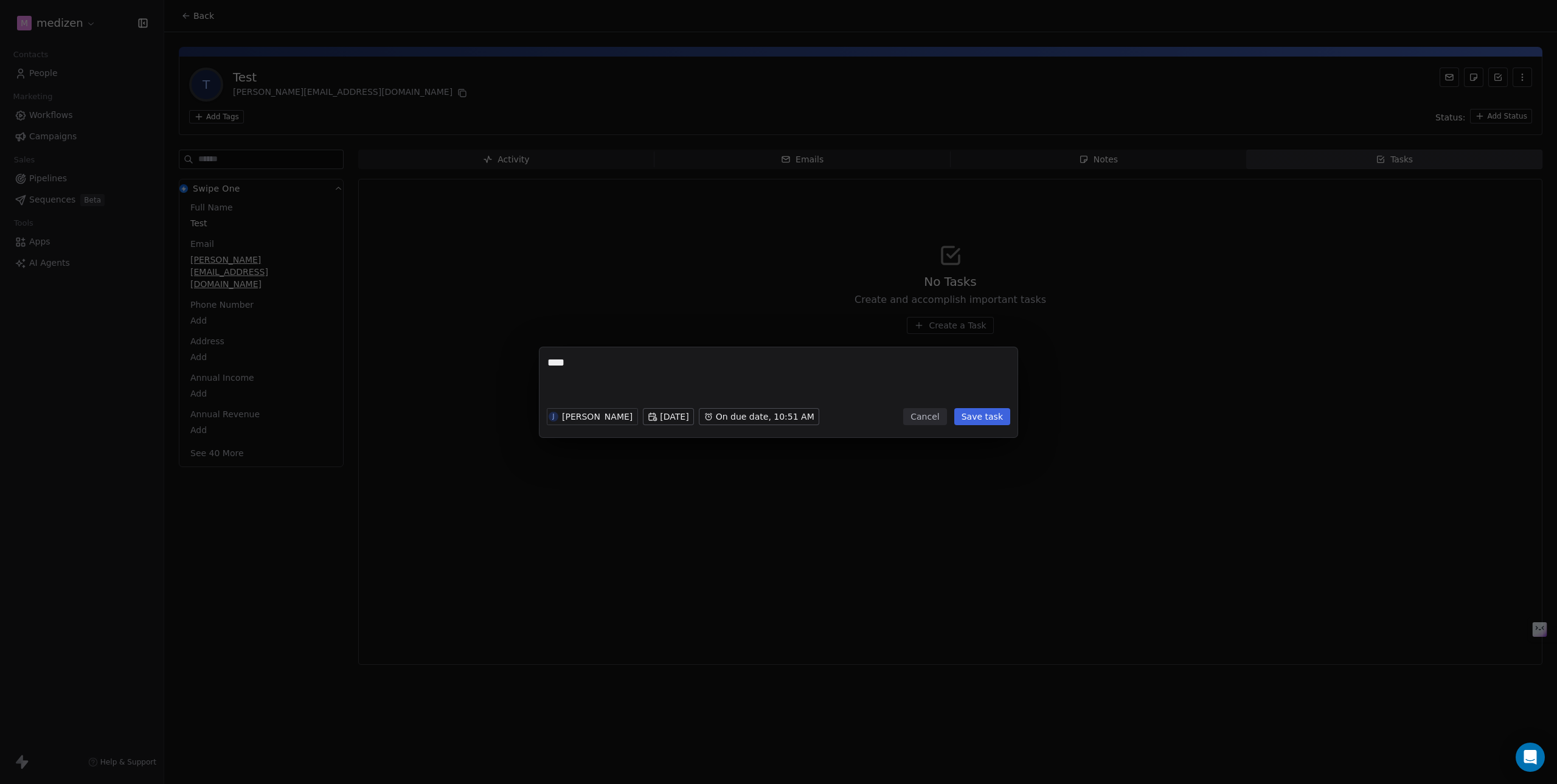
click at [988, 415] on button "Save task" at bounding box center [982, 416] width 56 height 17
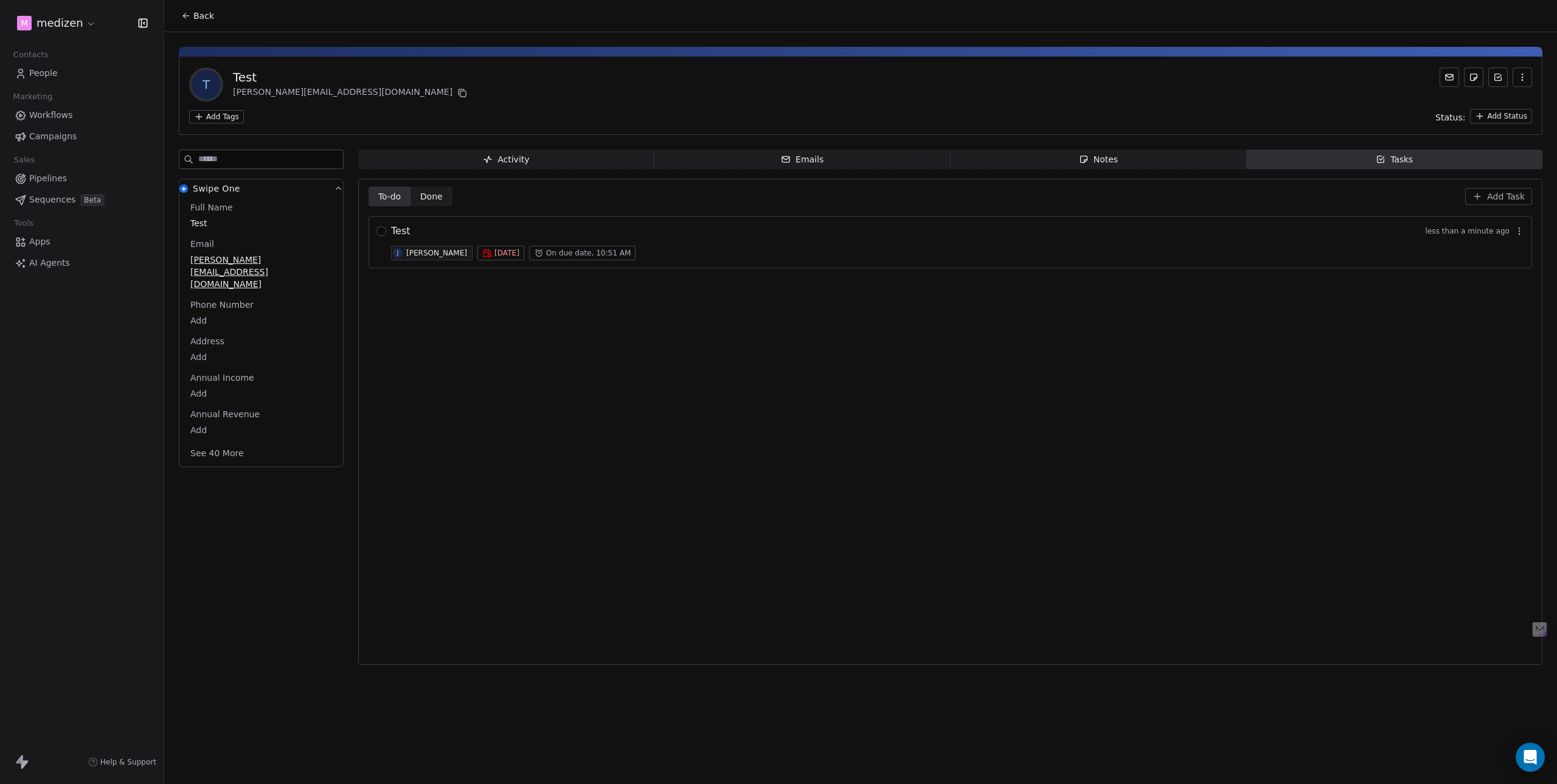
click at [193, 18] on button "Back" at bounding box center [197, 16] width 48 height 22
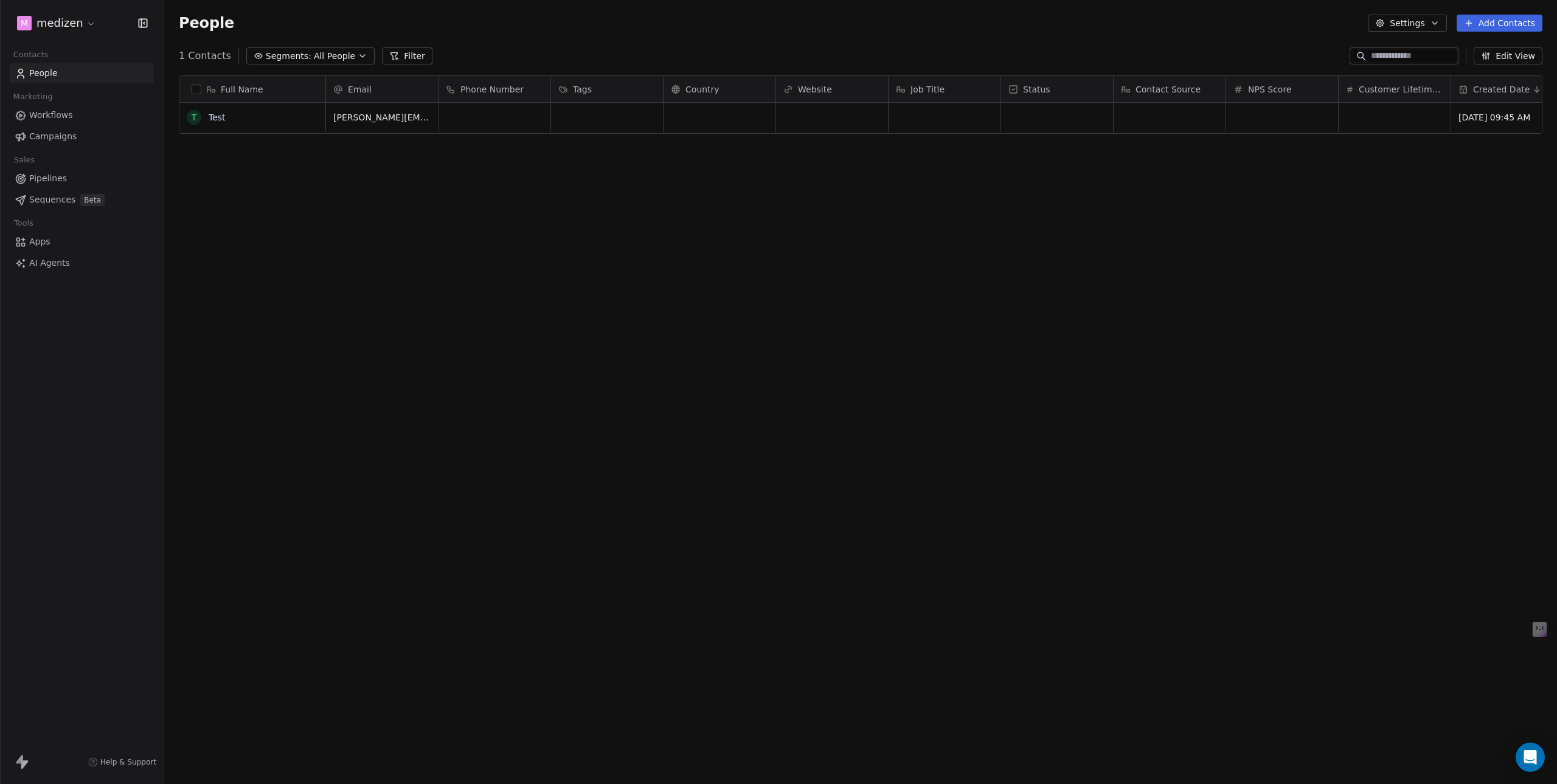
click at [1525, 52] on button "Edit View" at bounding box center [1509, 56] width 69 height 17
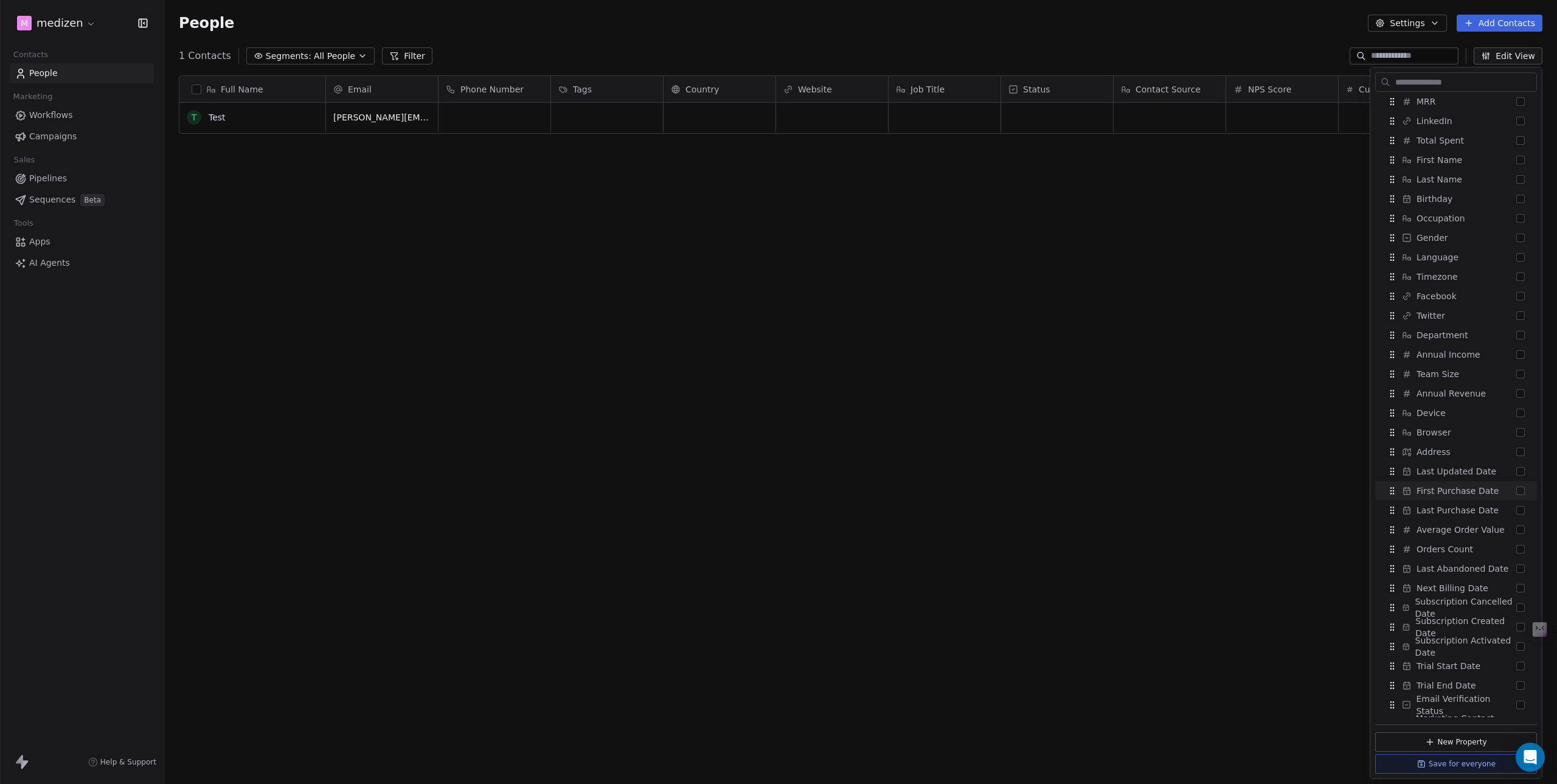
scroll to position [353, 0]
click at [1437, 741] on button "New Property" at bounding box center [1456, 742] width 161 height 19
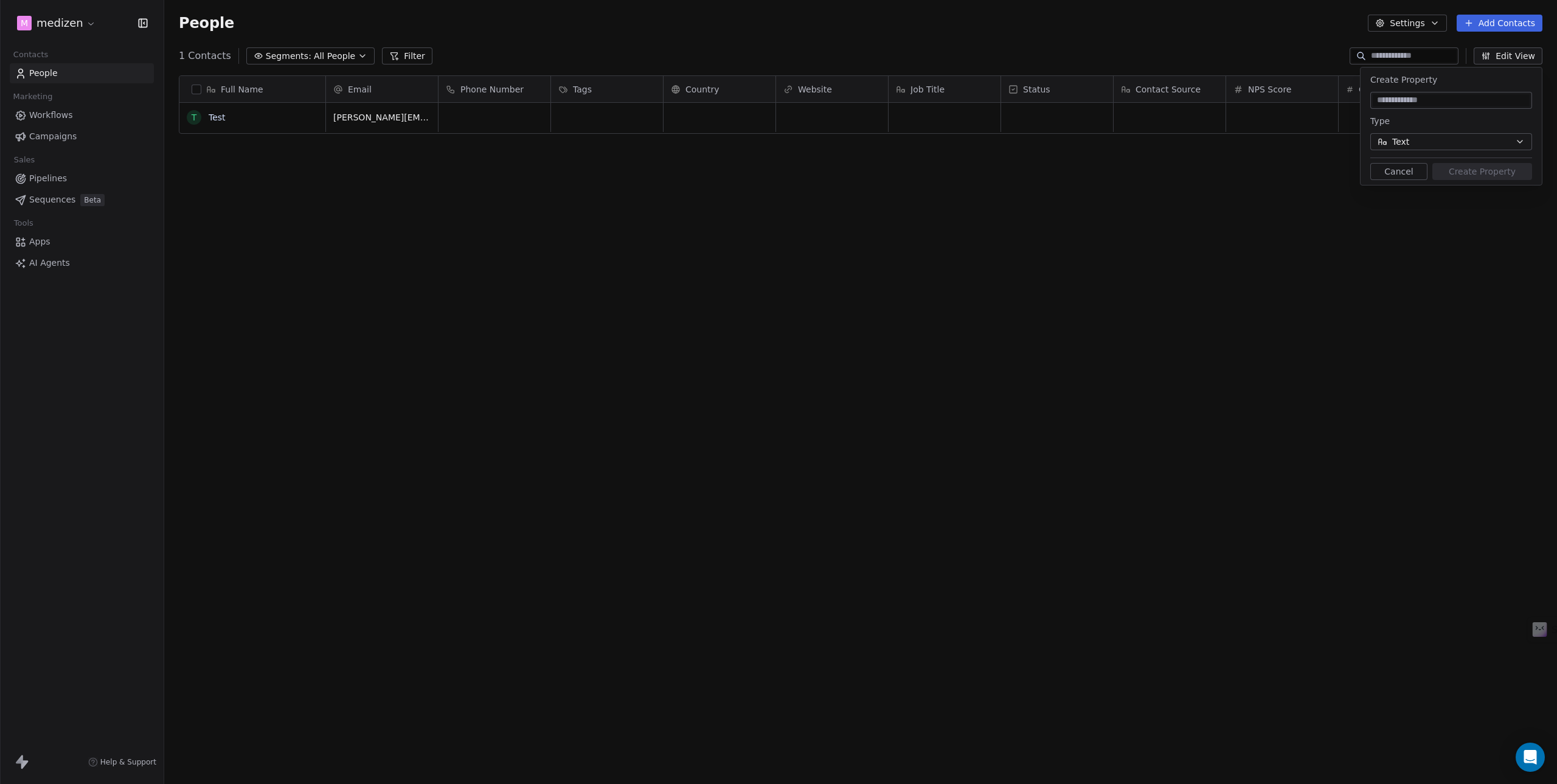
click at [1413, 141] on button "Text" at bounding box center [1451, 141] width 161 height 17
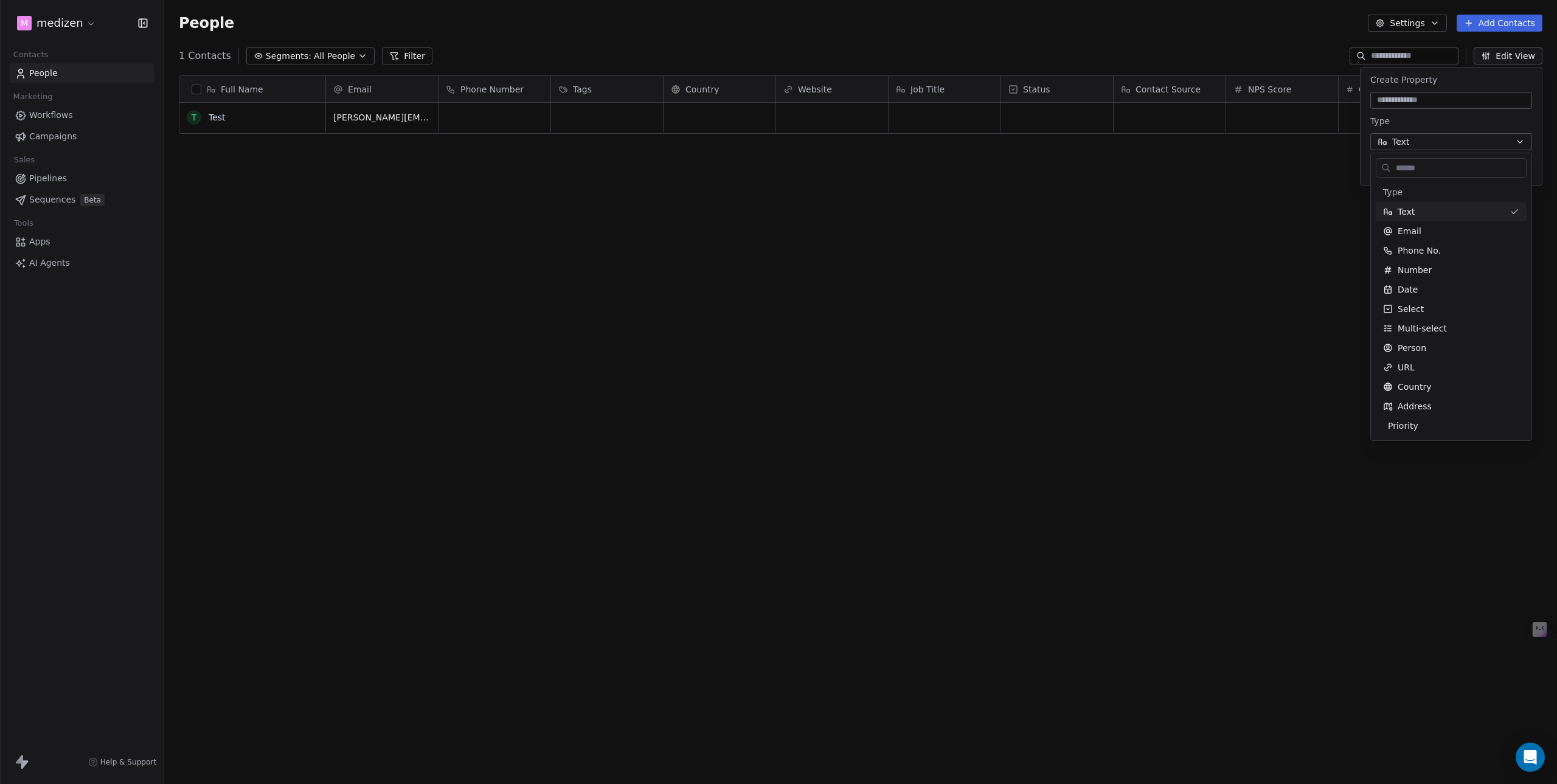
click at [1413, 141] on html "m medizen Contacts People Marketing Workflows Campaigns Sales Pipelines Sequenc…" at bounding box center [778, 392] width 1557 height 784
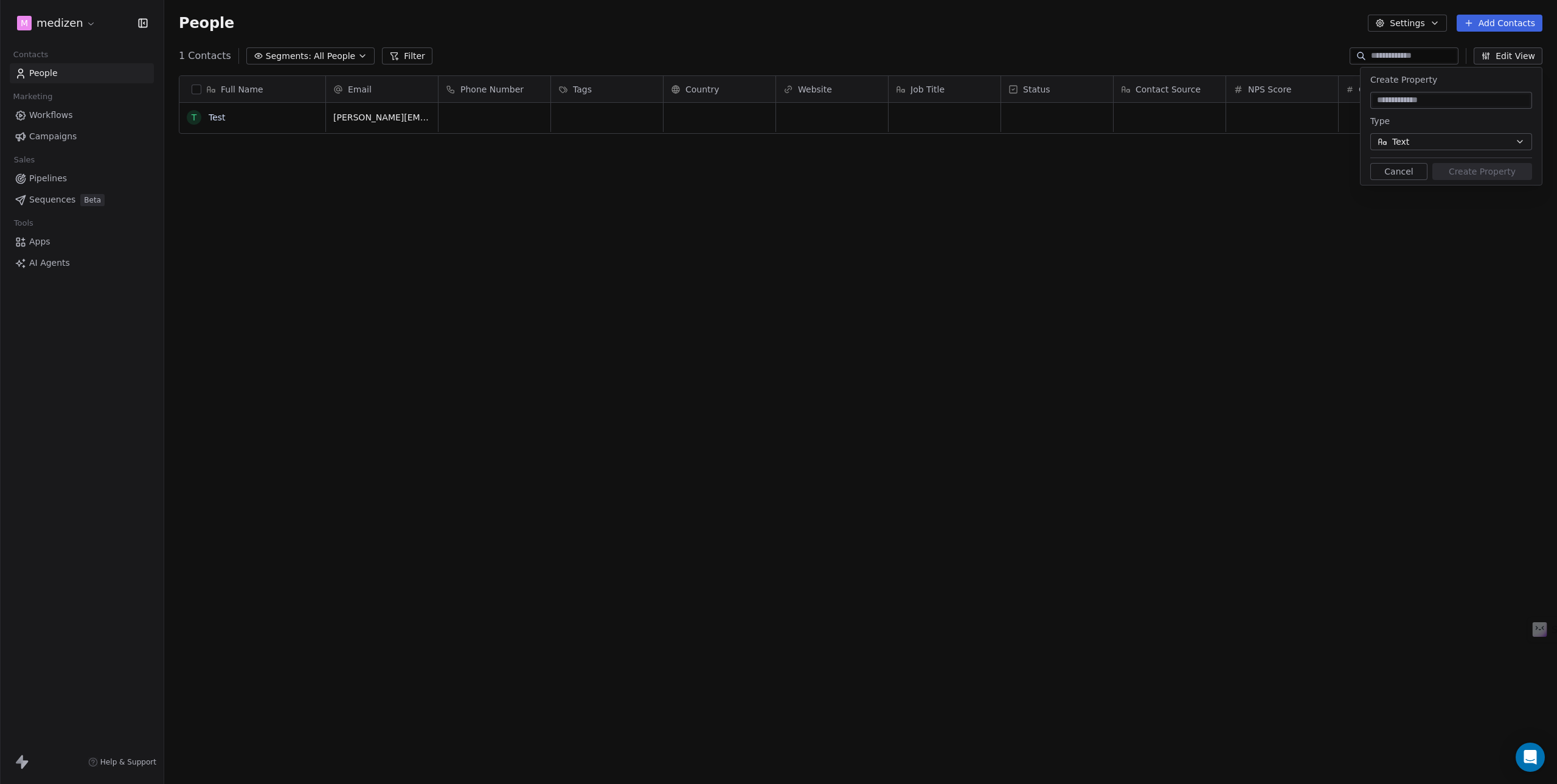
click at [1284, 195] on div "Full Name T Test Email Phone Number Tags Country Website Job Title Status Conta…" at bounding box center [861, 410] width 1393 height 689
click at [1223, 249] on div "Full Name T Test Email Phone Number Tags Country Website Job Title Status Conta…" at bounding box center [861, 410] width 1393 height 689
click at [1149, 208] on div "Full Name T Test Email Phone Number Tags Country Website Job Title Status Conta…" at bounding box center [861, 410] width 1393 height 689
click at [1507, 56] on button "Edit View" at bounding box center [1509, 56] width 69 height 17
click at [1394, 23] on button "Settings" at bounding box center [1407, 23] width 79 height 17
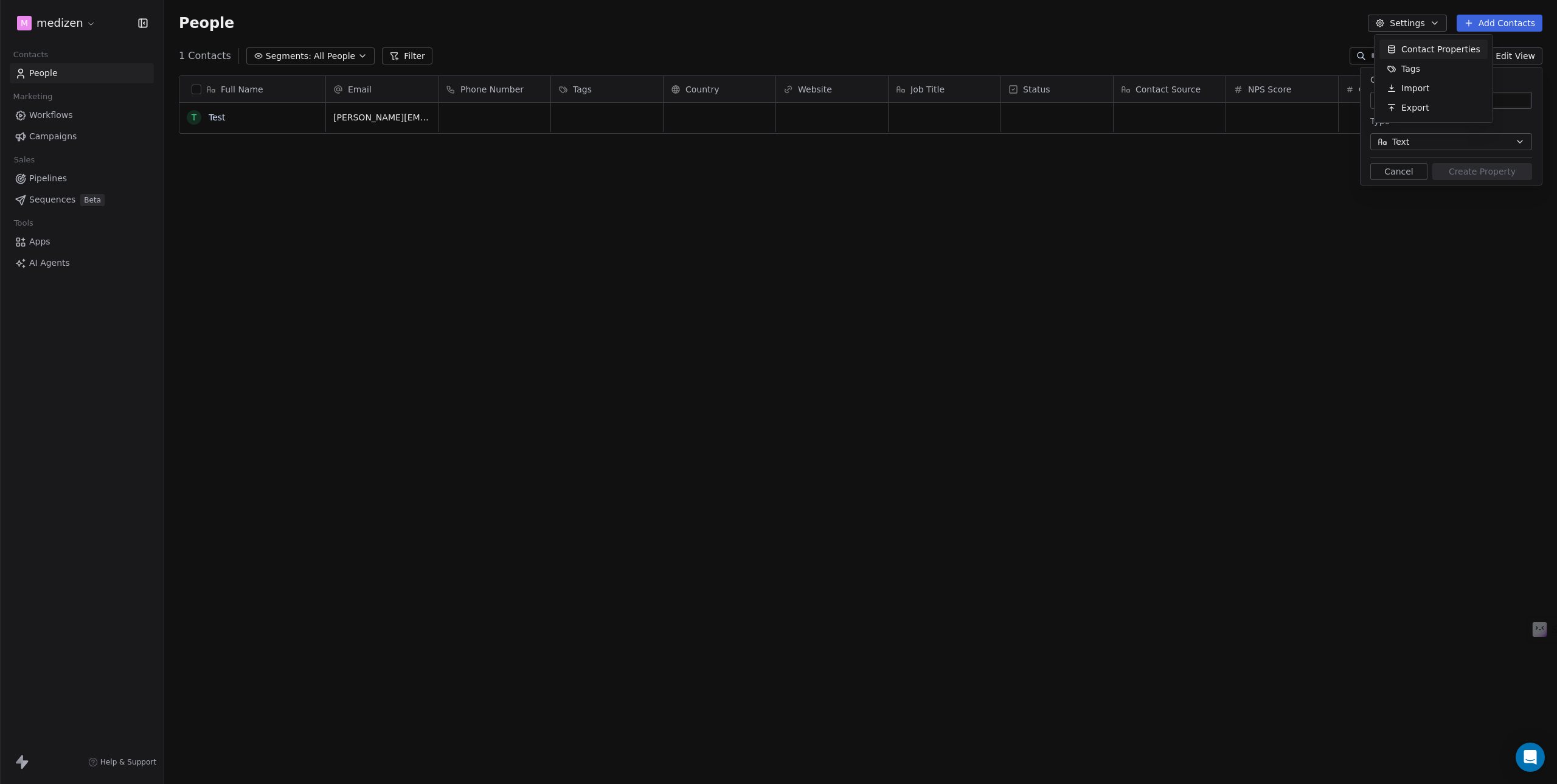
click at [1411, 50] on span "Contact Properties" at bounding box center [1441, 50] width 79 height 13
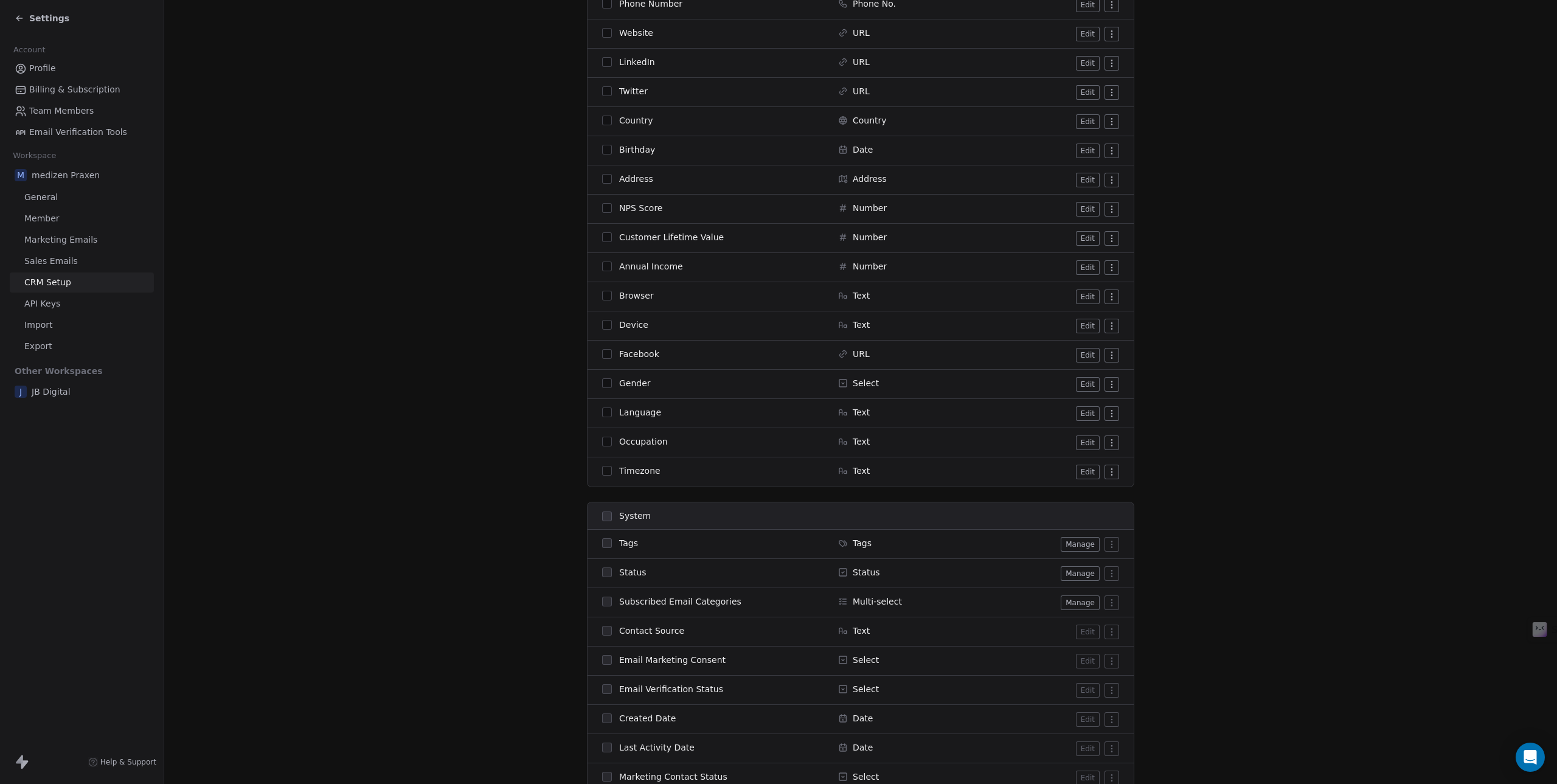
scroll to position [426, 0]
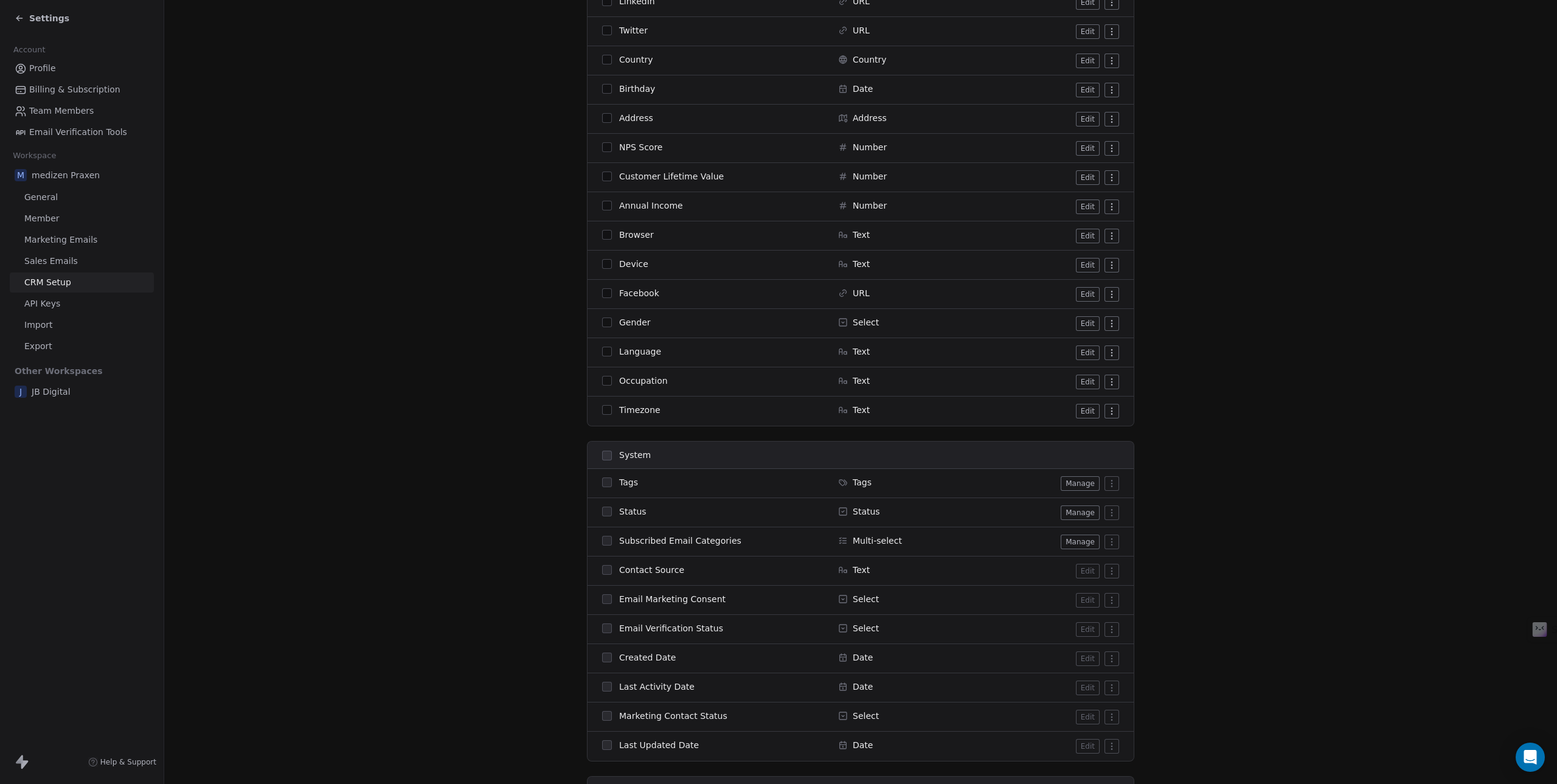
click at [1255, 375] on section "CRM Setup Manage people properties and other relevant settings. Contact Propert…" at bounding box center [861, 507] width 1393 height 1867
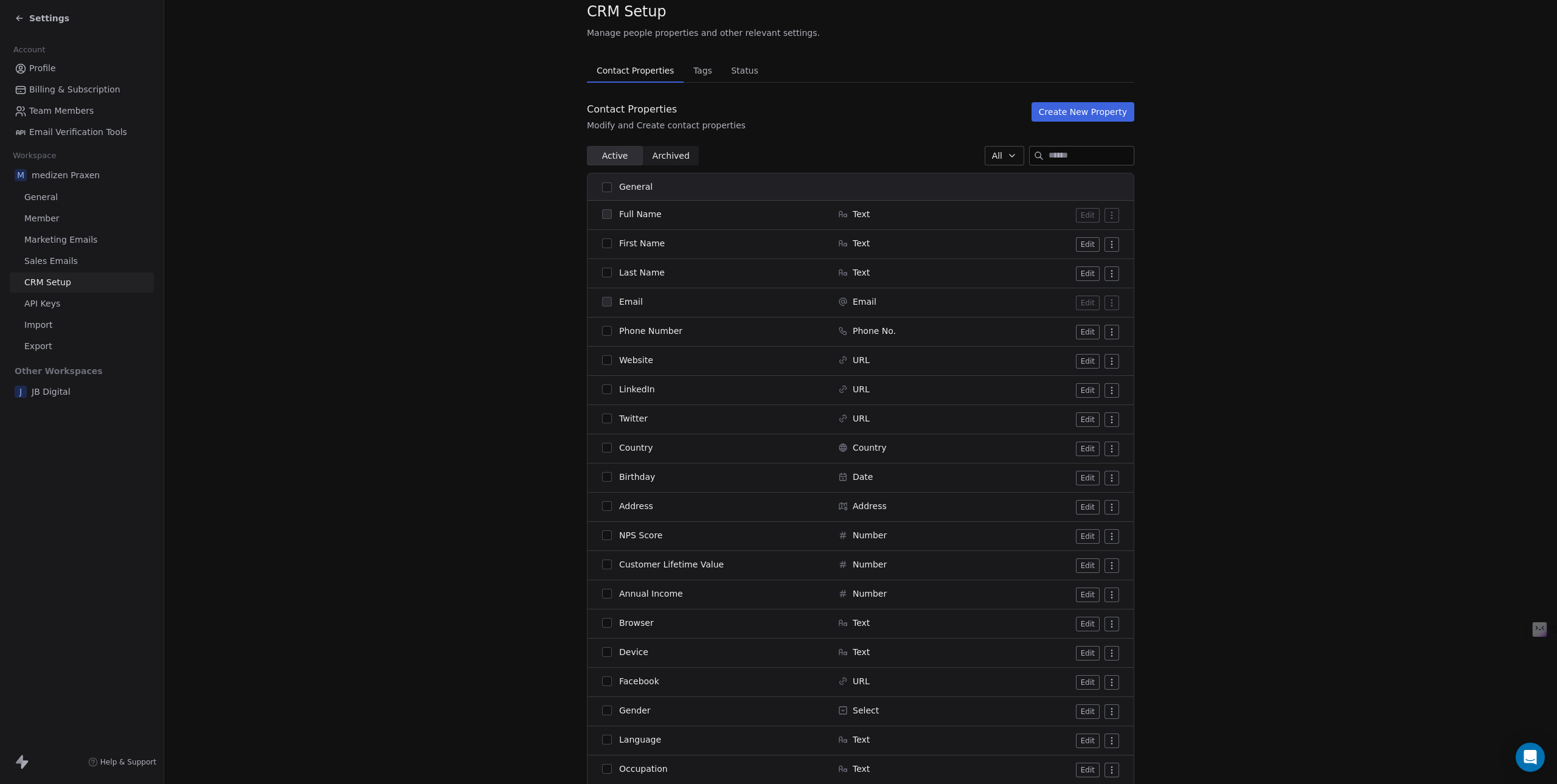
scroll to position [0, 0]
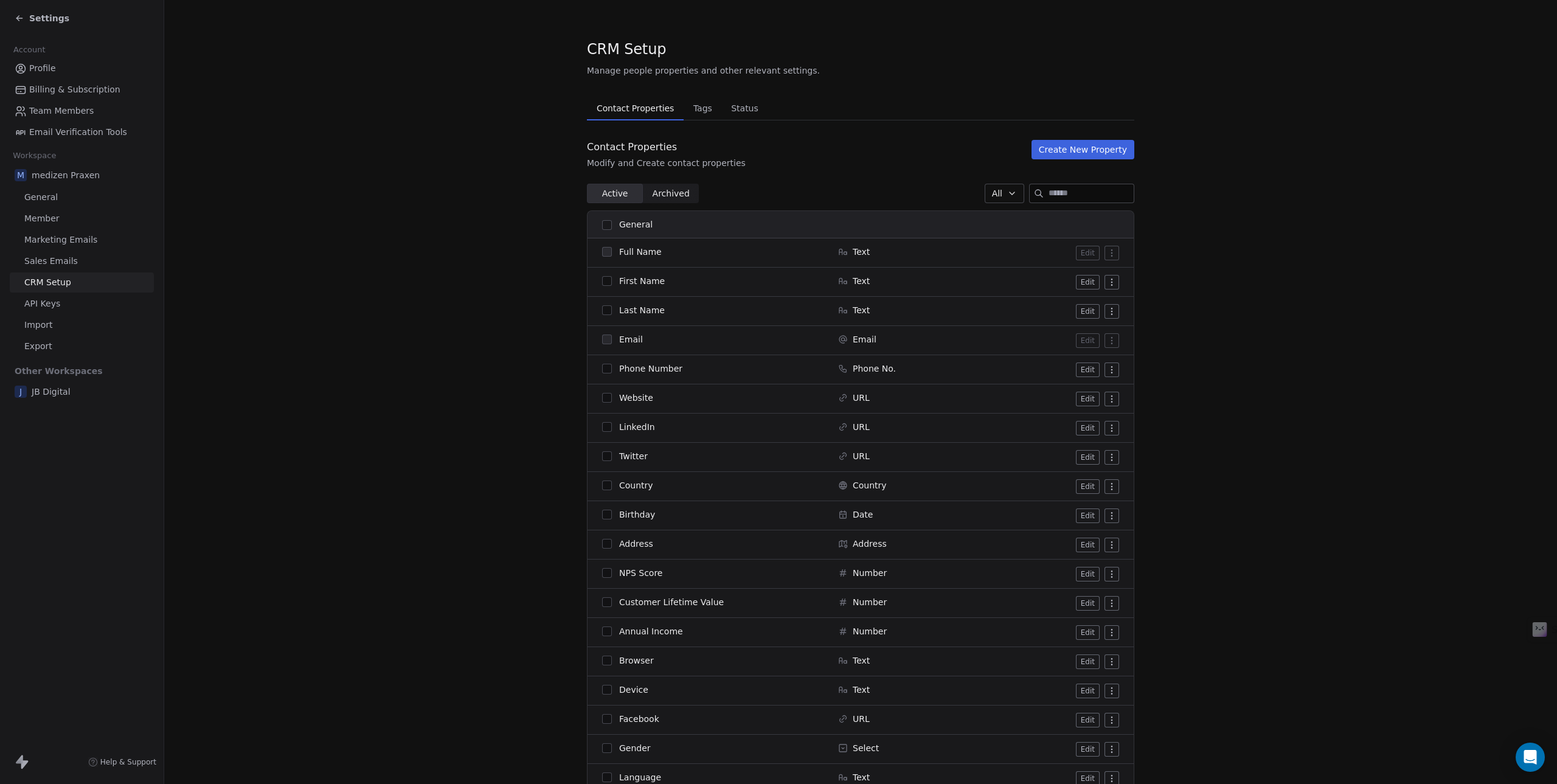
click at [698, 104] on span "Tags" at bounding box center [703, 108] width 28 height 17
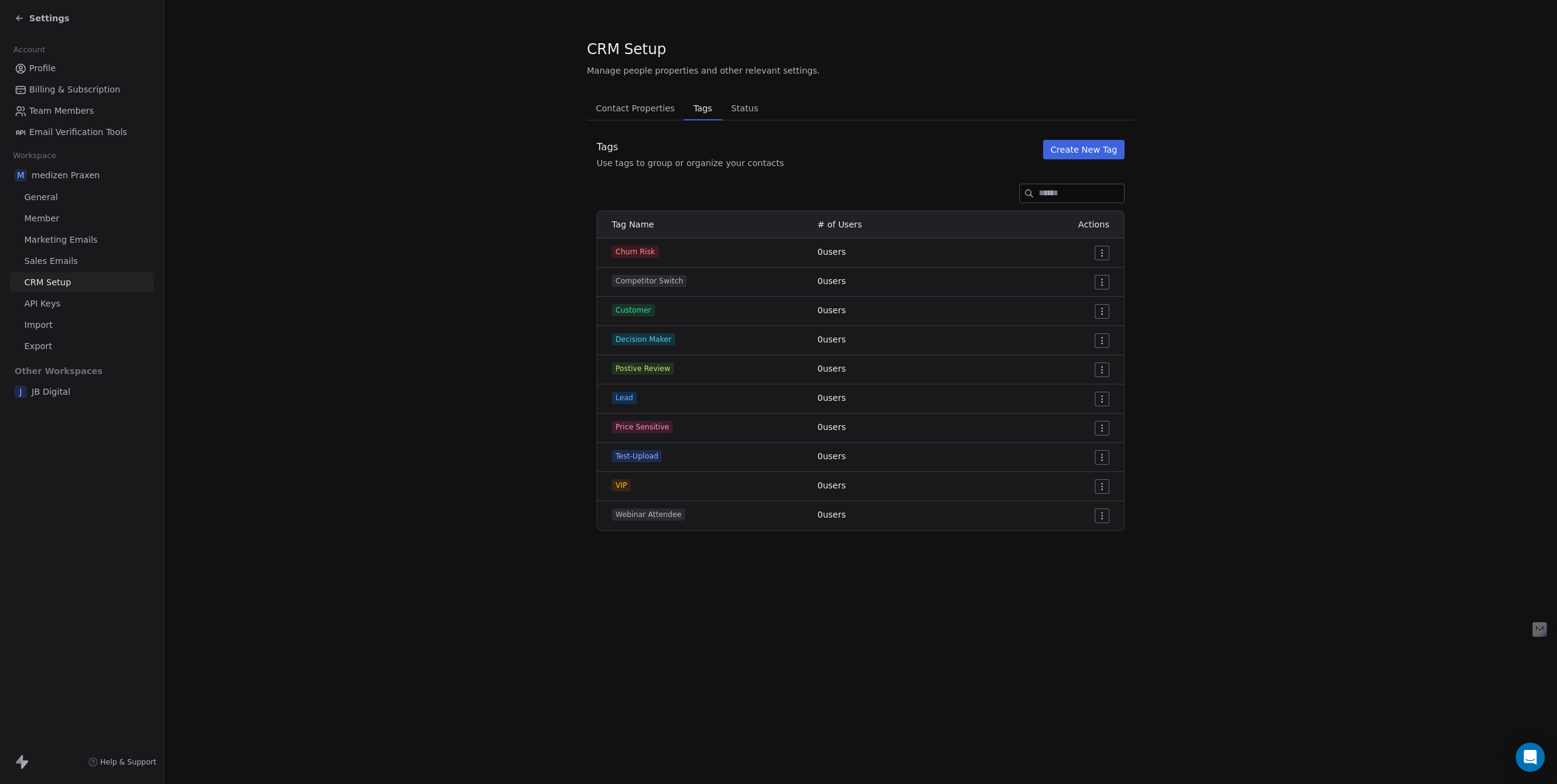
click at [750, 116] on span "Status" at bounding box center [745, 108] width 37 height 17
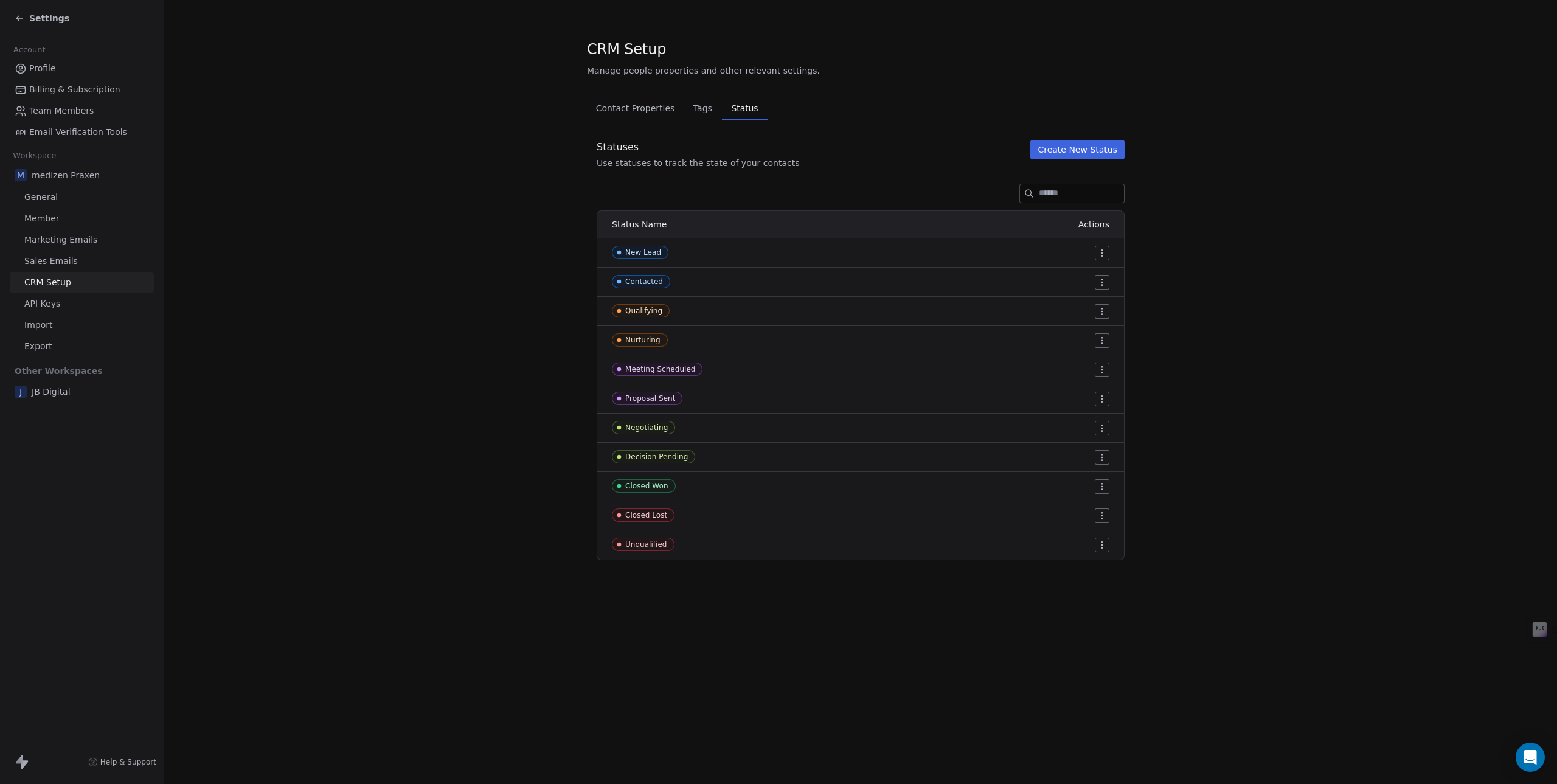
click at [623, 112] on span "Contact Properties" at bounding box center [636, 108] width 89 height 17
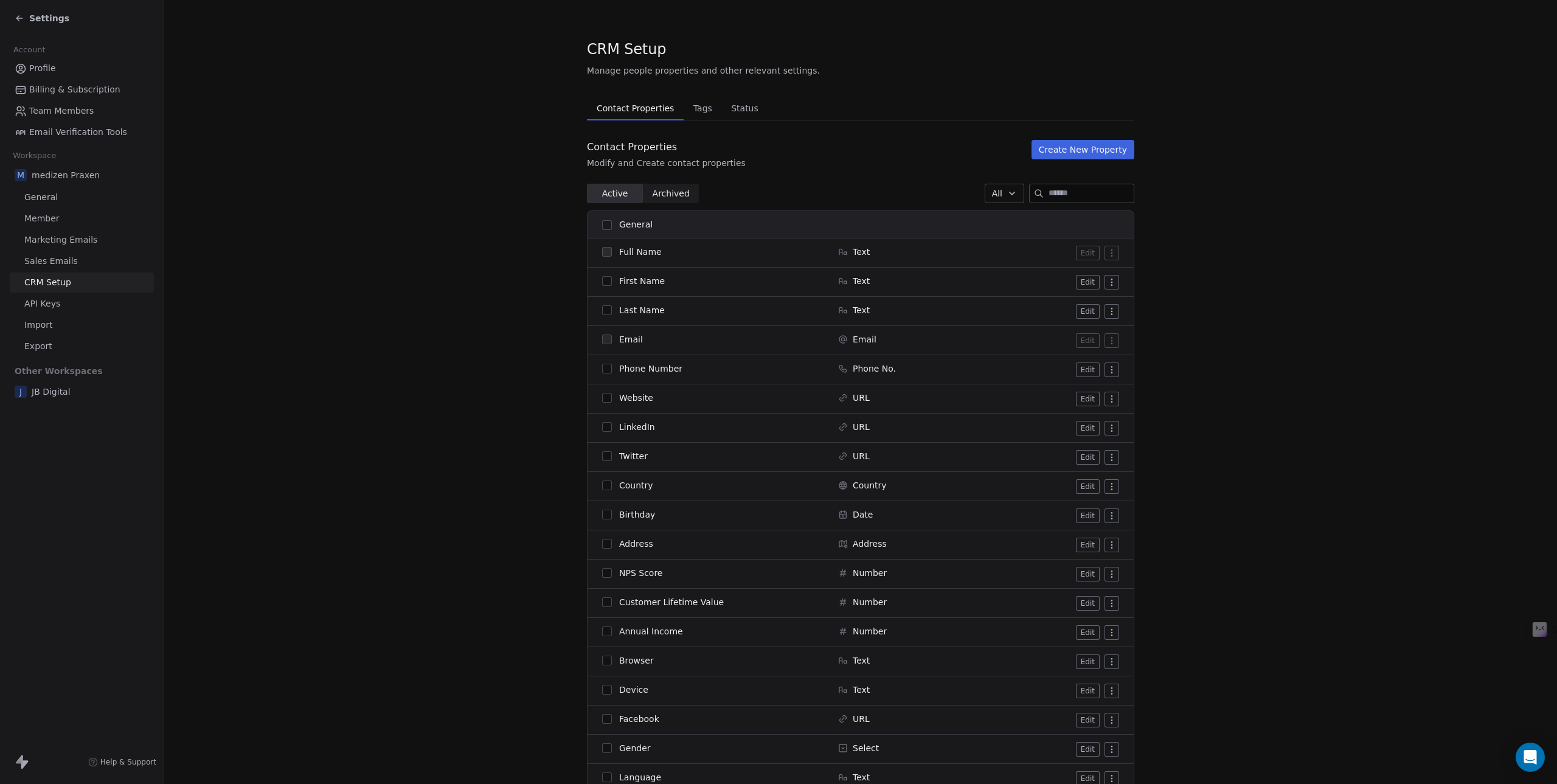
click at [21, 63] on icon at bounding box center [21, 69] width 12 height 12
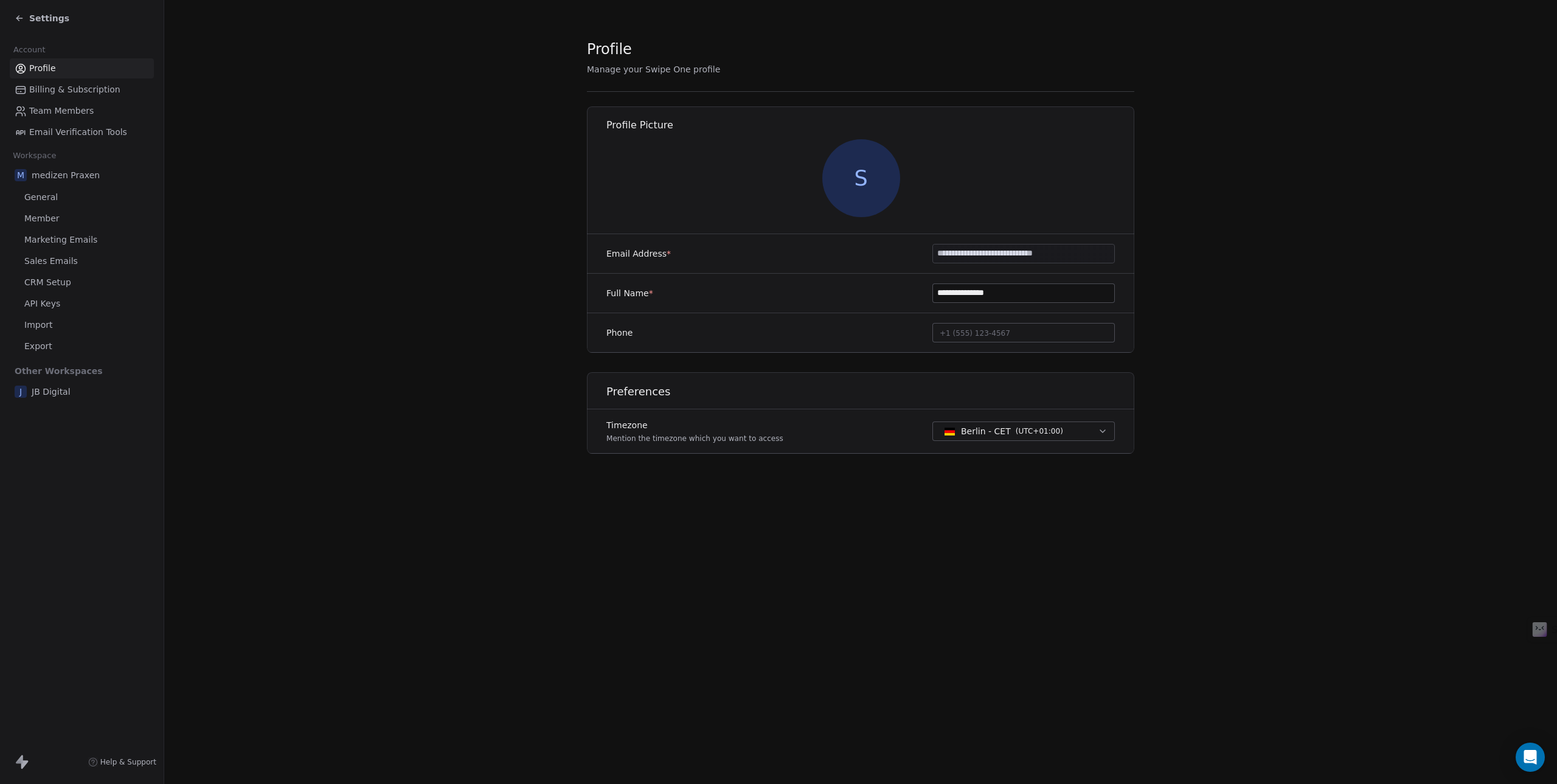
click at [16, 19] on icon at bounding box center [19, 18] width 10 height 10
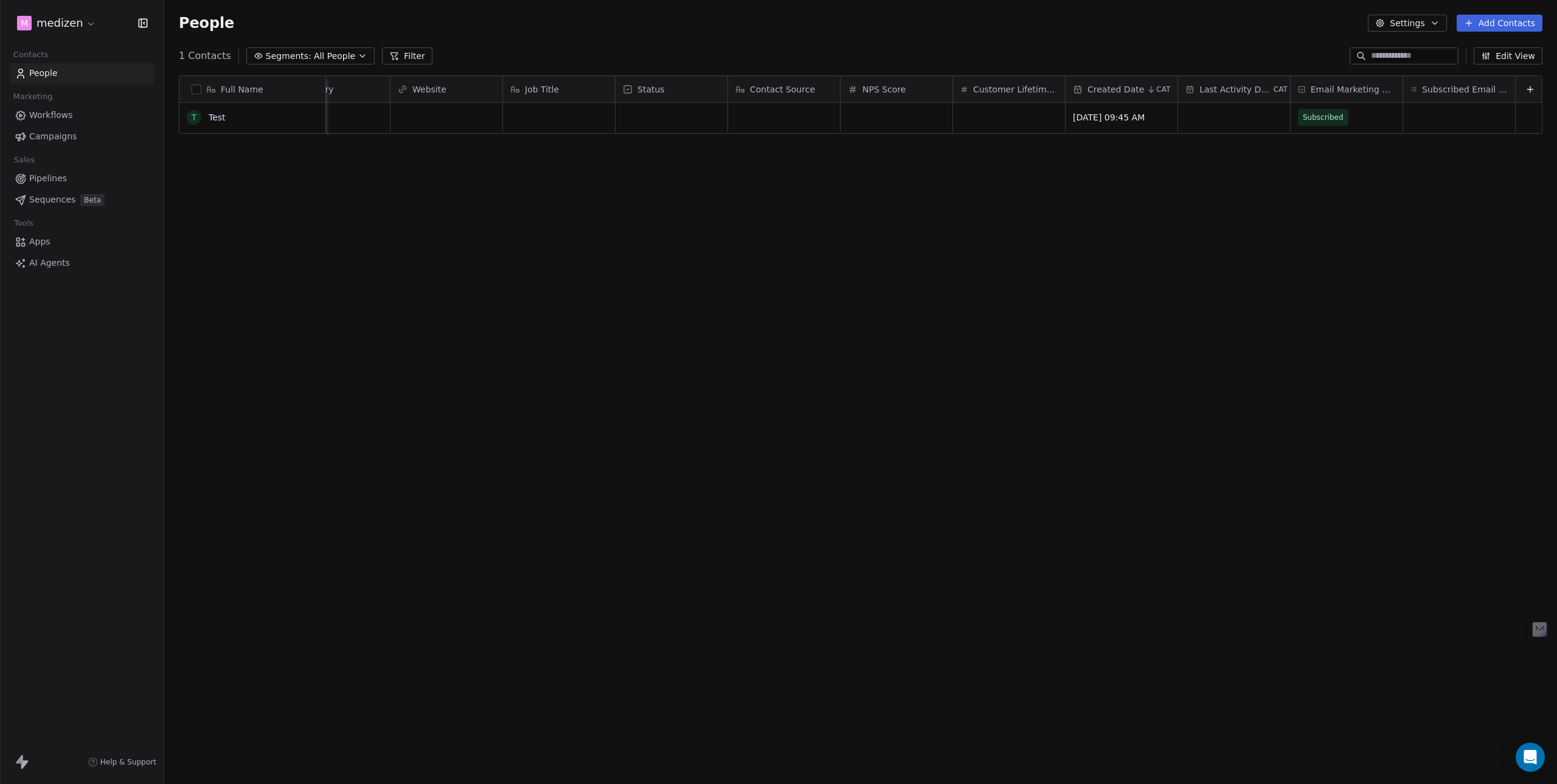
scroll to position [0, 398]
click at [1522, 90] on icon at bounding box center [1527, 90] width 10 height 10
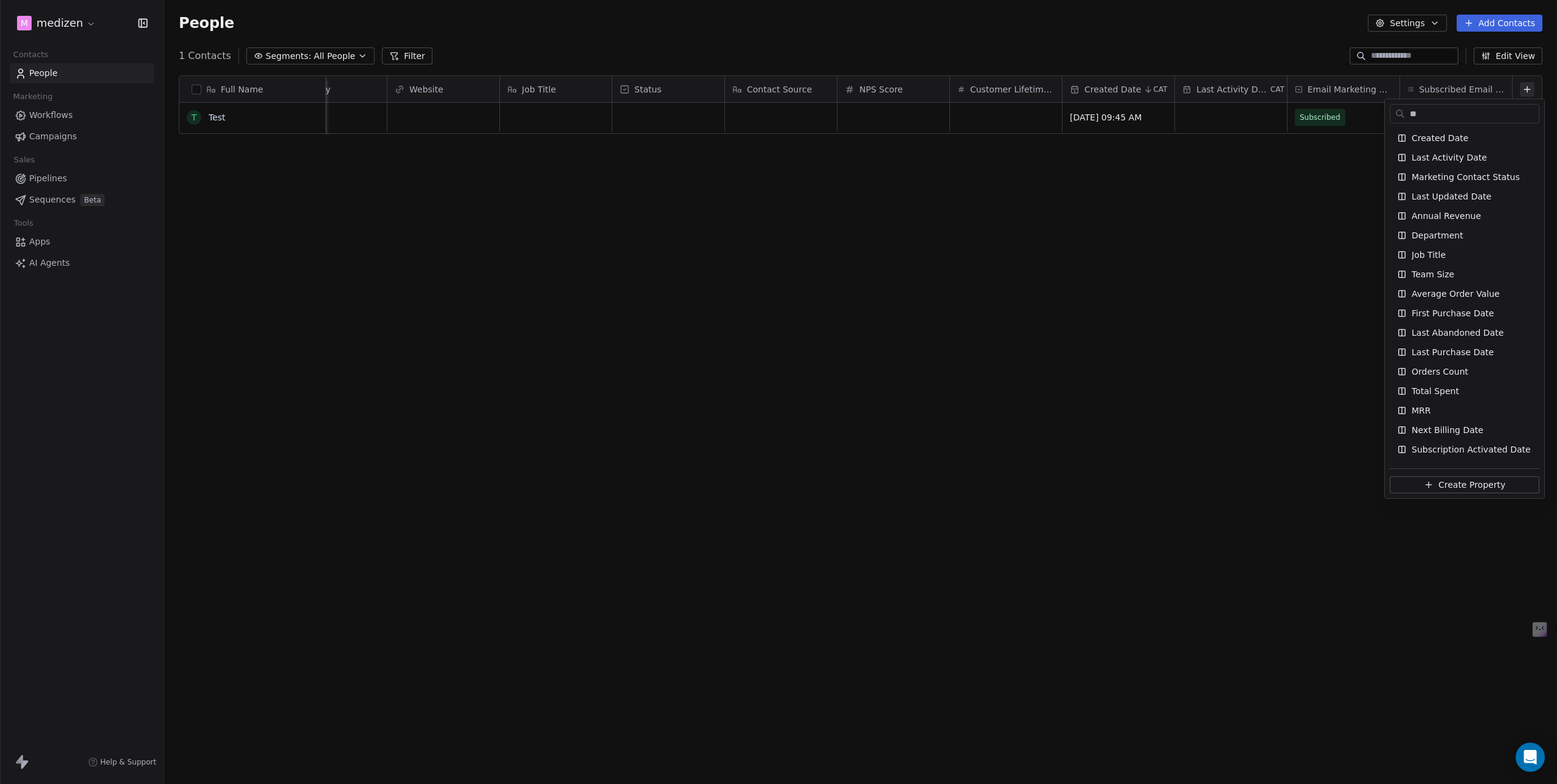
scroll to position [0, 0]
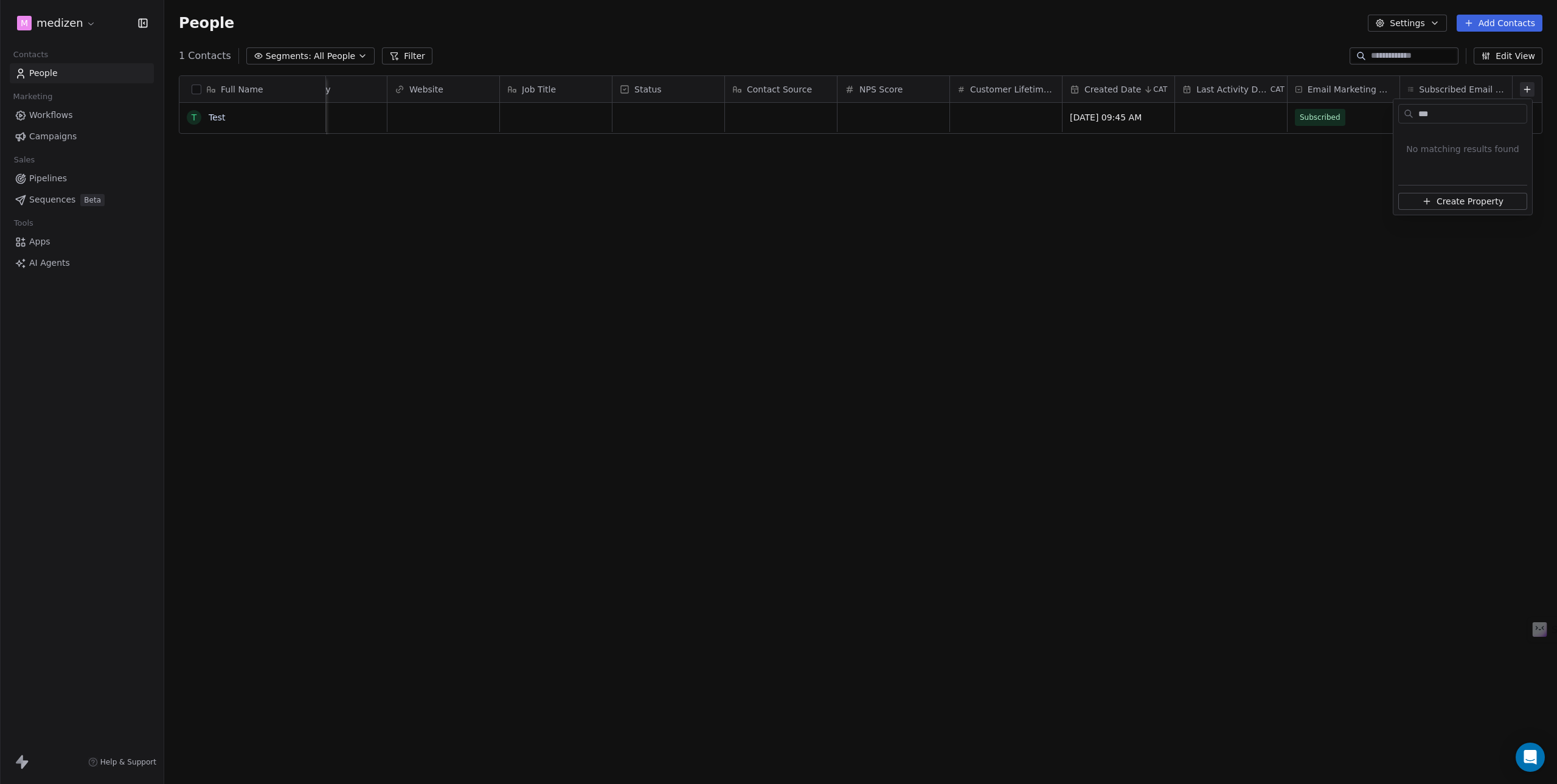
type input "****"
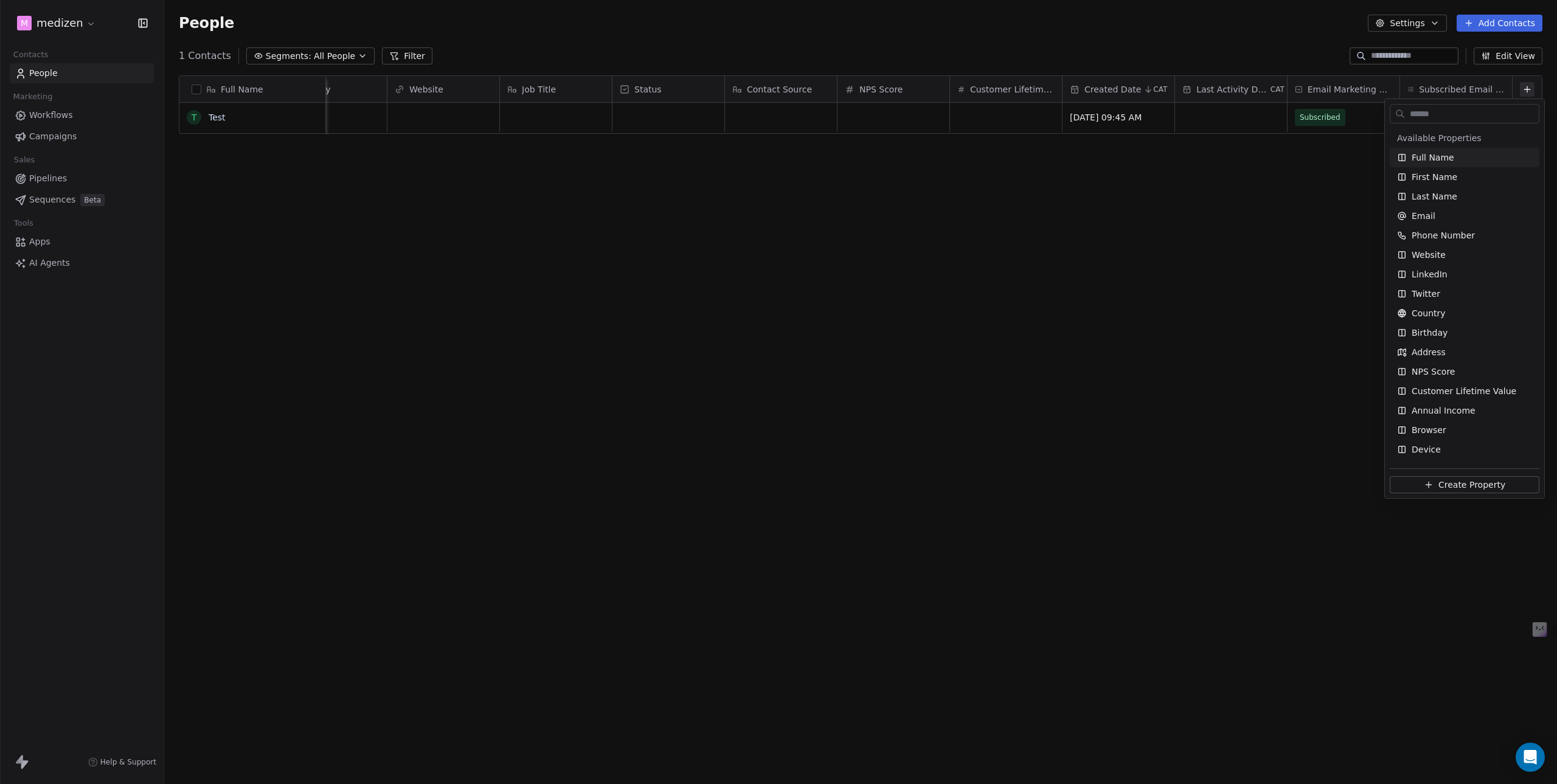
click at [1253, 254] on html "m medizen Contacts People Marketing Workflows Campaigns Sales Pipelines Sequenc…" at bounding box center [778, 392] width 1557 height 784
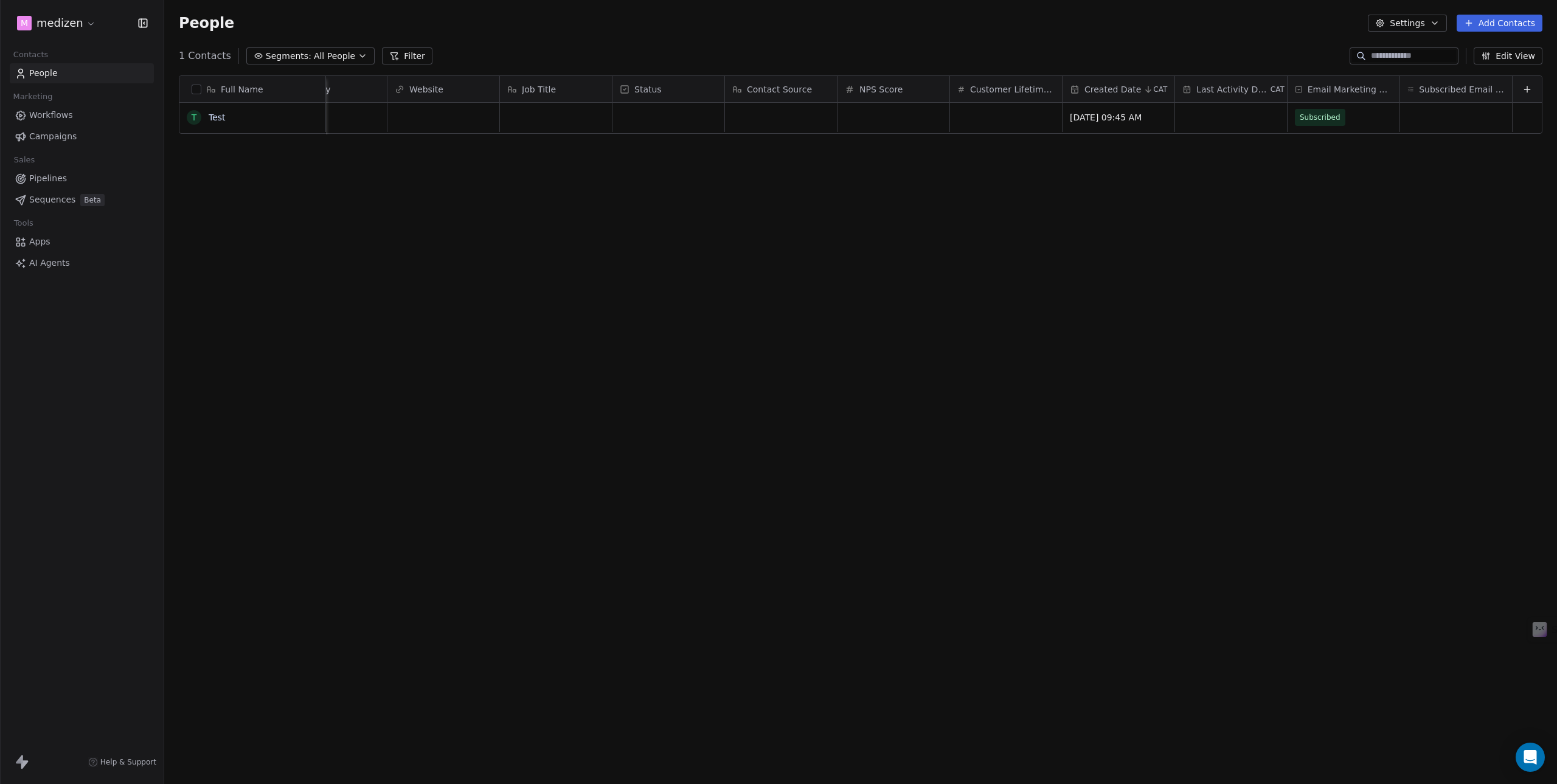
click at [358, 59] on icon "button" at bounding box center [362, 56] width 10 height 10
drag, startPoint x: 584, startPoint y: 317, endPoint x: 580, endPoint y: 311, distance: 7.2
click at [582, 313] on html "m medizen Contacts People Marketing Workflows Campaigns Sales Pipelines Sequenc…" at bounding box center [778, 392] width 1557 height 784
click at [215, 119] on link "Test" at bounding box center [217, 117] width 17 height 10
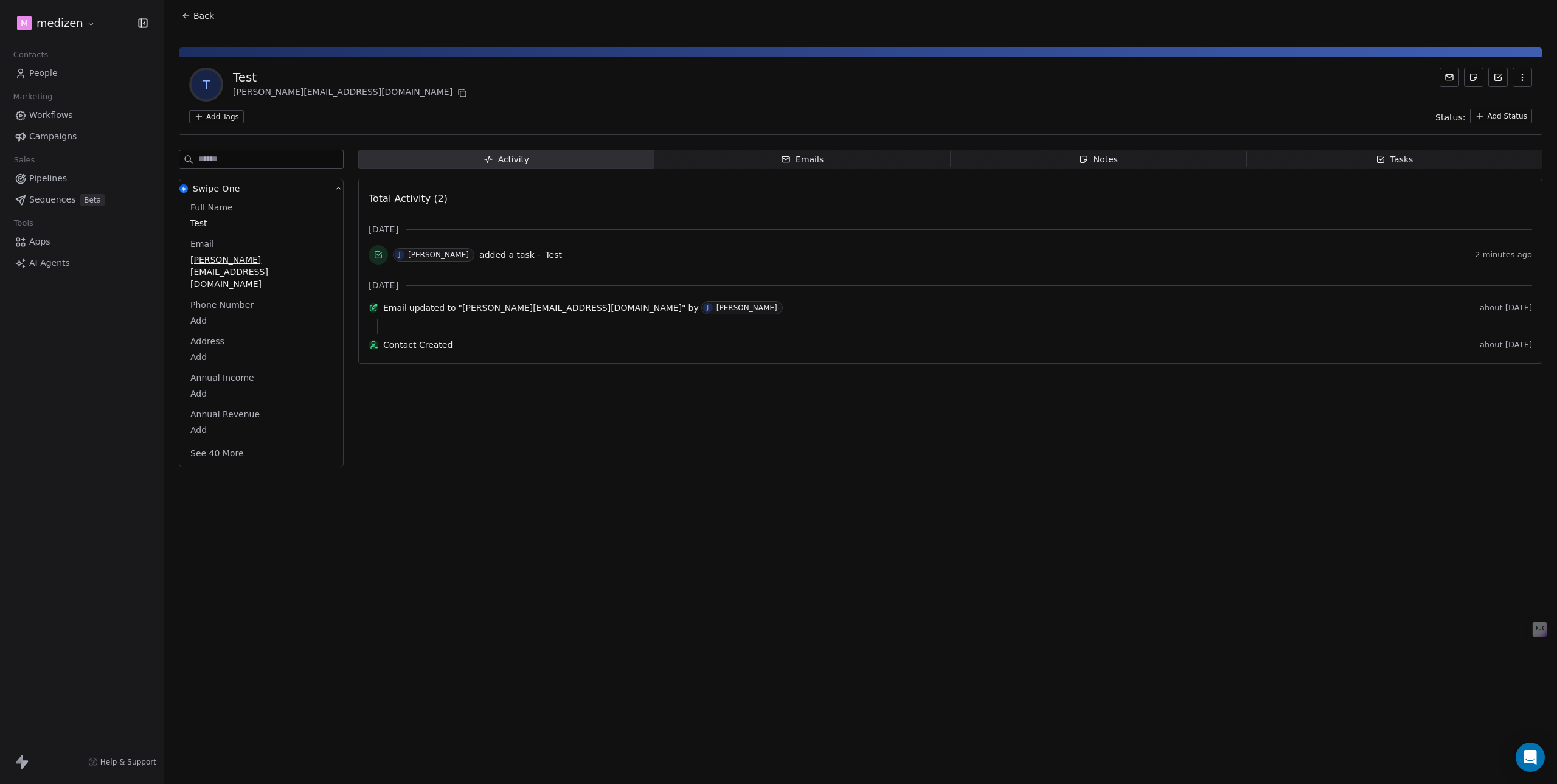
click at [788, 158] on icon "button" at bounding box center [786, 159] width 10 height 10
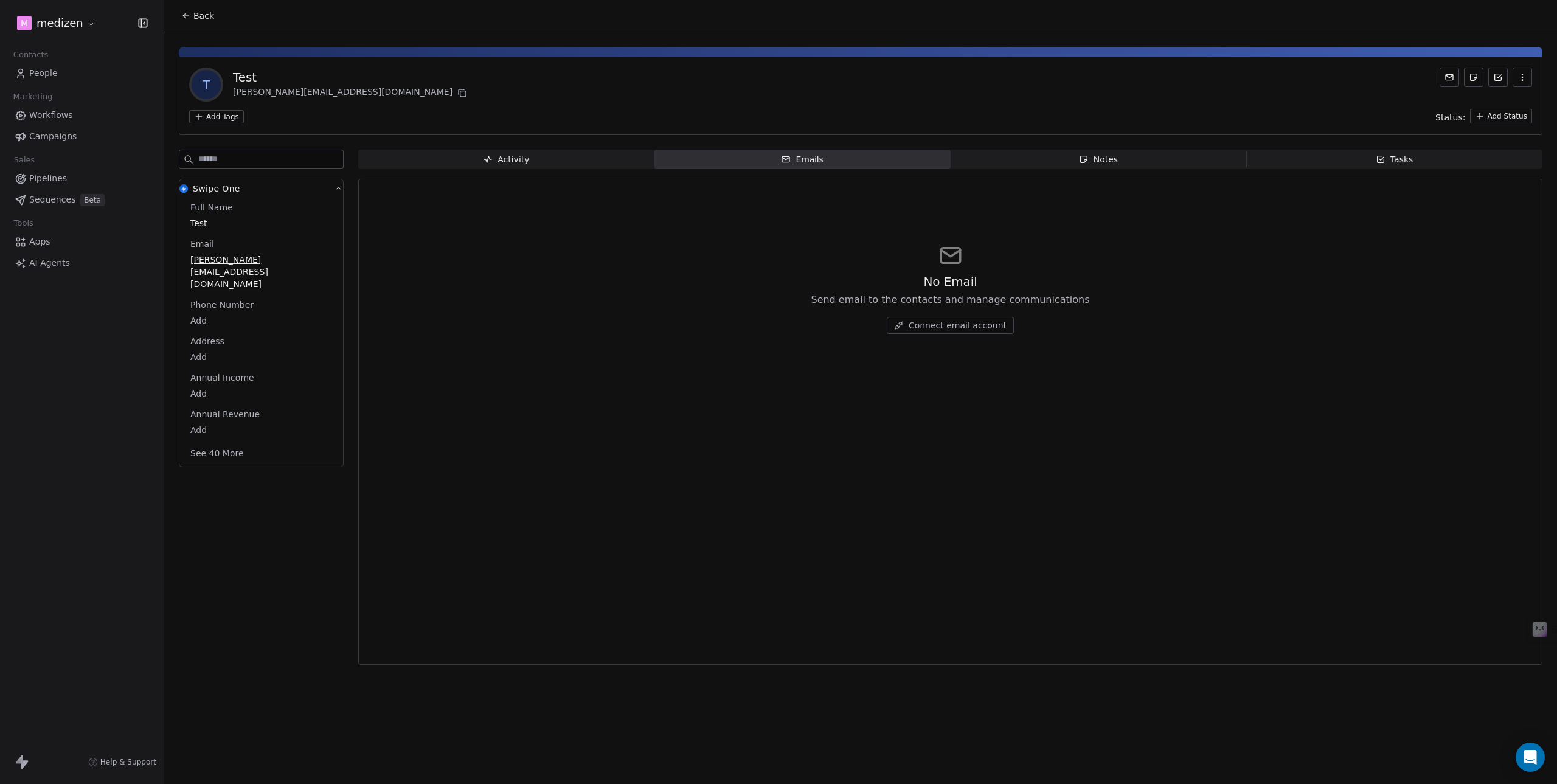
click at [1104, 159] on div "Notes" at bounding box center [1099, 159] width 39 height 13
click at [1405, 153] on div "Tasks" at bounding box center [1395, 159] width 38 height 13
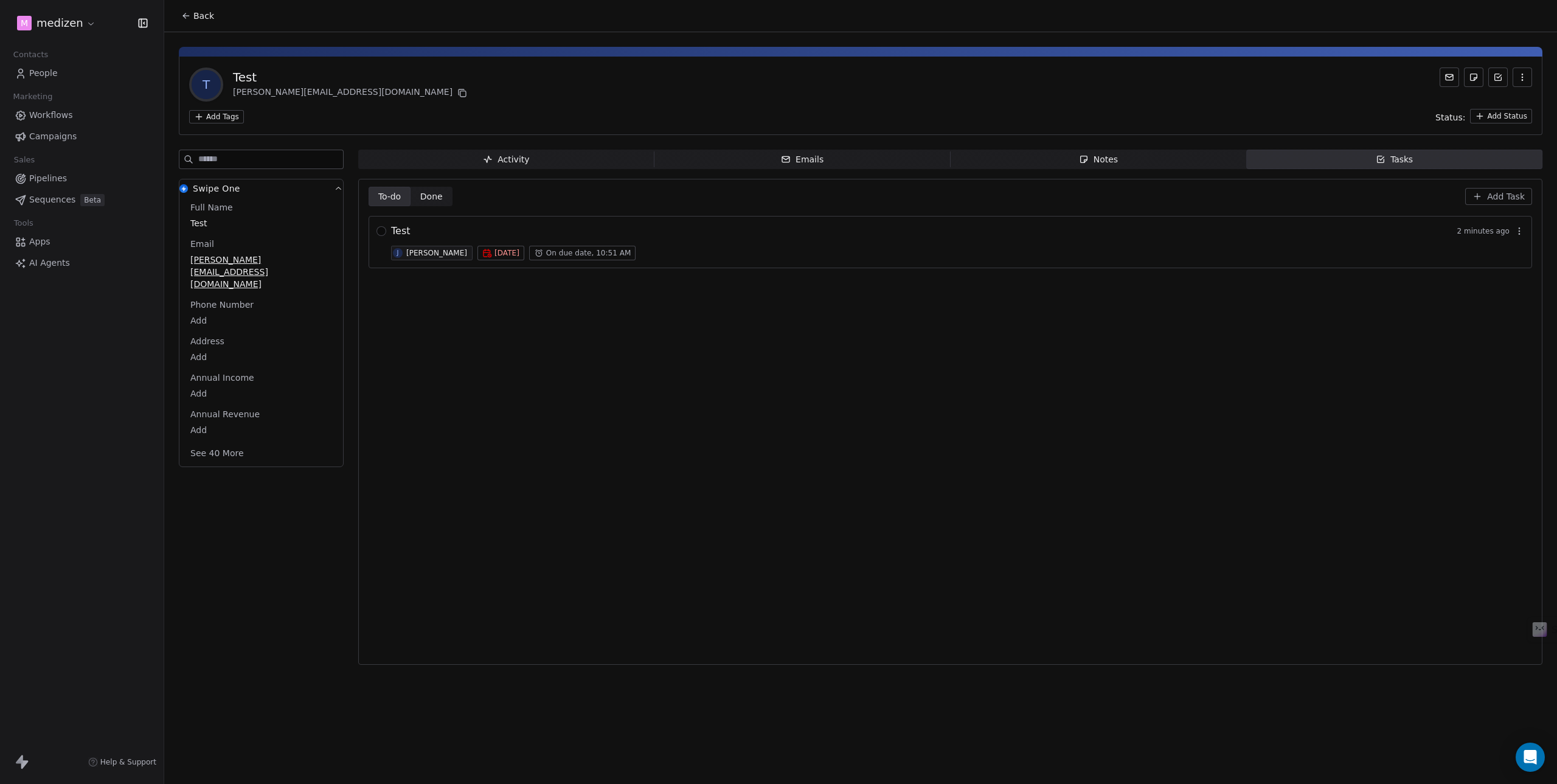
click at [48, 78] on span "People" at bounding box center [43, 73] width 28 height 13
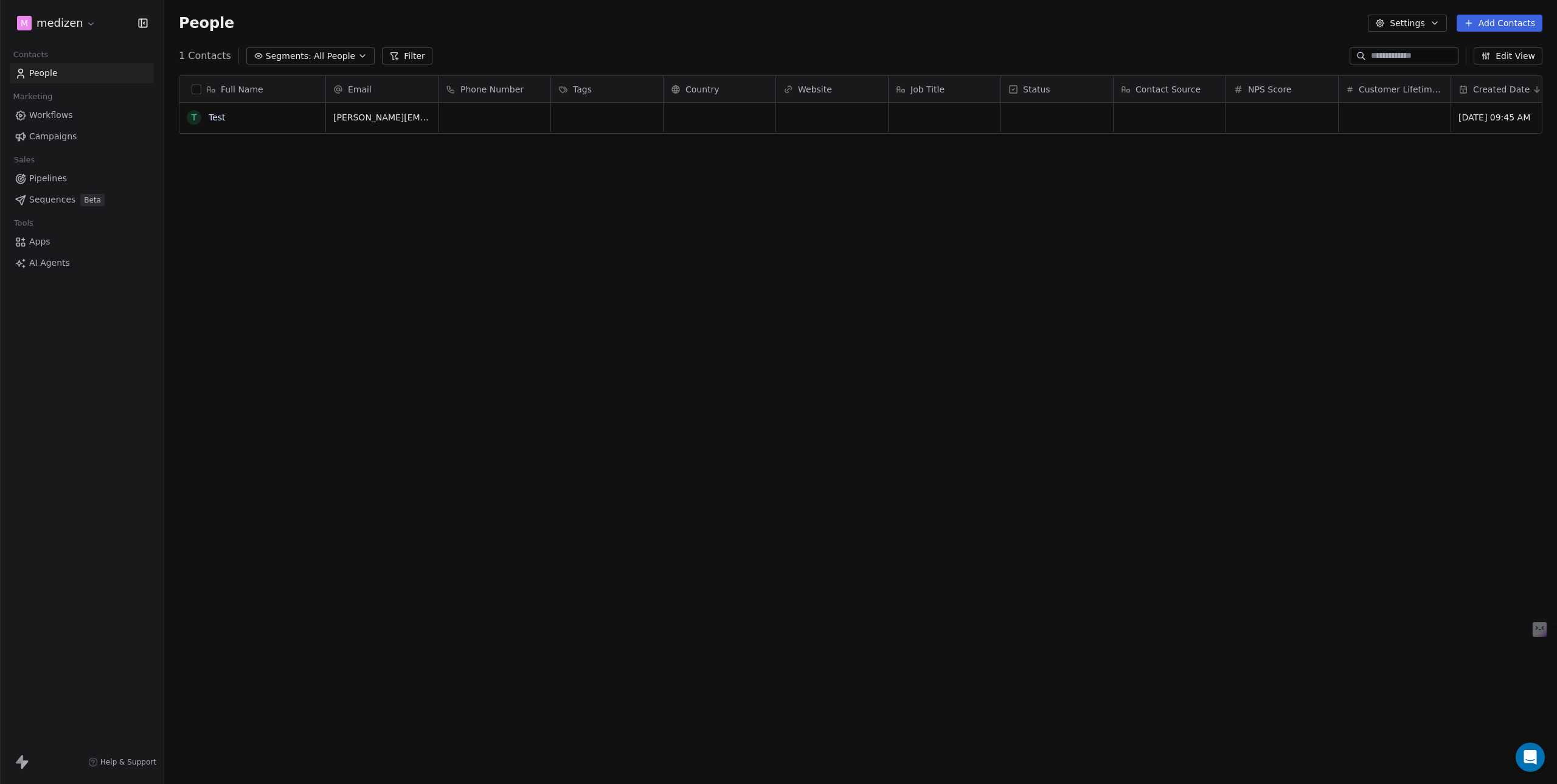
scroll to position [681, 1384]
click at [48, 137] on span "Campaigns" at bounding box center [52, 137] width 48 height 13
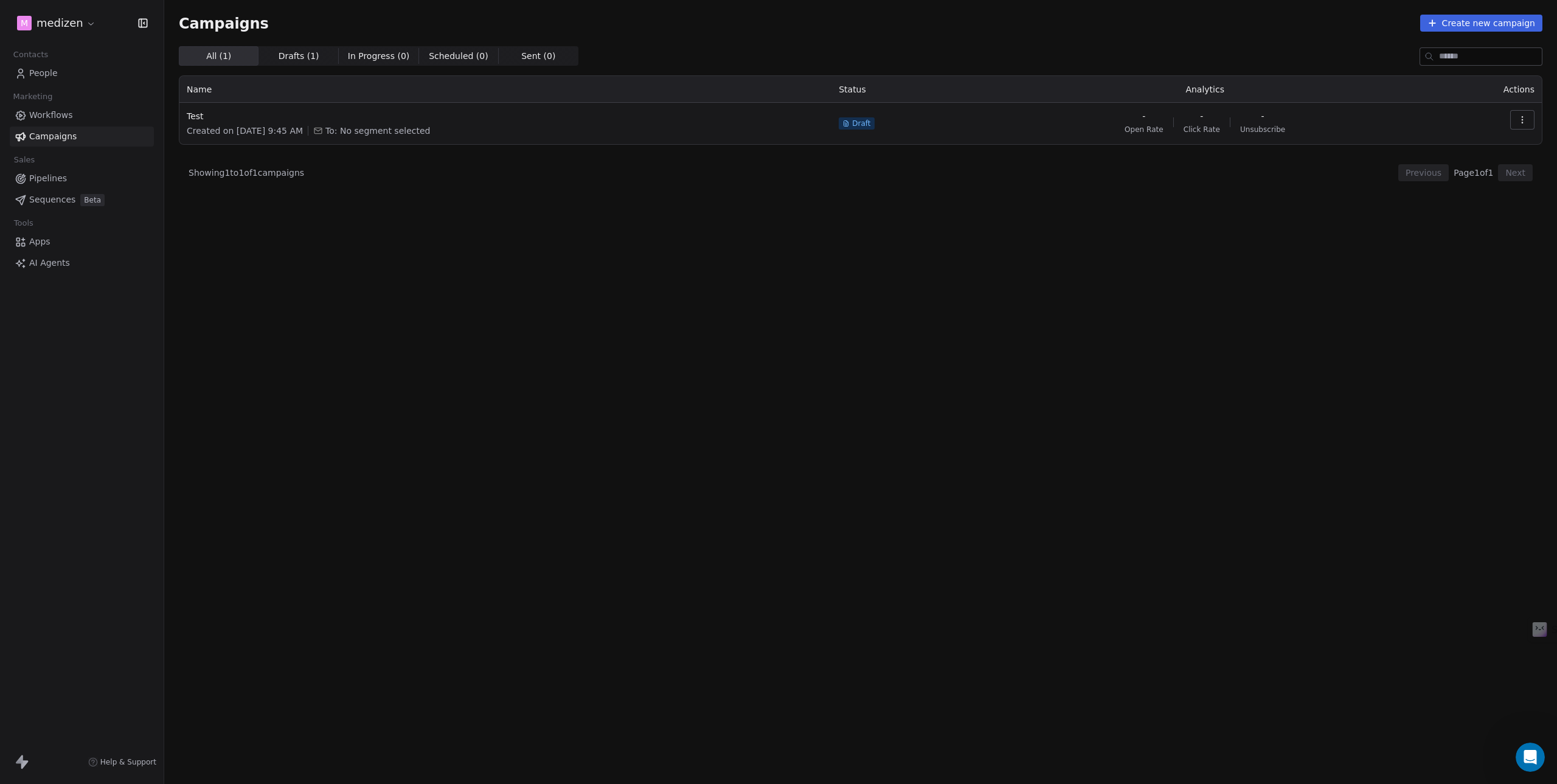
click at [1529, 754] on icon "Open Intercom Messenger" at bounding box center [1530, 757] width 20 height 20
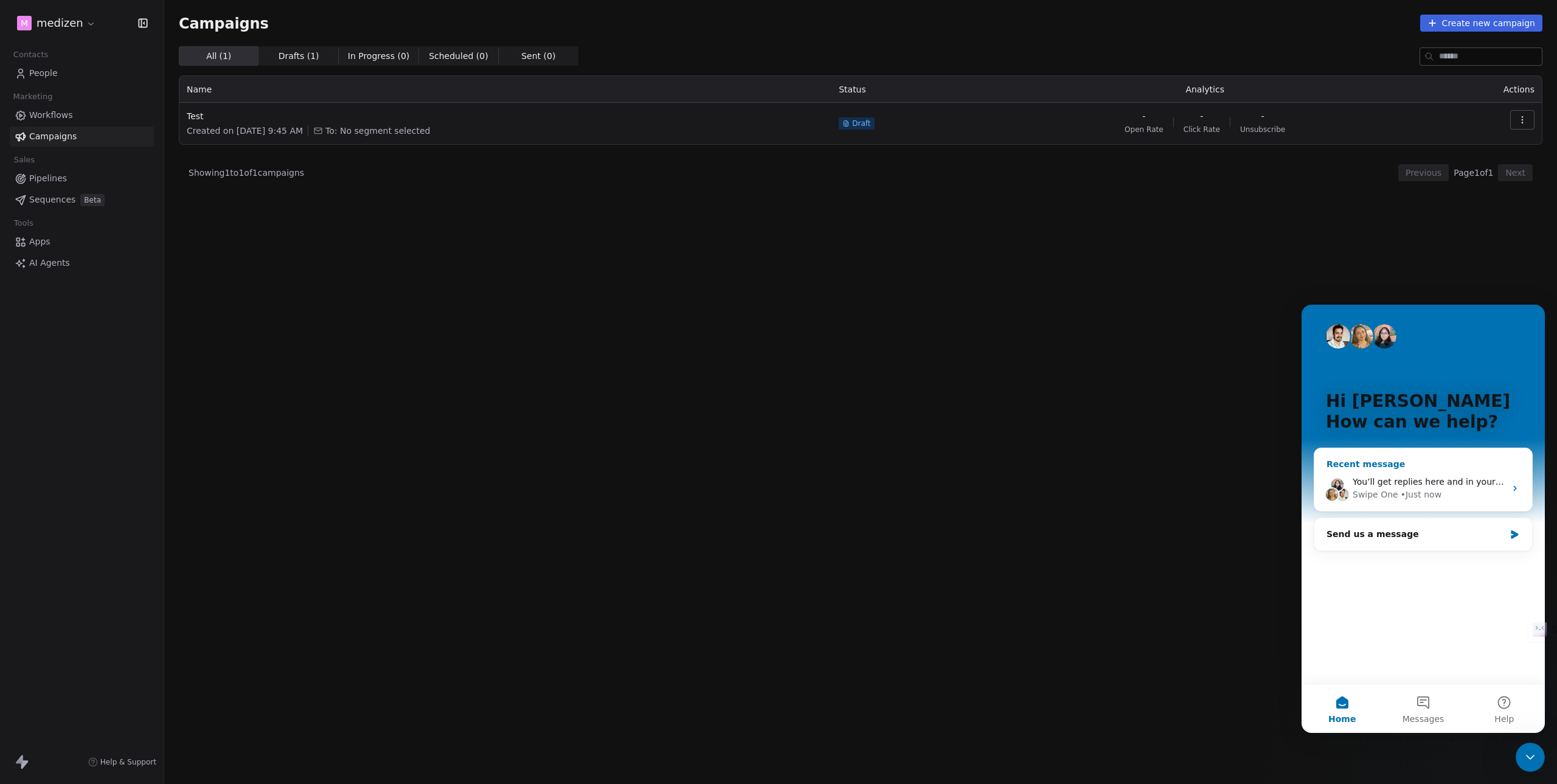
click at [1377, 492] on div "Swipe One" at bounding box center [1375, 495] width 46 height 13
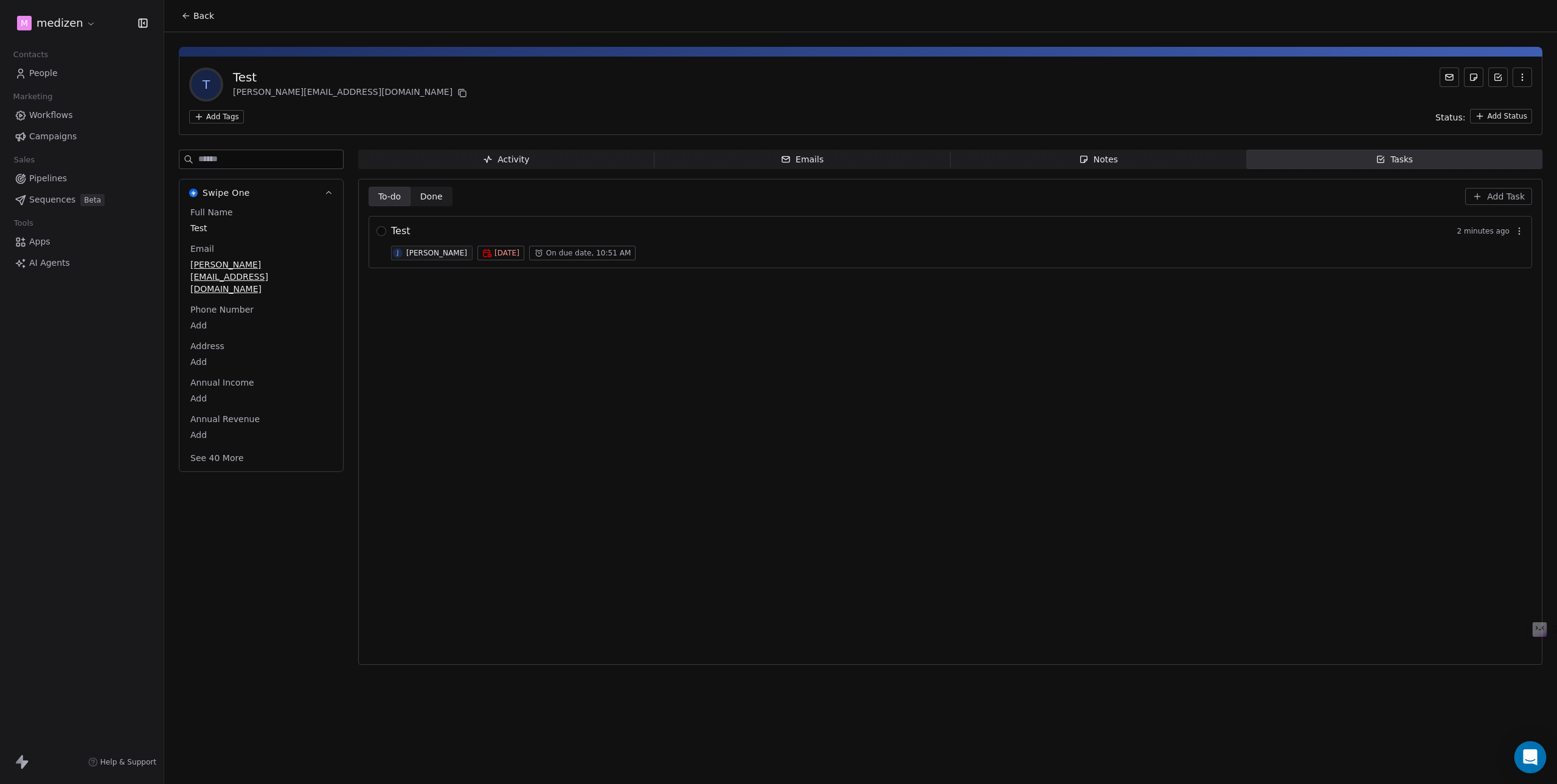
click at [1527, 758] on icon "Open Intercom Messenger" at bounding box center [1530, 757] width 14 height 16
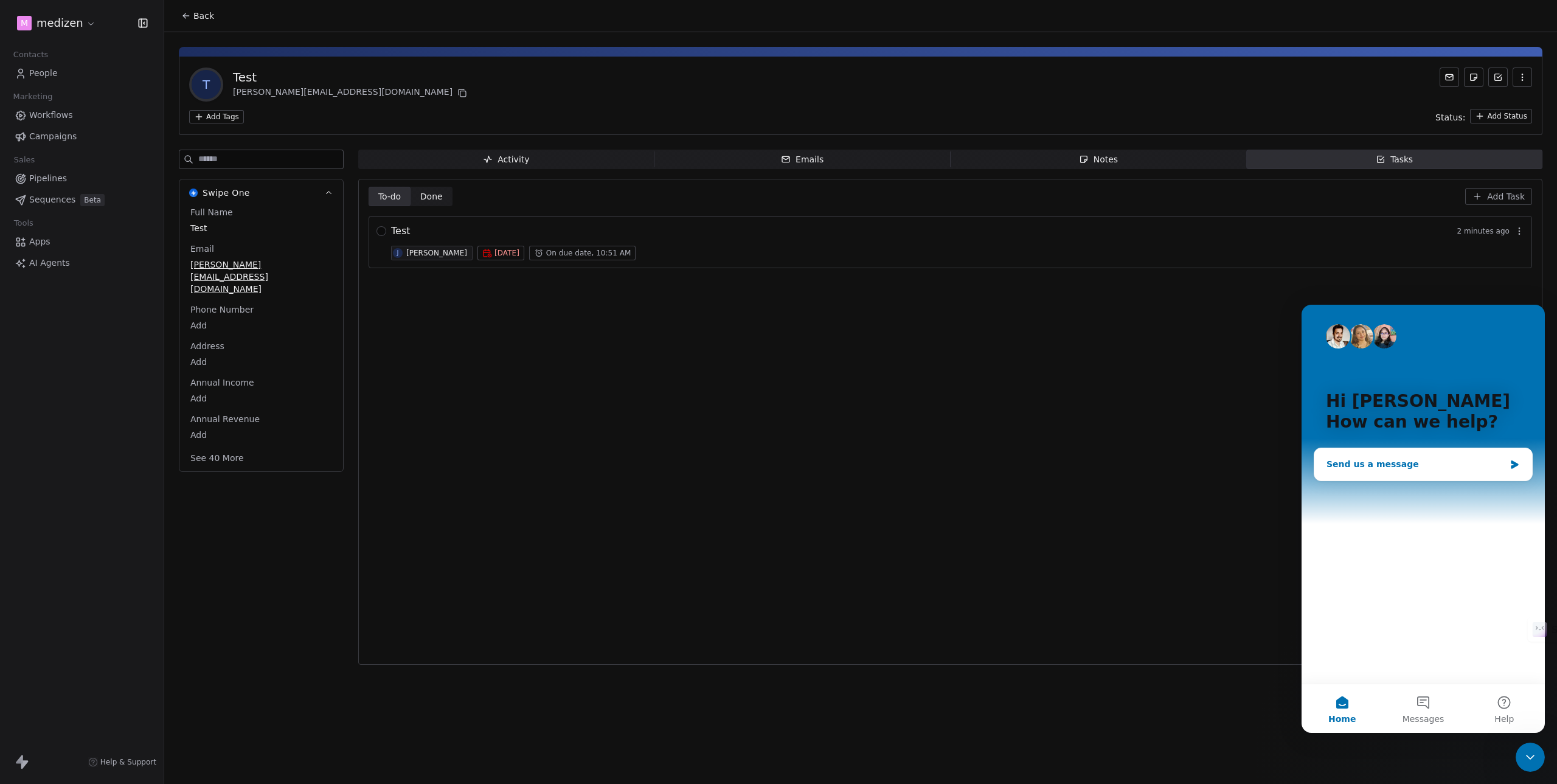
click at [1364, 457] on div "Send us a message" at bounding box center [1424, 464] width 218 height 32
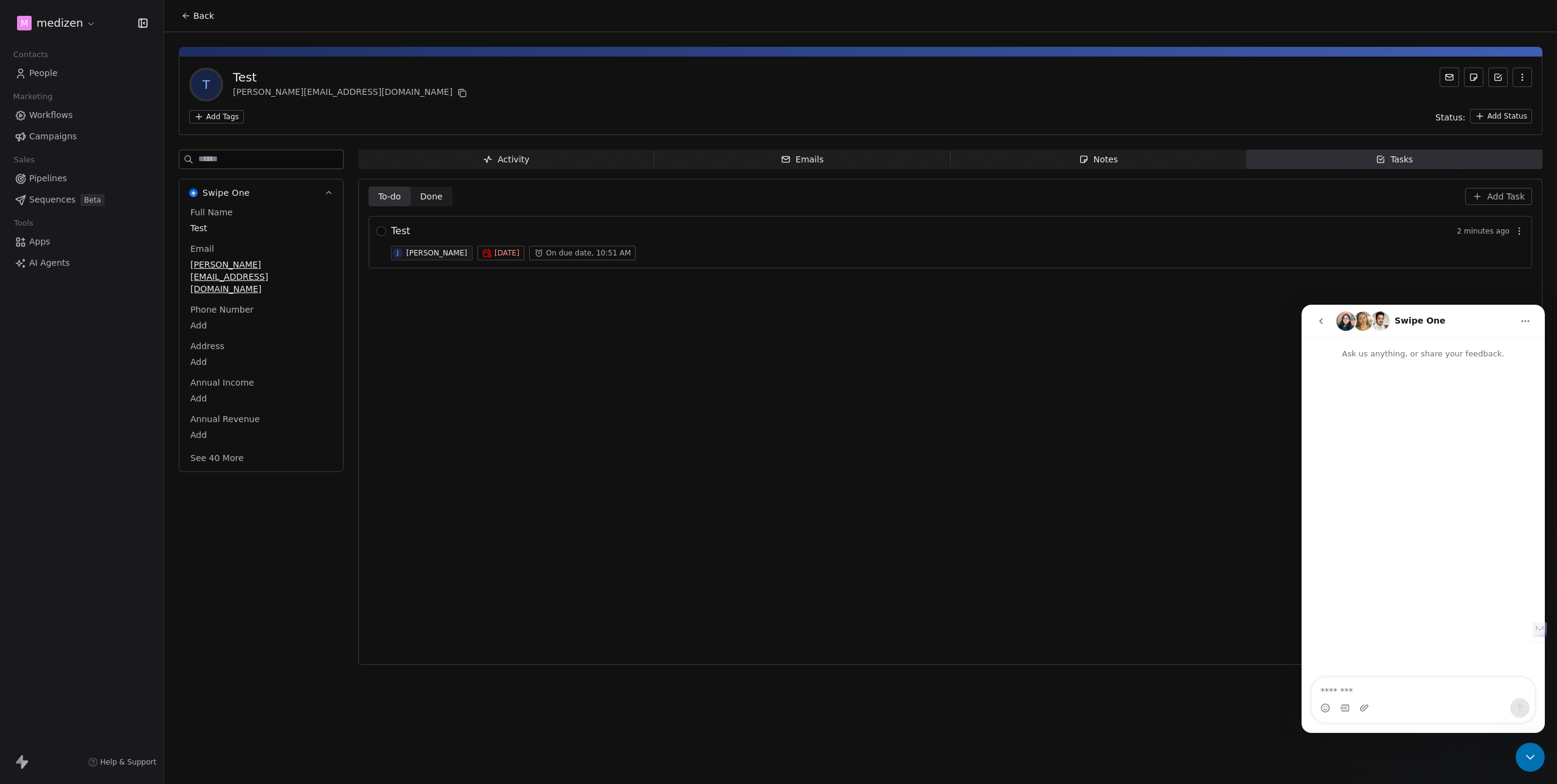
click at [1359, 689] on textarea "Message…" at bounding box center [1423, 688] width 223 height 21
click at [826, 155] on span "Emails Emails" at bounding box center [802, 159] width 296 height 19
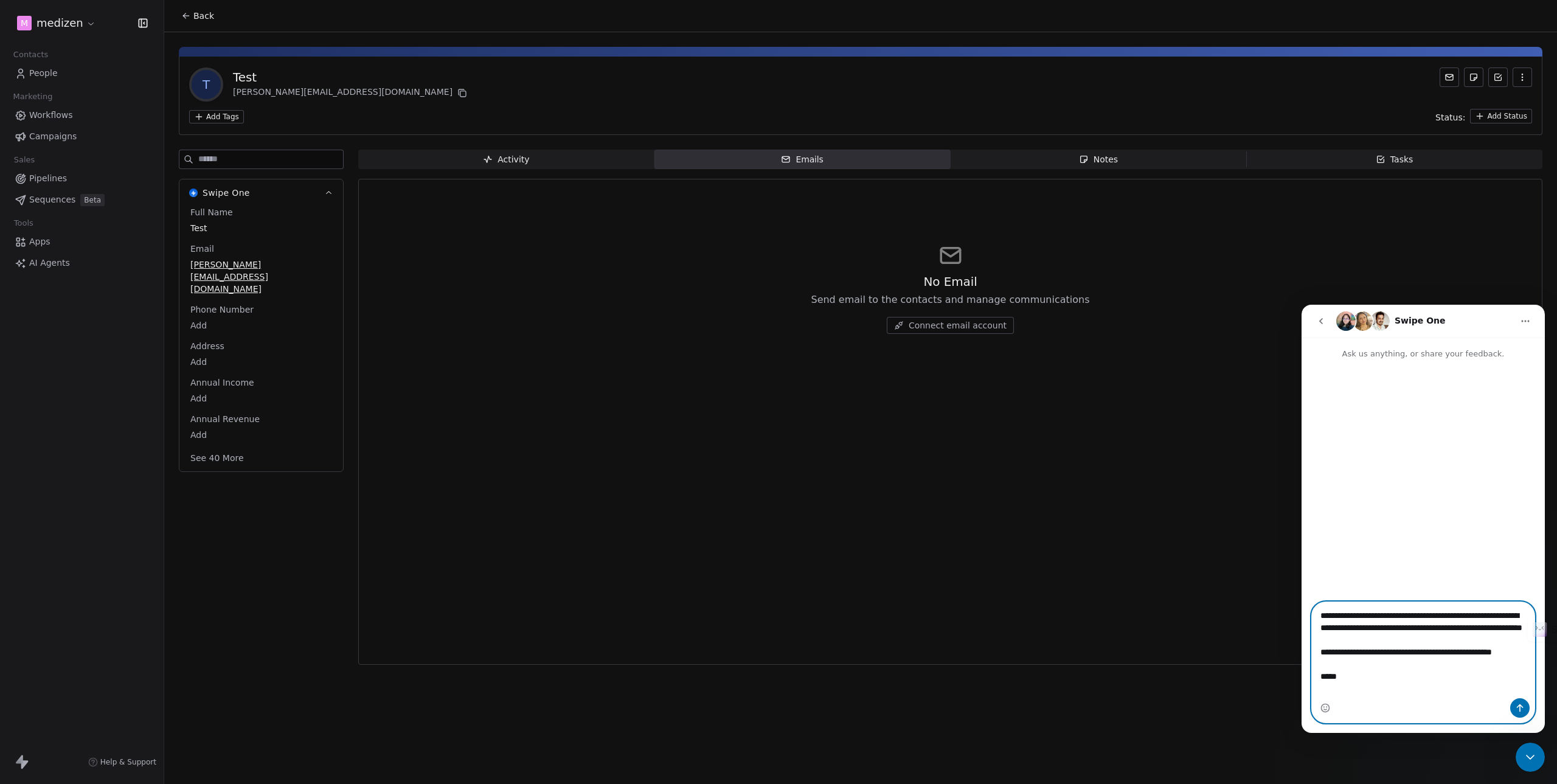
click at [1342, 688] on textarea "**********" at bounding box center [1423, 649] width 223 height 94
type textarea "**********"
click at [1518, 709] on icon "Send a message…" at bounding box center [1520, 708] width 10 height 10
